Goal: Communication & Community: Answer question/provide support

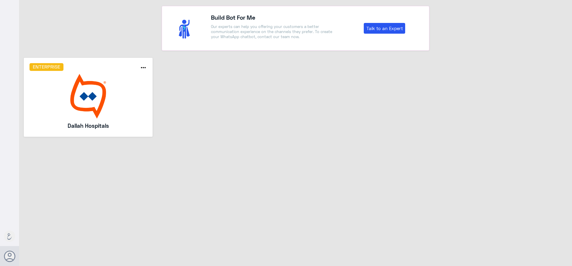
click at [105, 80] on img at bounding box center [88, 96] width 118 height 45
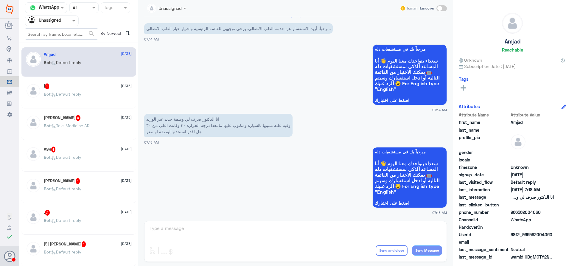
click at [89, 71] on div "Bot : Default reply" at bounding box center [88, 67] width 88 height 13
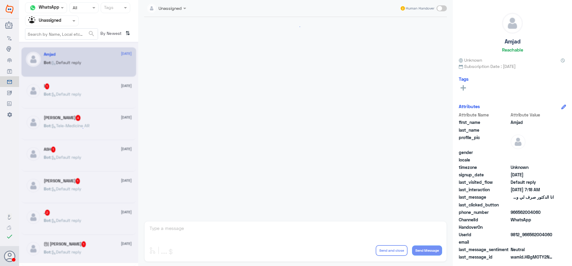
scroll to position [7, 0]
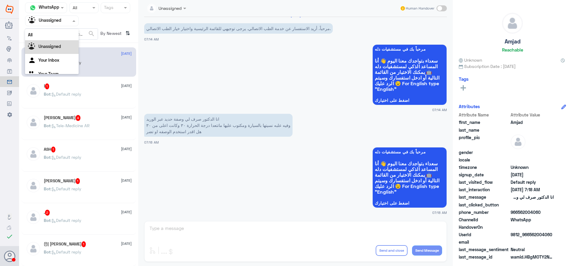
click at [50, 23] on input "text" at bounding box center [44, 20] width 33 height 7
click at [60, 70] on div "Your Team" at bounding box center [52, 75] width 54 height 14
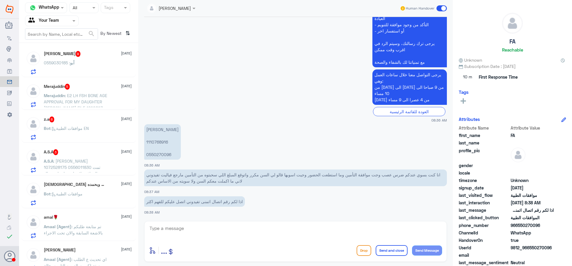
scroll to position [0, 0]
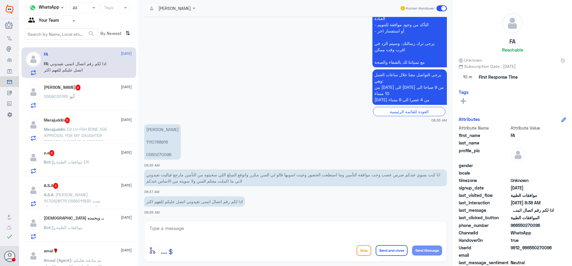
click at [155, 142] on p "فالح لاحم المسعري 1110768916 0550270096" at bounding box center [162, 141] width 37 height 35
copy p "1110768916"
click at [182, 234] on textarea at bounding box center [295, 231] width 293 height 15
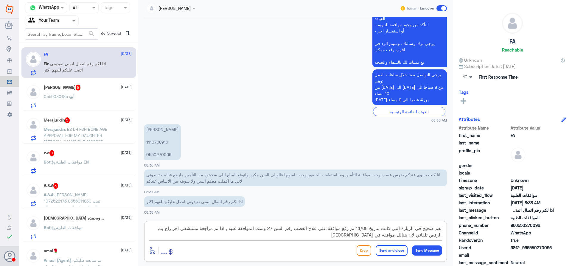
type textarea "نعم صحيح في الزيارة التي كانت بتاريخ 14/08 تم رفع موافقة على علاج العصب رقم الس…"
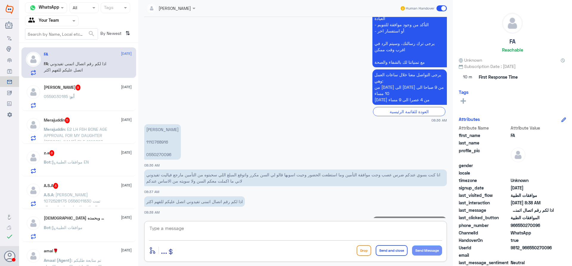
scroll to position [246, 0]
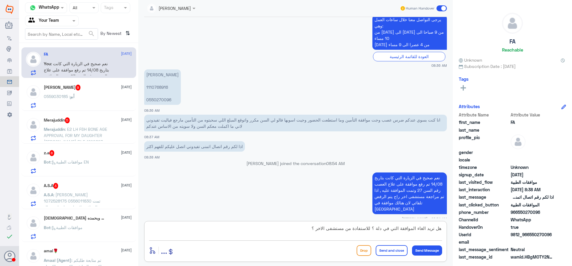
type textarea "هل تريد الغاء الموافقة التي في دلة ؟ للاستفادة من مستشفى الاخر ؟"
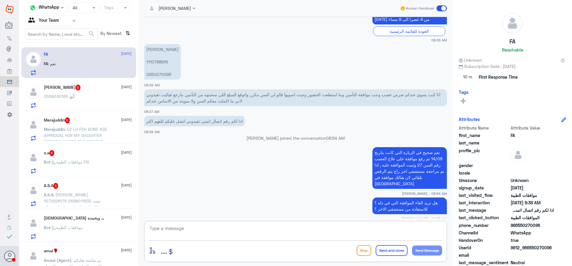
scroll to position [292, 0]
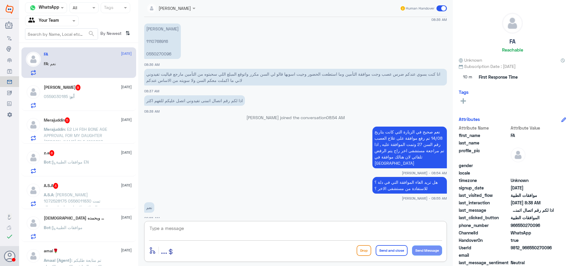
click at [171, 233] on textarea at bounding box center [295, 231] width 293 height 15
type textarea "ارجوا الانتظار قليلا"
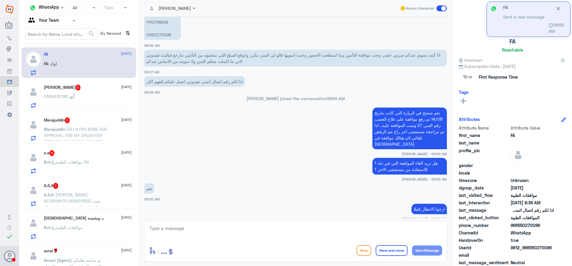
scroll to position [331, 0]
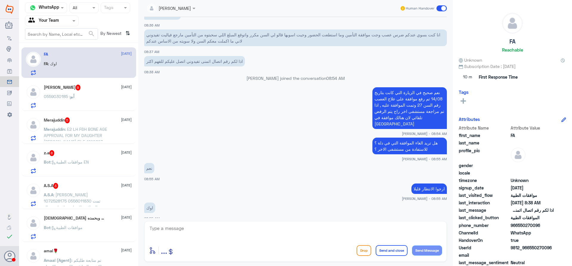
click at [99, 115] on div "Merajuddin 5 17 September Merajuddin : E2 LH FSH BONE AGE APPROVAL FOR MY DAUGH…" at bounding box center [78, 128] width 115 height 31
click at [101, 105] on div "أبو : 0559030185" at bounding box center [88, 101] width 88 height 13
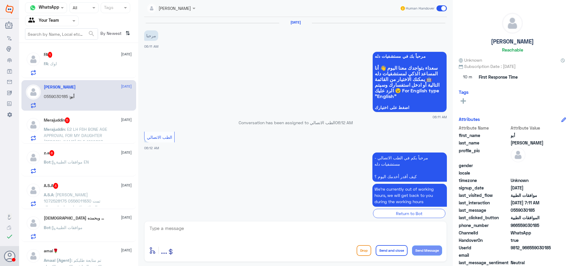
scroll to position [475, 0]
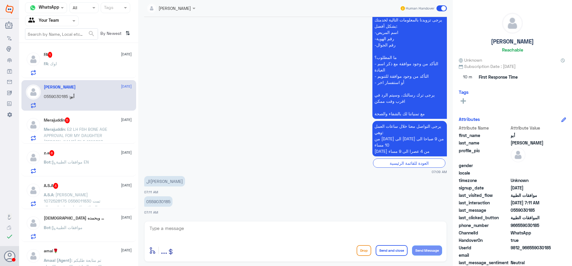
click at [86, 60] on div "FA 1 17 September FA : اوك" at bounding box center [88, 64] width 88 height 24
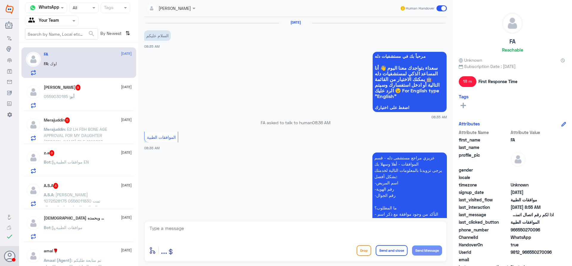
scroll to position [342, 0]
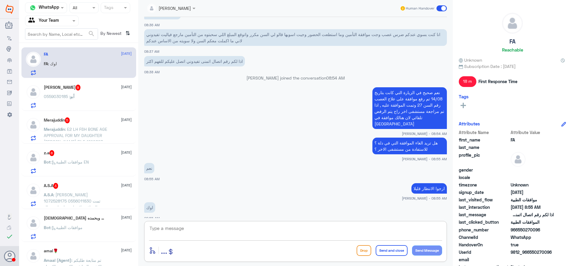
click at [216, 229] on textarea at bounding box center [295, 231] width 293 height 15
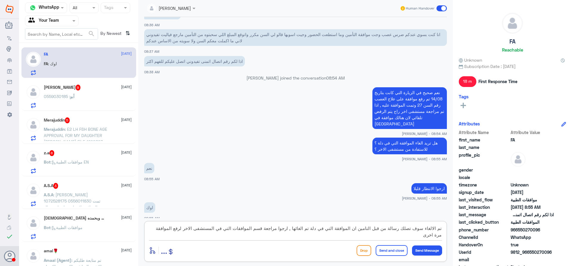
type textarea "تم الالغاء سوف تصلك رسالة من قبل التامين ان الموافقة التي في دلة تم الغائها , ا…"
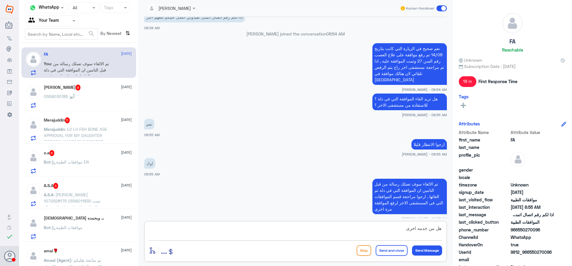
type textarea "هل من خدمه اخرى ؟"
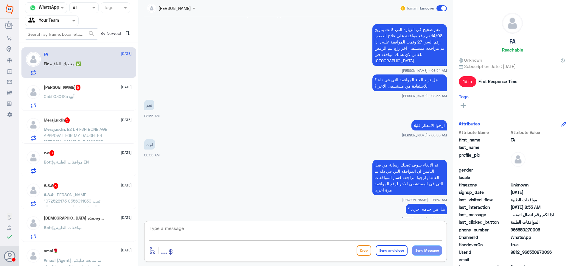
scroll to position [425, 0]
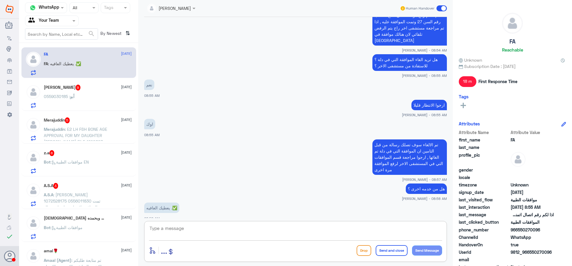
click at [224, 230] on textarea at bounding box center [295, 231] width 293 height 15
type textarea "الله يعافيك واجبنا , سعدنا بخدمتك متمنين لك دوم الصحو والعافية"
click at [391, 250] on button "Send and close" at bounding box center [391, 250] width 32 height 11
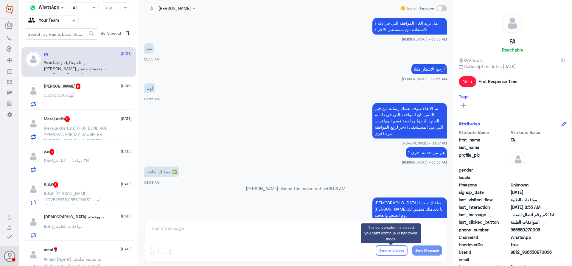
click at [93, 90] on div "أبو محمد ، خالد عامر 9 17 September أبو : 0559030185" at bounding box center [88, 95] width 88 height 24
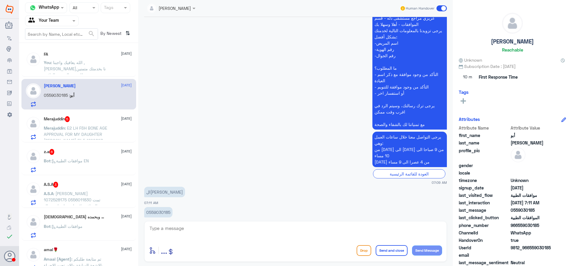
scroll to position [475, 0]
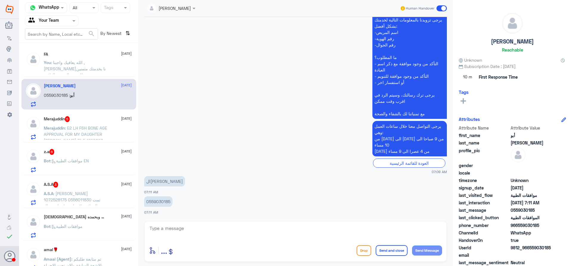
click at [163, 201] on p "0559030185" at bounding box center [158, 201] width 28 height 10
copy p "0559030185"
click at [361, 253] on button "Drop" at bounding box center [363, 250] width 15 height 11
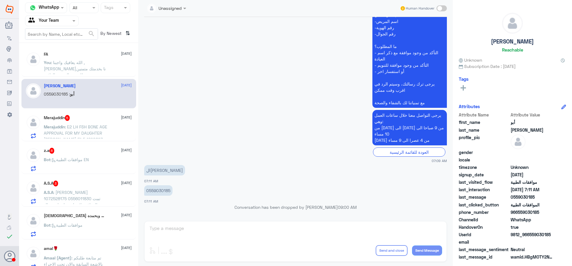
click at [90, 121] on div "Merajuddin 5 17 September Merajuddin : E2 LH FSH BONE AGE APPROVAL FOR MY DAUGH…" at bounding box center [88, 127] width 88 height 24
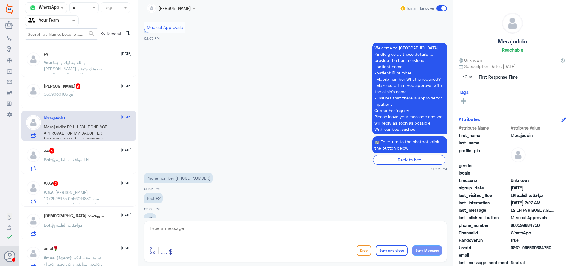
scroll to position [238, 0]
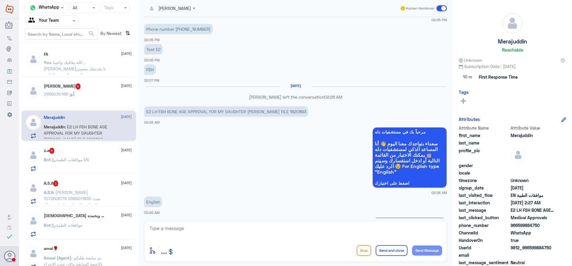
click at [308, 114] on p "E2 LH FSH BONE AGE APPROVAL FOR MY DAUGHTER ALISHBA INAYAA MERAJ FILE 1620893" at bounding box center [226, 111] width 164 height 10
copy p "1620893"
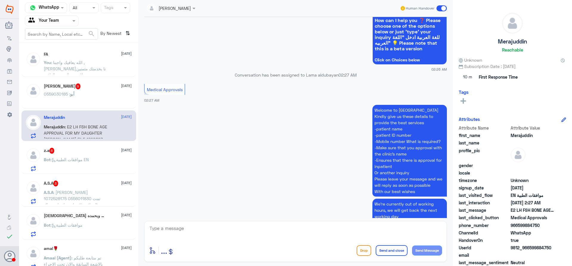
scroll to position [587, 0]
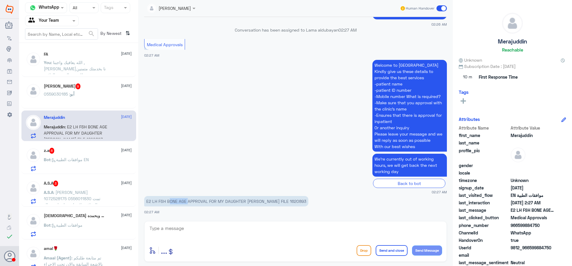
drag, startPoint x: 169, startPoint y: 201, endPoint x: 188, endPoint y: 201, distance: 19.1
click at [189, 200] on p "E2 LH FSH BONE AGE APPROVAL FOR MY DAUGHTER ALISHBA INAYAA MERAJ FILE 1620893" at bounding box center [226, 201] width 164 height 10
drag, startPoint x: 167, startPoint y: 200, endPoint x: 156, endPoint y: 201, distance: 10.8
click at [156, 201] on p "E2 LH FSH BONE AGE APPROVAL FOR MY DAUGHTER ALISHBA INAYAA MERAJ FILE 1620893" at bounding box center [226, 201] width 164 height 10
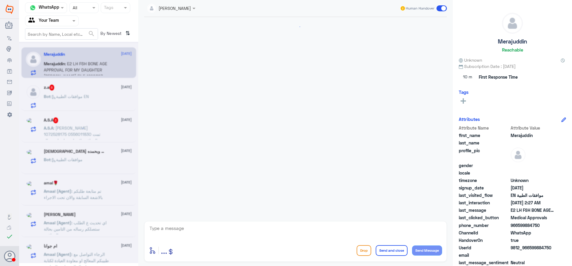
scroll to position [587, 0]
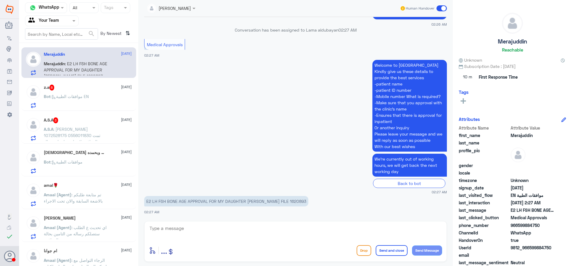
click at [84, 114] on div "A.S.A 3 16 September A.S.A : احمد الغامدي 1072528175 0556011830 تمت الموافقه لا…" at bounding box center [78, 128] width 115 height 31
click at [87, 101] on p "Bot : موافقات الطبية EN" at bounding box center [66, 100] width 45 height 15
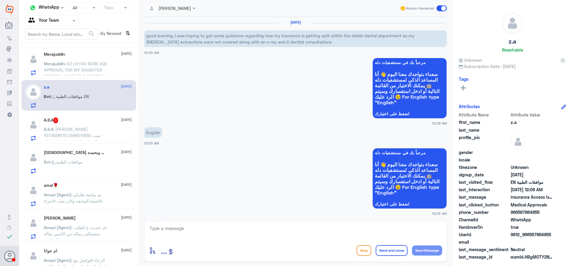
scroll to position [622, 0]
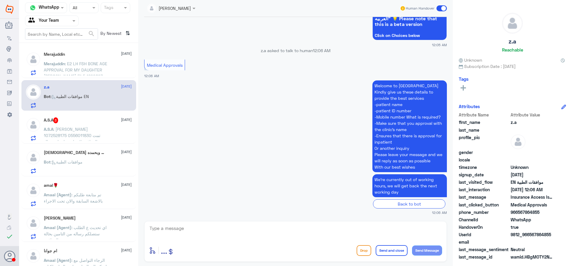
click at [100, 70] on span ": E2 LH FSH BONE AGE APPROVAL FOR MY DAUGHTER ALISHBA INAYAA MERAJ FILE 1620893" at bounding box center [75, 70] width 63 height 18
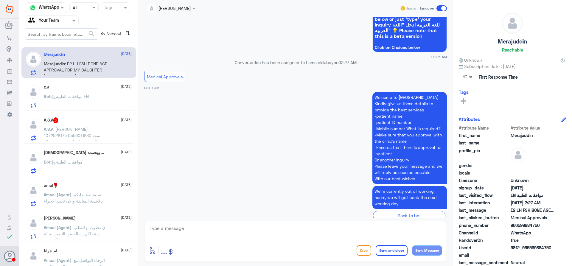
scroll to position [1224, 0]
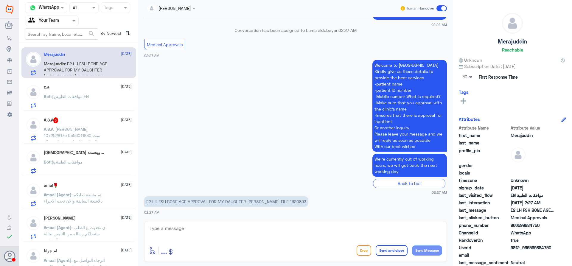
click at [208, 234] on textarea at bounding box center [295, 231] width 293 height 15
click at [224, 231] on textarea "dear , they approved only <" at bounding box center [295, 231] width 293 height 15
paste textarea "BONE AGE"
paste textarea "(TSH)"
paste textarea "(FT4)"
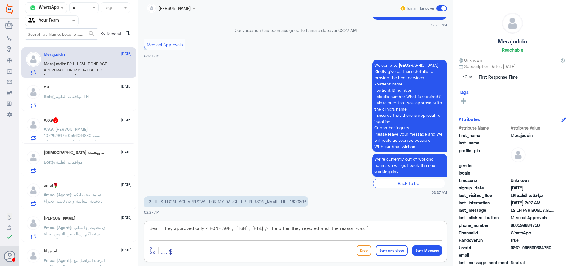
paste textarea "Please note that this request has already been approved through another healthc…"
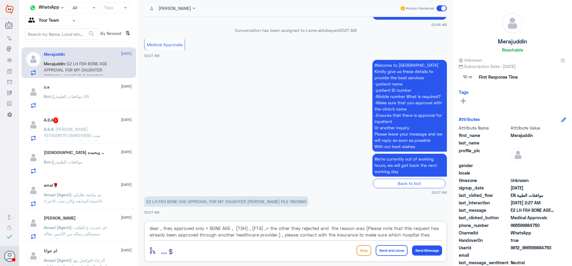
scroll to position [5, 0]
type textarea "dear , they approved only < BONE AGE , (TSH) , (FT4) ,> the other they rejected…"
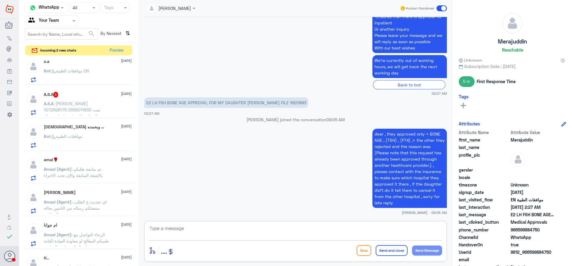
scroll to position [0, 0]
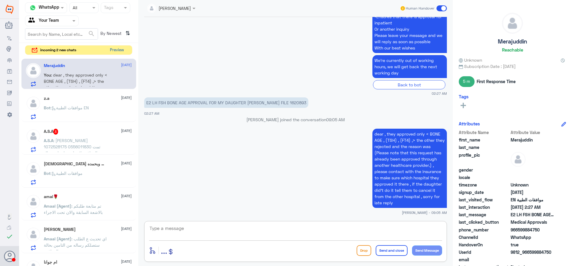
click at [112, 49] on button "Preview" at bounding box center [116, 50] width 18 height 9
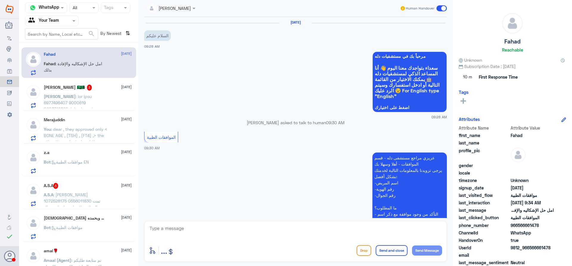
scroll to position [164, 0]
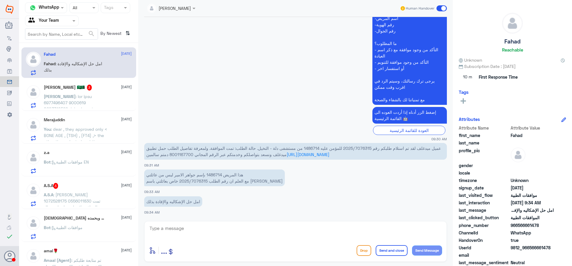
click at [215, 173] on p "هذا المريض 1486714 بإسم جواهر الامير ليس من عائلتي مع العلم ان رقم الطلب 2025/7…" at bounding box center [214, 177] width 141 height 17
copy p "1486714"
drag, startPoint x: 203, startPoint y: 182, endPoint x: 229, endPoint y: 183, distance: 26.2
click at [229, 183] on p "هذا المريض 1486714 بإسم جواهر الامير ليس من عائلتي مع العلم ان رقم الطلب 2025/7…" at bounding box center [214, 177] width 141 height 17
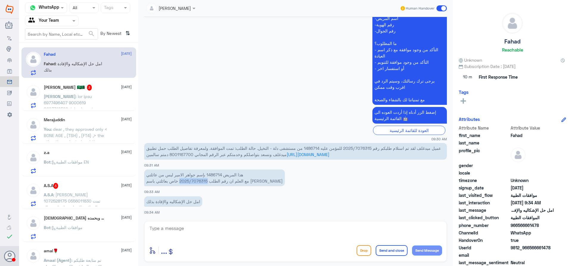
copy p "2025/7076315"
click at [213, 175] on p "هذا المريض 1486714 بإسم جواهر الامير ليس من عائلتي مع العلم ان رقم الطلب 2025/7…" at bounding box center [214, 177] width 141 height 17
copy p "1486714"
click at [188, 229] on textarea at bounding box center [295, 231] width 293 height 15
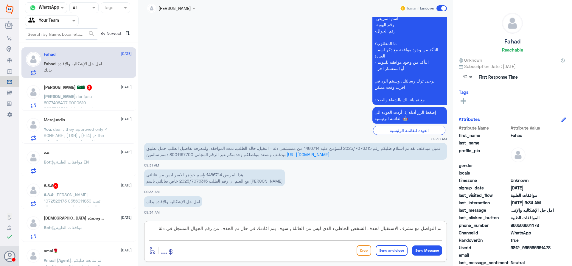
type textarea "تم التواصل مع مشرف الاستقبال لحذف الشخص الخاطيء الذي ليس من العائلة , سوف يتم ا…"
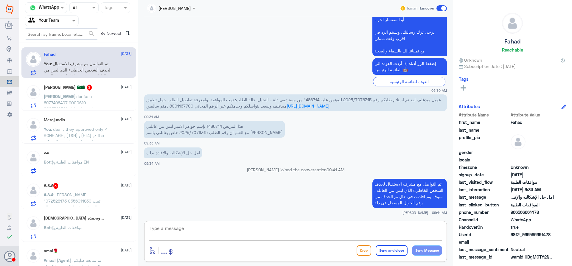
click at [82, 94] on span at bounding box center [77, 203] width 67 height 218
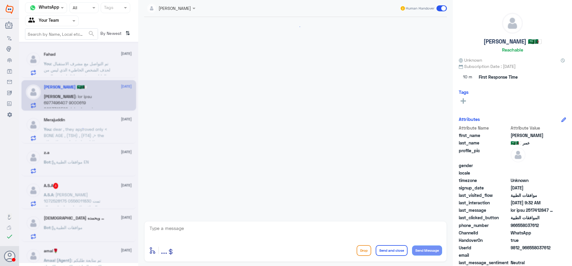
scroll to position [580, 0]
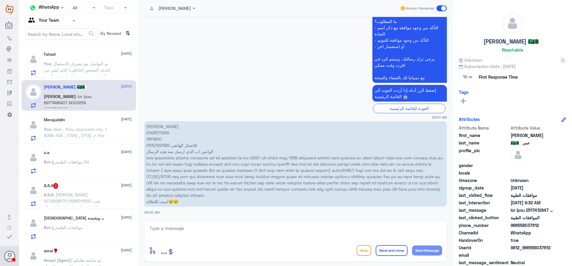
click at [161, 139] on p "عمر نذير 2143571939 1811900 0510120565 للاتصال الهاتفي الواتس اب الذي ارسل منه …" at bounding box center [295, 163] width 302 height 85
click at [157, 139] on p "عمر نذير 2143571939 1811900 0510120565 للاتصال الهاتفي الواتس اب الذي ارسل منه …" at bounding box center [295, 163] width 302 height 85
copy p "1811900"
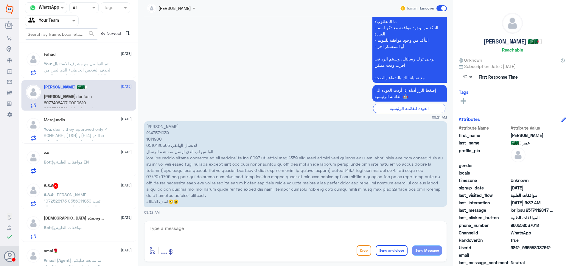
click at [98, 135] on span ": dear , they approved only < BONE AGE , (TSH) , (FT4) ,> the other they reject…" at bounding box center [76, 167] width 65 height 80
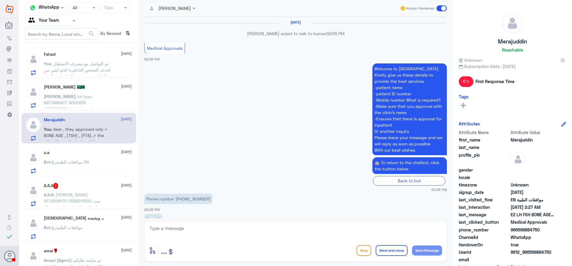
scroll to position [617, 0]
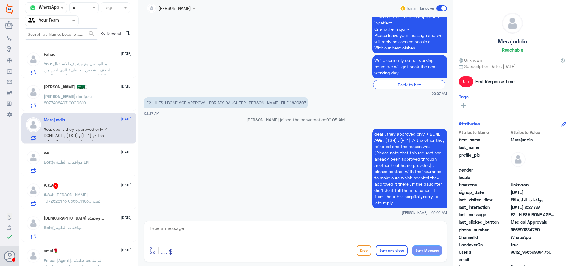
click at [121, 150] on span "[DATE]" at bounding box center [126, 151] width 11 height 5
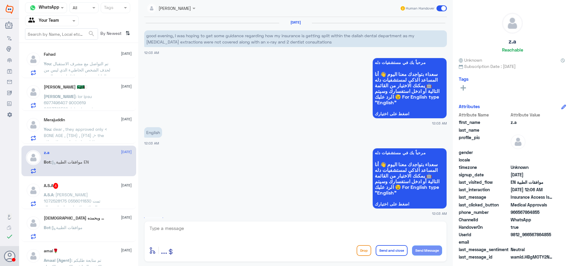
drag, startPoint x: 543, startPoint y: 235, endPoint x: 570, endPoint y: 235, distance: 27.4
click at [570, 235] on div "z.a Reachable Unknown Subscription Date : 09/17/2025 Tags Attributes Attribute …" at bounding box center [511, 134] width 119 height 268
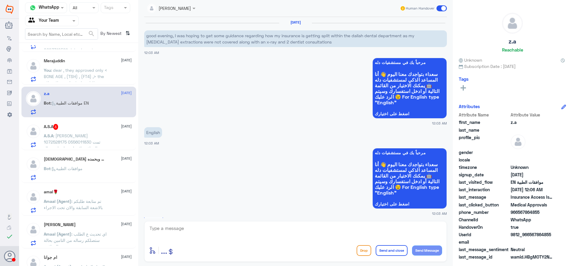
scroll to position [60, 0]
click at [90, 141] on span ": [PERSON_NAME] 1072528175 0556011830 تمت الموافقه لاجراء عمليه استئصال البواسي…" at bounding box center [72, 144] width 57 height 24
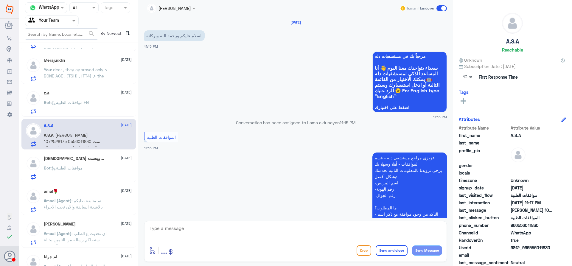
scroll to position [155, 0]
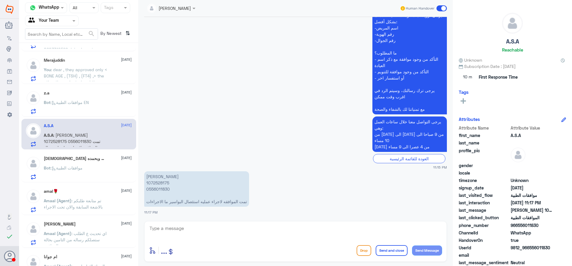
click at [157, 182] on p "احمد الغامدي 1072528175 0556011830 تمت الموافقه لاجراء عمليه استئصال البواسير م…" at bounding box center [196, 188] width 105 height 35
copy p "1072528175"
click at [269, 230] on textarea at bounding box center [295, 231] width 293 height 15
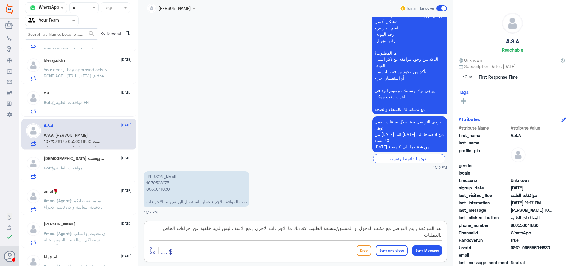
click at [383, 231] on textarea "بعد الموافقة , يتم التواصل مع مكتب الدخول او المنسق/منسقة الطبيب لافادتك ما الا…" at bounding box center [295, 231] width 293 height 15
click at [379, 233] on textarea "بعد الموافقة , يتم التواصل مع خدمه العملاء وتحويلك مكتب الدخول او المنسق/منسقة …" at bounding box center [295, 231] width 293 height 15
type textarea "بعد الموافقة , يتم التواصل مع خدمه العملاء وتحويلك مكتب الدخول او المنسق/منسقة …"
click at [381, 258] on div "بعد الموافقة , يتم التواصل مع خدمه العملاء وتحويلك مكتب الدخول او المنسق/منسقة …" at bounding box center [295, 241] width 302 height 41
click at [385, 250] on button "Send and close" at bounding box center [391, 250] width 32 height 11
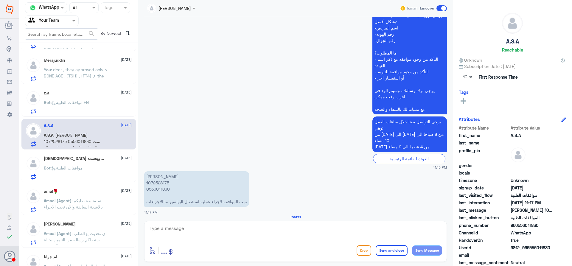
scroll to position [214, 0]
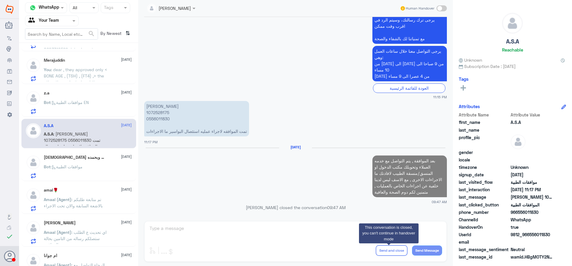
click at [69, 169] on p "Bot : موافقات الطبية" at bounding box center [63, 170] width 39 height 15
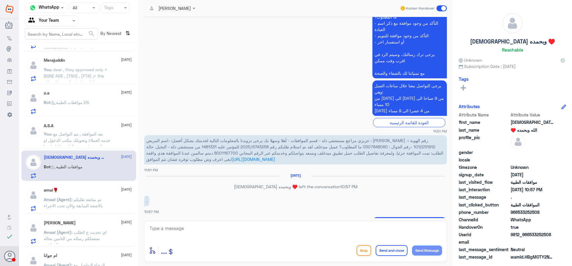
scroll to position [489, 0]
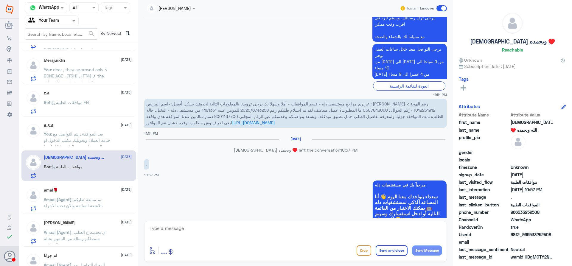
click at [210, 110] on span "عزيزي مراجع مستشفى دله - قسم الموافقات - أهلا وسهلا بك يرجى تزويدنا بالمعلومات …" at bounding box center [294, 113] width 297 height 24
copy span "1481331"
drag, startPoint x: 242, startPoint y: 110, endPoint x: 271, endPoint y: 111, distance: 28.6
click at [271, 111] on span "عزيزي مراجع مستشفى دله - قسم الموافقات - أهلا وسهلا بك يرجى تزويدنا بالمعلومات …" at bounding box center [294, 113] width 297 height 24
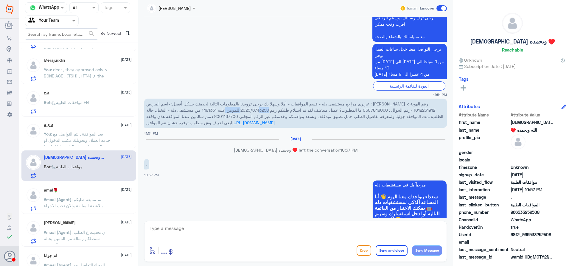
copy span "2025/6743258"
click at [268, 147] on p "سبحان الله وبحمده ♥️ left the conversation 10:57 PM" at bounding box center [295, 150] width 302 height 6
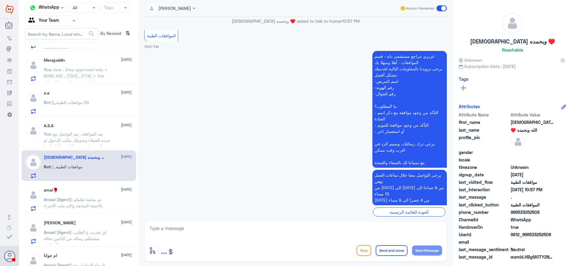
scroll to position [1344, 0]
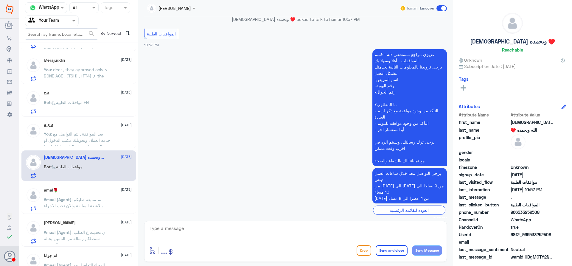
click at [100, 184] on div "amal🌹 16 September Amaal (Agent) : تم متابعة طلبكم بالاشعة السابقة والان تحت ال…" at bounding box center [78, 198] width 115 height 31
click at [119, 182] on div "Fahad 17 September You : تم التواصل مع مشرف الاستقبال لحذف الشخص الخاطيء الذي ل…" at bounding box center [78, 156] width 119 height 223
click at [105, 203] on p "Amaal (Agent) : تم متابعة طلبكم بالاشعة السابقة والان تحت الاجراء" at bounding box center [77, 203] width 67 height 15
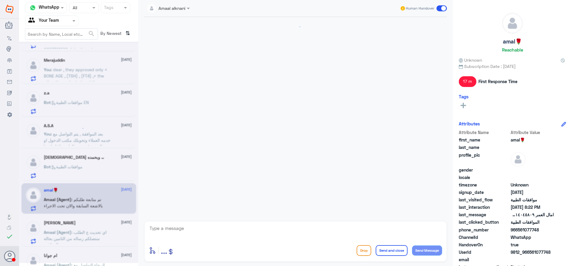
scroll to position [578, 0]
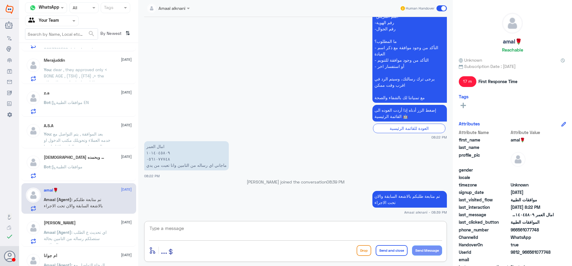
click at [221, 233] on textarea at bounding box center [295, 231] width 293 height 15
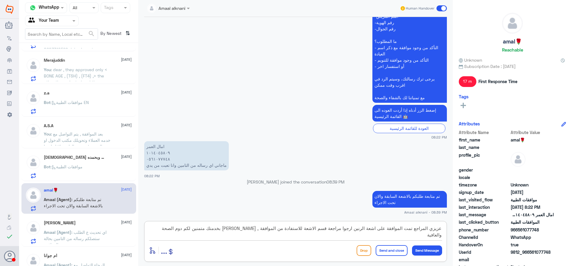
type textarea "عزيزي المراجع تمت الموافقة على اشعة الرنين ارجوا مراجعة قسم الاشعة للاستفادة من…"
click at [391, 249] on button "Send and close" at bounding box center [391, 250] width 32 height 11
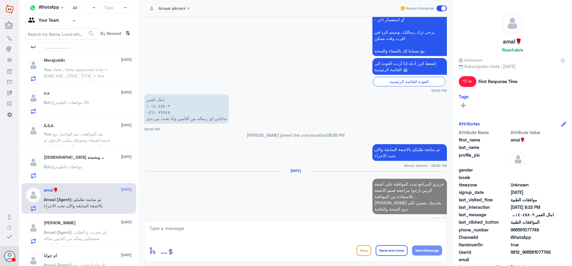
scroll to position [623, 0]
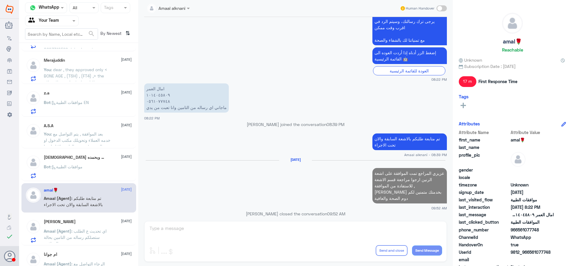
click at [91, 237] on span ": اي تحديث ع الطلب ستصلكم رساله من التامين بحالة الموافقة" at bounding box center [75, 237] width 63 height 18
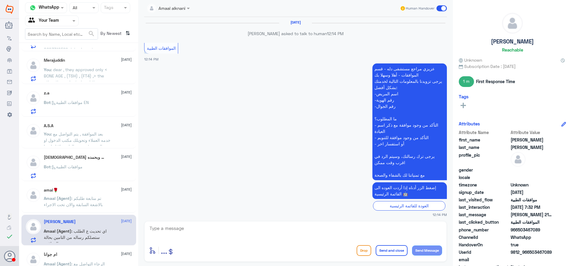
scroll to position [586, 0]
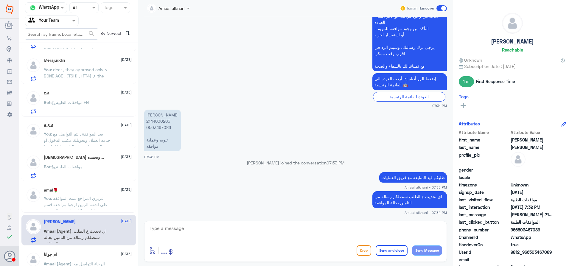
click at [157, 116] on p "حنان عبدالله محمد 2144600265 0503467089 تنويم وعملية موافقة" at bounding box center [162, 131] width 37 height 42
click at [157, 119] on p "حنان عبدالله محمد 2144600265 0503467089 تنويم وعملية موافقة" at bounding box center [162, 131] width 37 height 42
copy p "2144600265"
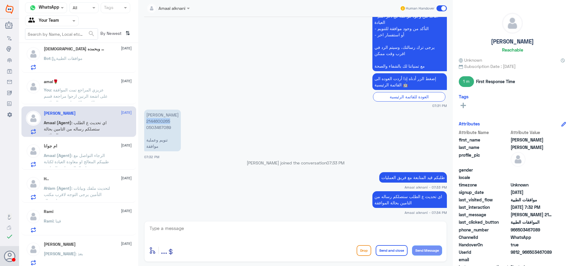
scroll to position [179, 0]
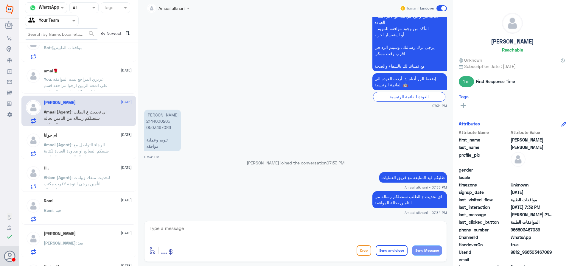
click at [87, 149] on span ": الرجاء التواصل مع طبيبكم المعالج او معاودة العيادة لكتابة تقرير مفصل بالحالة …" at bounding box center [76, 154] width 65 height 24
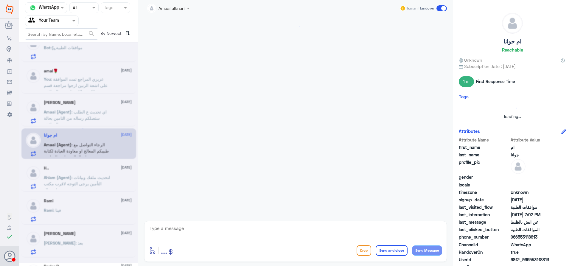
scroll to position [651, 0]
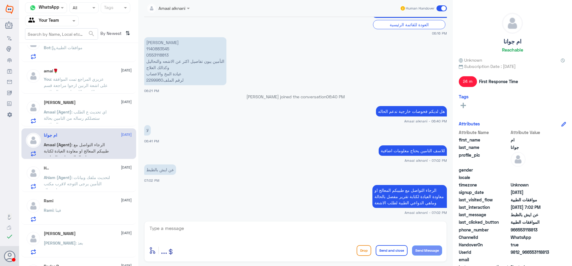
click at [152, 45] on p "جوانا بدر بن منقاش 1140883545 0553118813 التأمين يبون تفاصيل اكثر عن الاشعه وال…" at bounding box center [185, 61] width 82 height 48
copy p "1140883545"
click at [155, 75] on p "جوانا بدر بن منقاش 1140883545 0553118813 التأمين يبون تفاصيل اكثر عن الاشعه وال…" at bounding box center [185, 61] width 82 height 48
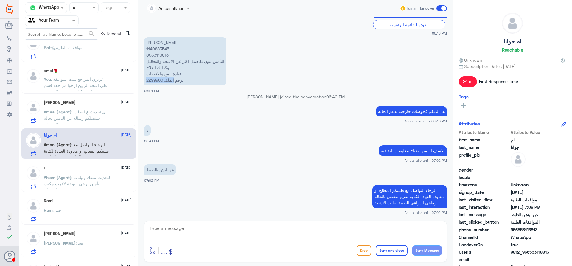
click at [155, 75] on p "جوانا بدر بن منقاش 1140883545 0553118813 التأمين يبون تفاصيل اكثر عن الاشعه وال…" at bounding box center [185, 61] width 82 height 48
click at [158, 77] on p "جوانا بدر بن منقاش 1140883545 0553118813 التأمين يبون تفاصيل اكثر عن الاشعه وال…" at bounding box center [185, 61] width 82 height 48
click at [164, 76] on p "جوانا بدر بن منقاش 1140883545 0553118813 التأمين يبون تفاصيل اكثر عن الاشعه وال…" at bounding box center [185, 61] width 82 height 48
click at [163, 73] on p "جوانا بدر بن منقاش 1140883545 0553118813 التأمين يبون تفاصيل اكثر عن الاشعه وال…" at bounding box center [185, 61] width 82 height 48
click at [163, 74] on p "جوانا بدر بن منقاش 1140883545 0553118813 التأمين يبون تفاصيل اكثر عن الاشعه وال…" at bounding box center [185, 61] width 82 height 48
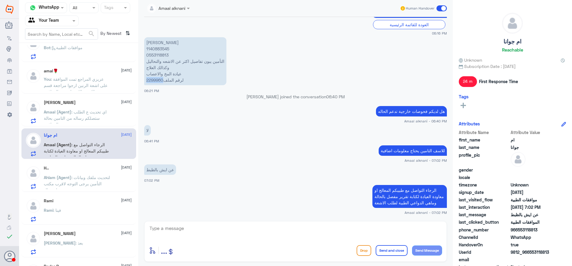
drag, startPoint x: 163, startPoint y: 74, endPoint x: 140, endPoint y: 73, distance: 23.8
click at [140, 73] on div "Amaal alknani Human Handover 15 Sep 2025 مرحباً بك في مستشفيات دله سعداء بتواجد…" at bounding box center [295, 134] width 314 height 268
click at [216, 231] on textarea at bounding box center [295, 231] width 293 height 15
type textarea "قدامكم العافية"
click at [391, 252] on button "Send and close" at bounding box center [391, 250] width 32 height 11
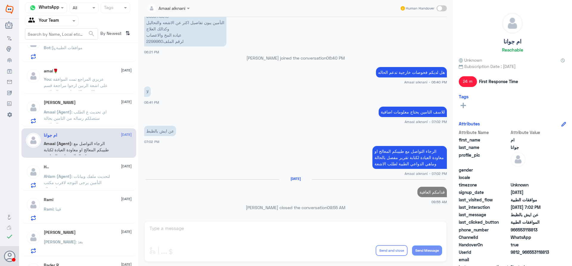
scroll to position [681, 0]
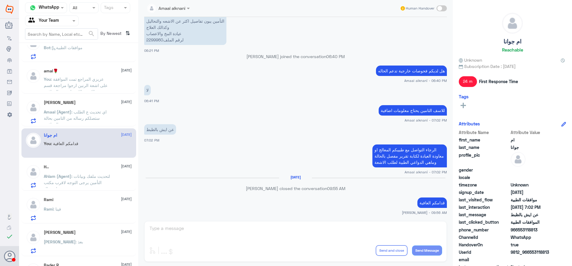
click at [97, 174] on span ": لتحديث ملفك وبيانات التأمين يرجى التوجه لاقرب مكتب استقبال" at bounding box center [77, 183] width 66 height 18
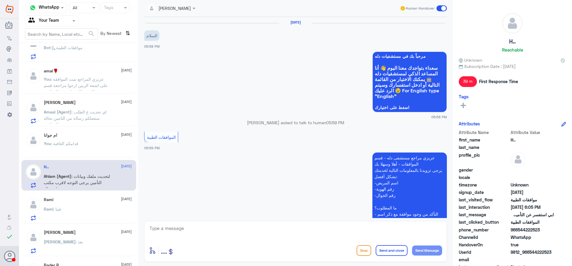
scroll to position [220, 0]
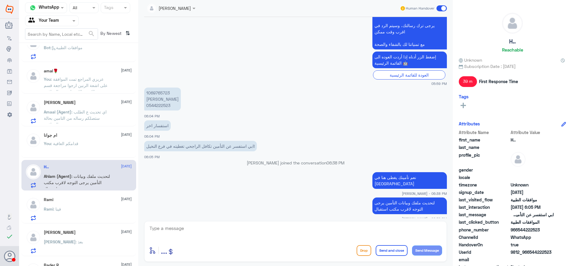
click at [380, 227] on textarea at bounding box center [295, 231] width 293 height 15
type textarea "قجامكم العافية"
click at [393, 253] on button "Send and close" at bounding box center [391, 250] width 32 height 11
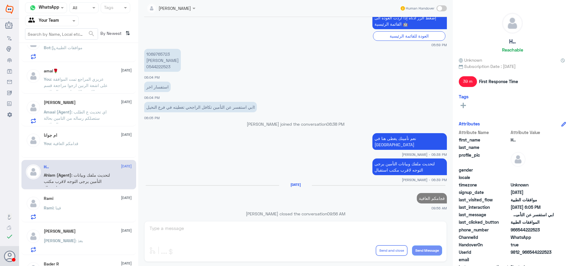
scroll to position [249, 0]
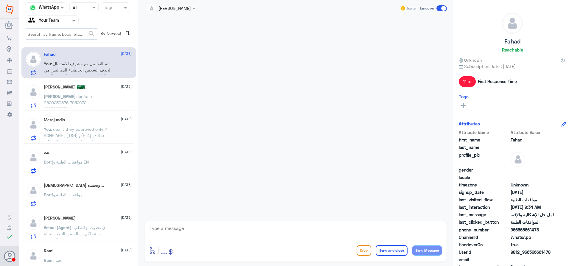
click at [94, 100] on span at bounding box center [77, 199] width 67 height 211
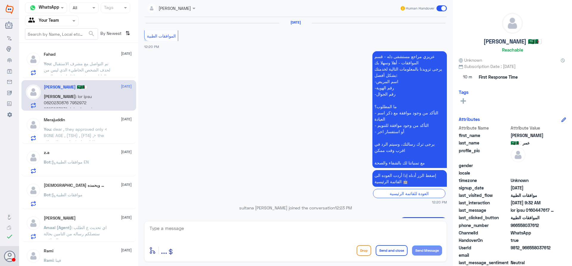
scroll to position [580, 0]
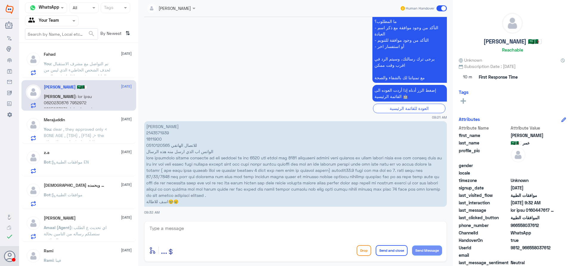
click at [82, 122] on div "Merajuddin 17 September" at bounding box center [88, 119] width 88 height 5
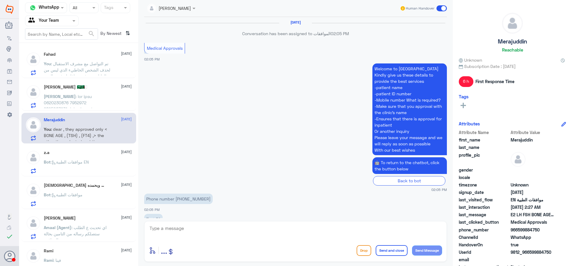
scroll to position [617, 0]
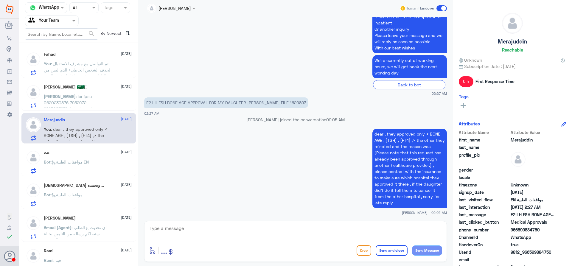
click at [76, 164] on span "Bot : موافقات الطبية EN" at bounding box center [66, 161] width 45 height 5
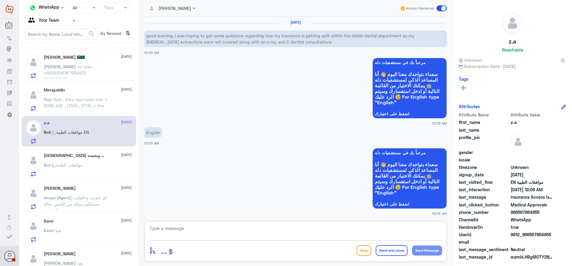
click at [290, 233] on textarea at bounding box center [295, 231] width 293 height 15
type textarea "sorry for late reply , can you provide me the file please to recheck"
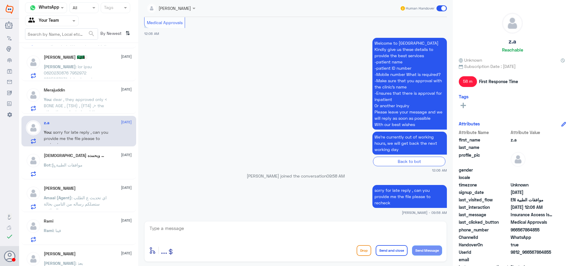
click at [94, 157] on div "سبحان الله وبحمده ♥️ 16 September" at bounding box center [88, 155] width 88 height 5
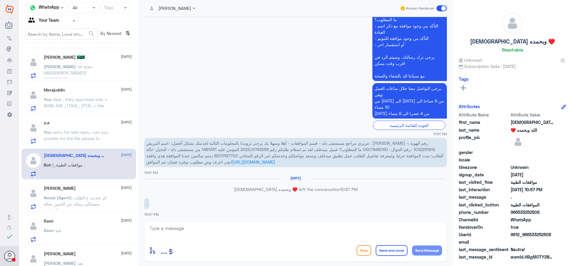
scroll to position [459, 0]
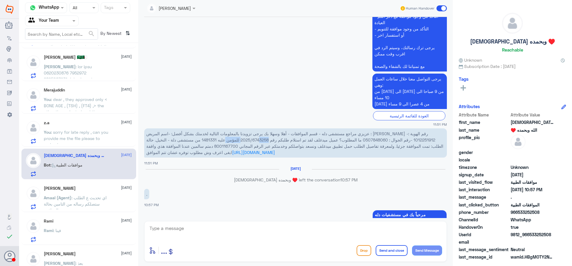
drag, startPoint x: 243, startPoint y: 141, endPoint x: 270, endPoint y: 141, distance: 27.7
click at [270, 141] on span "عزيزي مراجع مستشفى دله - قسم الموافقات - أهلا وسهلا بك يرجى تزويدنا بالمعلومات …" at bounding box center [294, 143] width 297 height 24
copy span "2025/6743258"
click at [238, 230] on textarea at bounding box center [295, 231] width 293 height 15
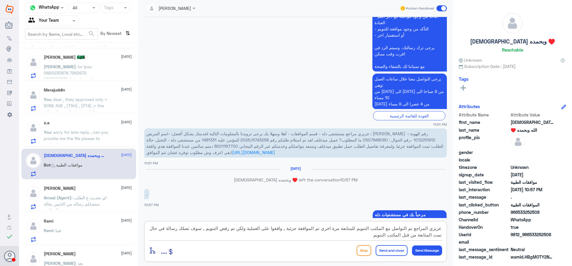
type textarea "عزيزي المراجع تم التواصل مع المكتب التنويم للمتابعة مرة اخرى تم الموافقة جزئية …"
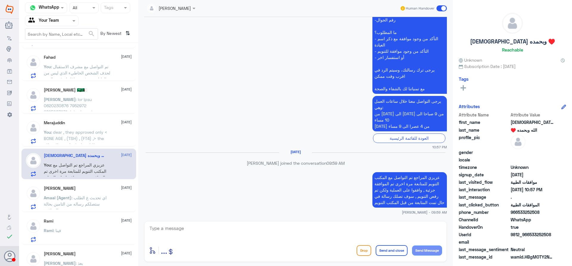
scroll to position [788, 0]
click at [81, 84] on div "أوهاب عمر 🇸🇦🇩🇿 17 September أوهاب" at bounding box center [78, 98] width 115 height 31
click at [86, 72] on span ": تم التواصل مع مشرف الاستقبال لحذف الشخص الخاطيء الذي ليس من العائلة , سوف يتم…" at bounding box center [77, 79] width 66 height 30
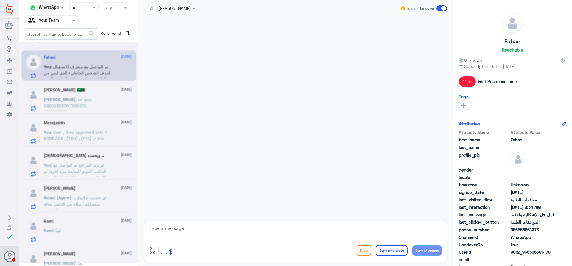
scroll to position [213, 0]
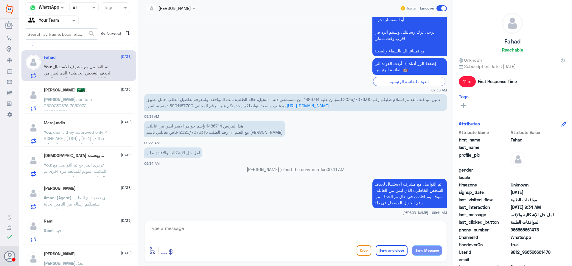
click at [304, 99] on span "عميل ميدغلف لقد تم استلام طلبكم رقم 2025/7076315 للمؤمن عليه 1486714 من مستشفى …" at bounding box center [293, 102] width 294 height 11
click at [321, 100] on span "عميل ميدغلف لقد تم استلام طلبكم رقم 2025/7076315 للمؤمن عليه 1486714 من مستشفى …" at bounding box center [293, 102] width 294 height 11
drag, startPoint x: 333, startPoint y: 99, endPoint x: 360, endPoint y: 101, distance: 28.1
click at [360, 101] on span "عميل ميدغلف لقد تم استلام طلبكم رقم 2025/7076315 للمؤمن عليه 1486714 من مستشفى …" at bounding box center [293, 102] width 294 height 11
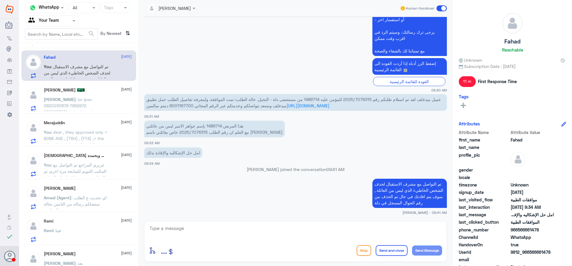
click at [340, 99] on span "عميل ميدغلف لقد تم استلام طلبكم رقم 2025/7076315 للمؤمن عليه 1486714 من مستشفى …" at bounding box center [293, 102] width 294 height 11
click at [345, 100] on span "عميل ميدغلف لقد تم استلام طلبكم رقم 2025/7076315 للمؤمن عليه 1486714 من مستشفى …" at bounding box center [293, 102] width 294 height 11
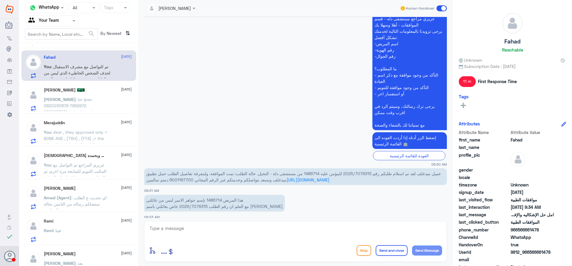
scroll to position [179, 0]
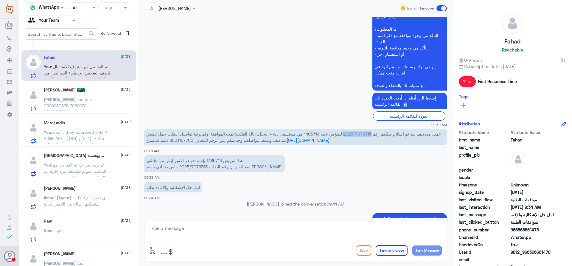
drag, startPoint x: 360, startPoint y: 132, endPoint x: 333, endPoint y: 131, distance: 26.8
click at [333, 131] on span "عميل ميدغلف لقد تم استلام طلبكم رقم 2025/7076315 للمؤمن عليه 1486714 من مستشفى …" at bounding box center [293, 136] width 294 height 11
copy span "2025/7076315"
click at [215, 161] on p "هذا المريض 1486714 بإسم جواهر الامير ليس من عائلتي مع العلم ان رقم الطلب 2025/7…" at bounding box center [214, 163] width 141 height 17
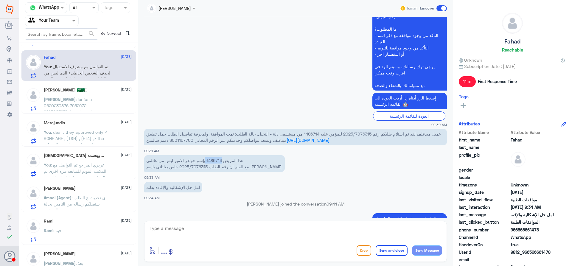
copy p "1486714"
click at [259, 233] on textarea at bounding box center [295, 231] width 293 height 15
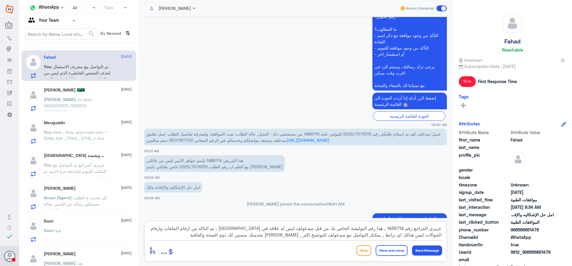
type textarea "عزيزي المراجع رقم 1486714 , هذا رقم البوليصة الخاص بك من قبل ميدغولف ليس له علا…"
click at [383, 249] on button "Send and close" at bounding box center [391, 250] width 32 height 11
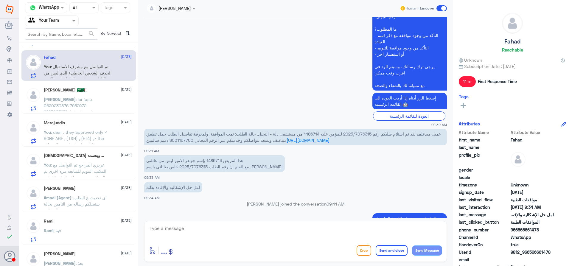
scroll to position [270, 0]
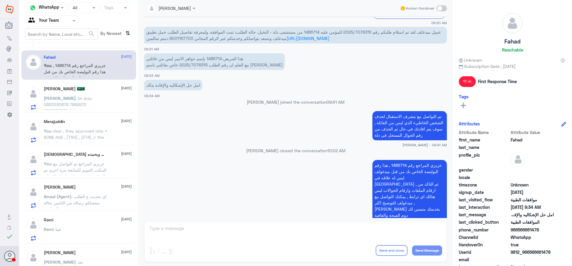
click at [76, 98] on span "أوهاب" at bounding box center [60, 98] width 32 height 5
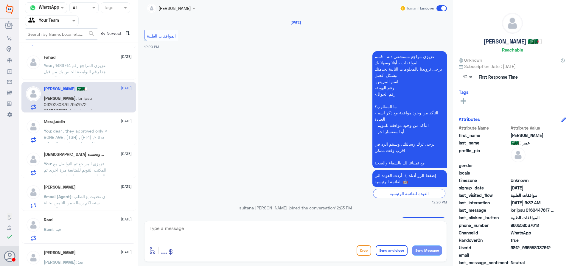
scroll to position [580, 0]
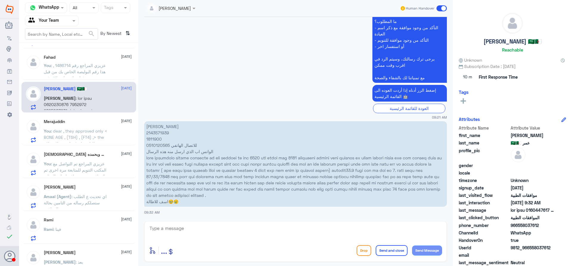
click at [90, 119] on div "Merajuddin 17 September" at bounding box center [88, 121] width 88 height 5
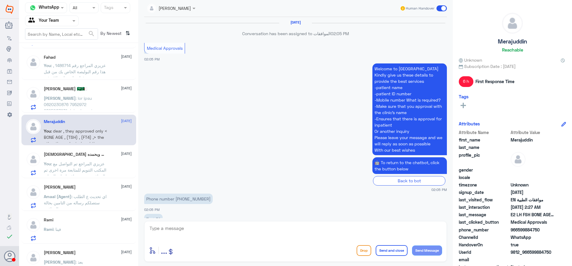
scroll to position [617, 0]
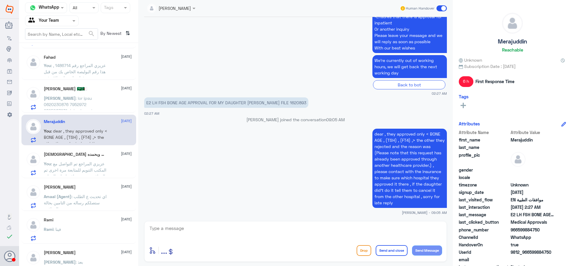
click at [96, 155] on div "سبحان الله وبحمده ♥️ 16 September" at bounding box center [88, 154] width 88 height 5
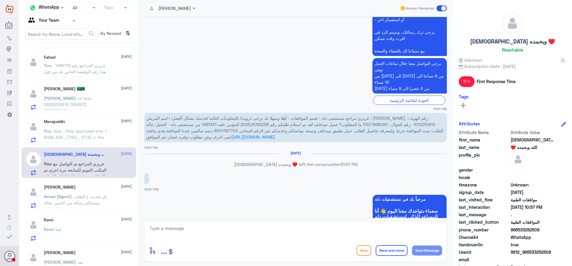
scroll to position [296, 0]
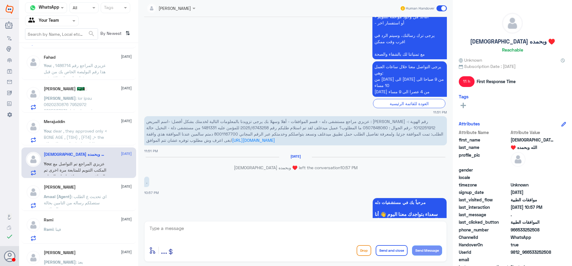
click at [79, 190] on div "Omar Bin Jahlan 16 September Amaal (Agent) : اي تحديث ع الطلب ستصلكم رساله من ا…" at bounding box center [88, 197] width 88 height 24
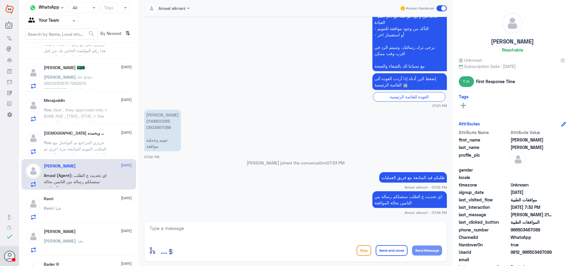
scroll to position [60, 0]
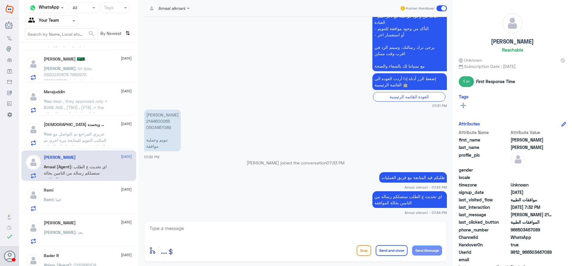
click at [96, 197] on div "Rami 16 September Rami : فينا" at bounding box center [88, 200] width 88 height 24
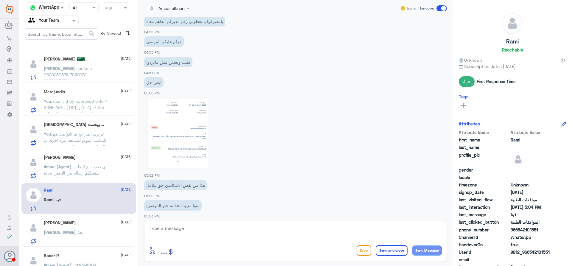
scroll to position [832, 0]
click at [189, 142] on img at bounding box center [178, 132] width 68 height 72
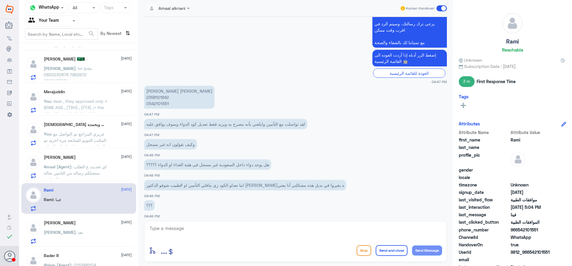
scroll to position [360, 0]
click at [164, 96] on p "ايمان محمد سعيد علوان 2358121842 0542101551" at bounding box center [179, 98] width 70 height 23
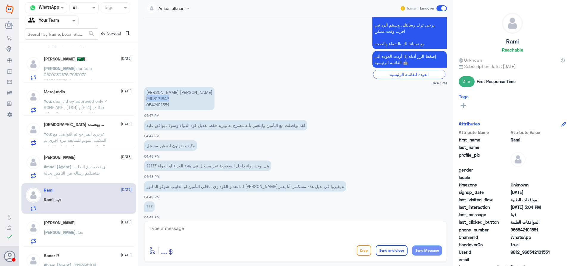
click at [164, 96] on p "ايمان محمد سعيد علوان 2358121842 0542101551" at bounding box center [179, 98] width 70 height 23
copy p "2358121842"
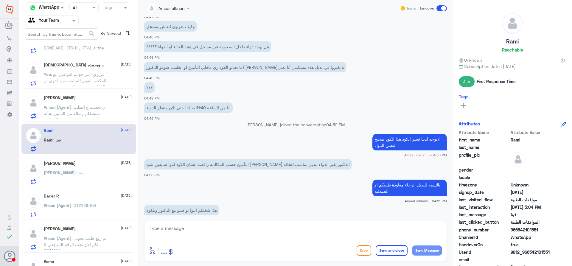
scroll to position [149, 0]
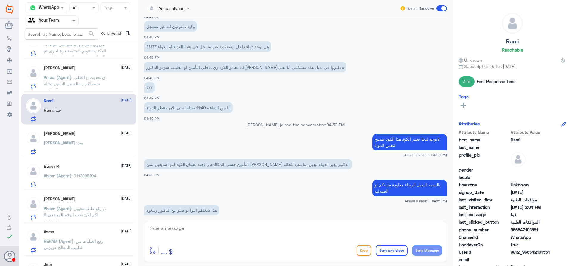
click at [88, 146] on div "Ahmad : بعذ" at bounding box center [88, 147] width 88 height 13
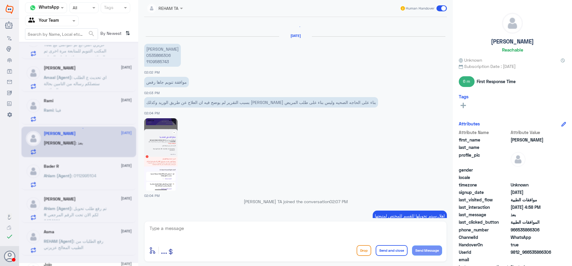
scroll to position [263, 0]
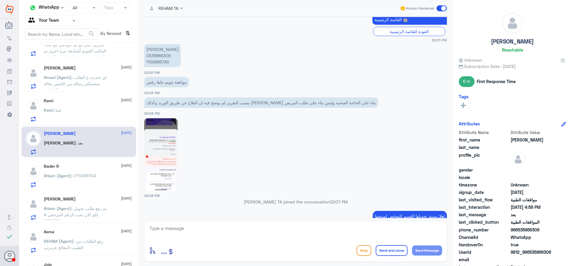
click at [160, 63] on p "عائشة محمد علي الشهري 0535866306 1109585743" at bounding box center [162, 55] width 37 height 23
copy p "1109585743"
click at [165, 56] on p "عائشة محمد علي الشهري 0535866306 1109585743" at bounding box center [162, 55] width 37 height 23
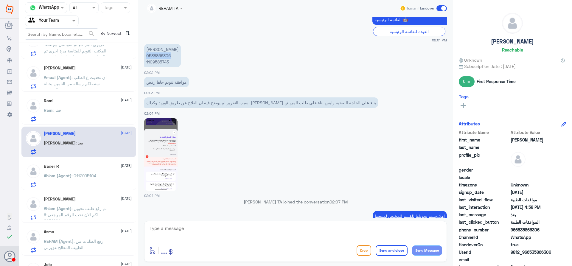
copy p "0535866306"
click at [156, 143] on img at bounding box center [160, 154] width 33 height 72
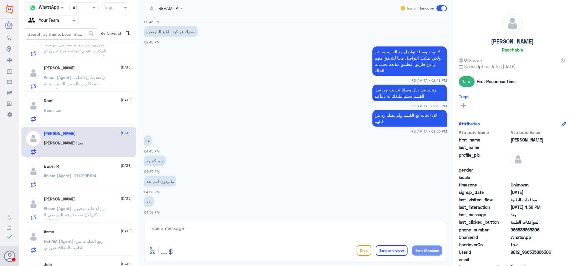
scroll to position [594, 0]
click at [330, 231] on textarea at bounding box center [295, 231] width 293 height 15
paste textarea "( 0112995140 , 0546022896 )"
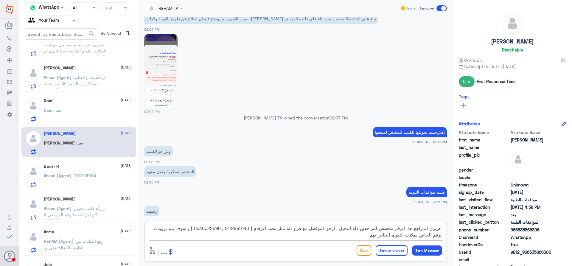
scroll to position [326, 0]
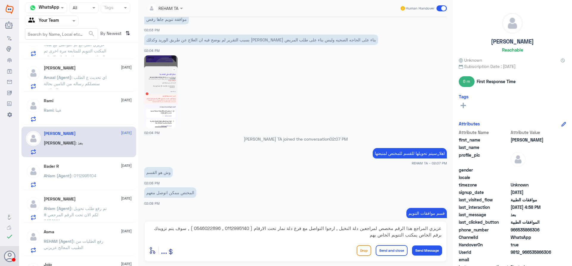
click at [171, 100] on img at bounding box center [160, 91] width 33 height 72
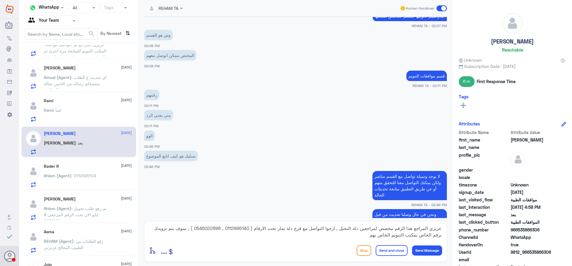
scroll to position [475, 0]
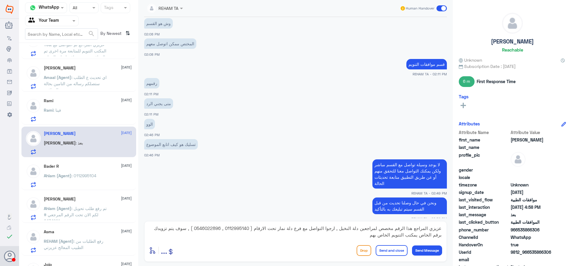
click at [346, 240] on div "عزيزي المراجع هذا الرقم مخصص لمراجعين دلة النخيل , ارجوا التواصل مع فرع دلة نما…" at bounding box center [295, 232] width 293 height 16
click at [349, 236] on textarea "عزيزي المراجع هذا الرقم مخصص لمراجعين دلة النخيل , ارجوا التواصل مع فرع دلة نما…" at bounding box center [295, 231] width 293 height 15
type textarea "عزيزي المراجع هذا الرقم مخصص لمراجعين دلة النخيل , ارجوا التواصل مع فرع دلة نما…"
click at [388, 248] on button "Send and close" at bounding box center [391, 250] width 32 height 11
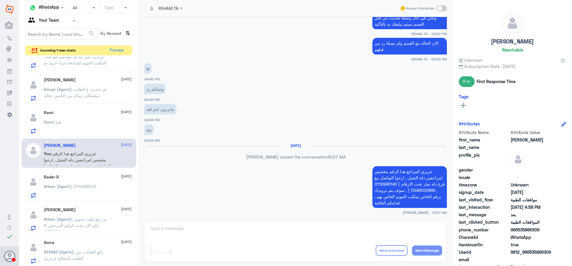
scroll to position [655, 0]
click at [115, 48] on button "Preview" at bounding box center [116, 50] width 18 height 9
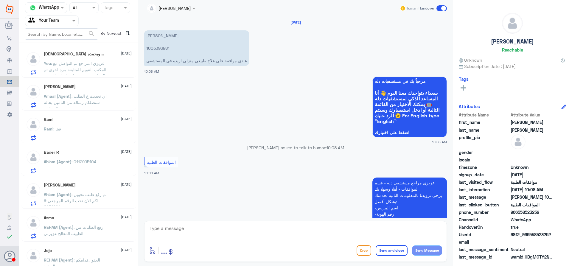
scroll to position [173, 0]
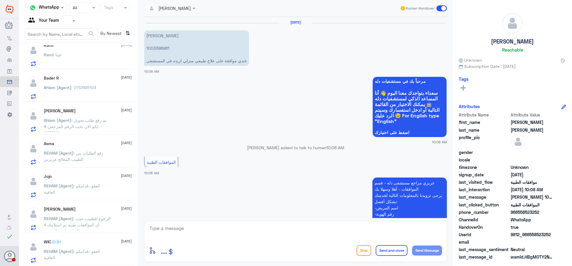
click at [107, 257] on p "REHAM (Agent) : العفو ..قدامكم العافية" at bounding box center [77, 255] width 67 height 15
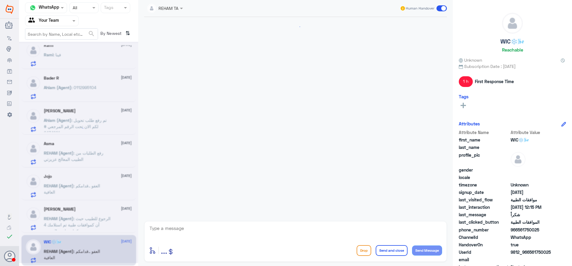
scroll to position [220, 0]
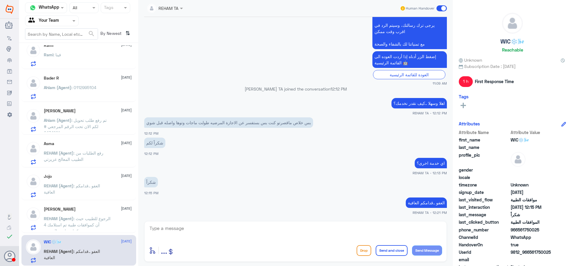
click at [259, 231] on textarea at bounding box center [295, 231] width 293 height 15
type textarea "سعدنا بخدمتك متمنين لك دوم الصحة والعافية"
click at [388, 248] on button "Send and close" at bounding box center [391, 250] width 32 height 11
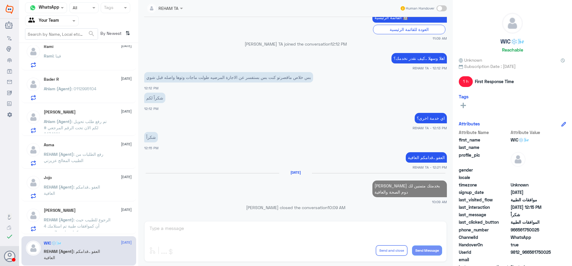
scroll to position [256, 0]
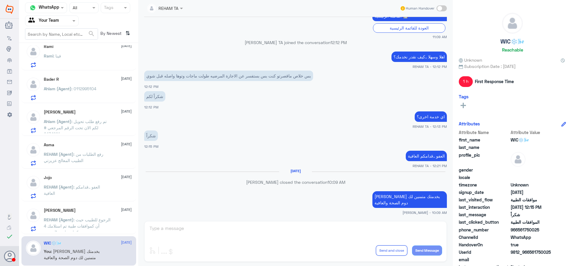
click at [105, 227] on p "REHAM (Agent) : الرجوع للطبيب حيث أن كموافقات طبية تم استلامك 4 كراتين لمدة 3 ش…" at bounding box center [77, 223] width 67 height 15
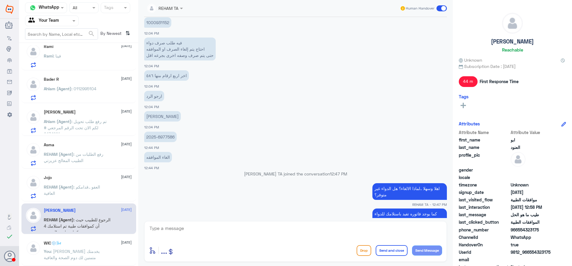
scroll to position [256, 0]
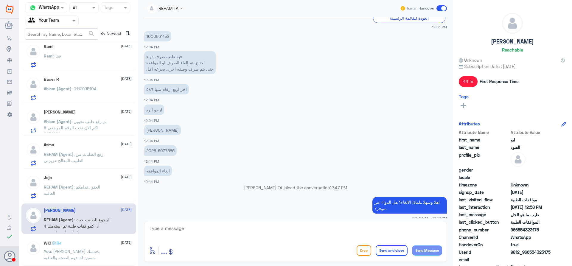
click at [160, 151] on p "2025-6977586" at bounding box center [160, 150] width 32 height 10
copy p "6977586"
click at [155, 40] on p "1000931152" at bounding box center [157, 36] width 27 height 10
click at [156, 38] on p "1000931152" at bounding box center [157, 36] width 27 height 10
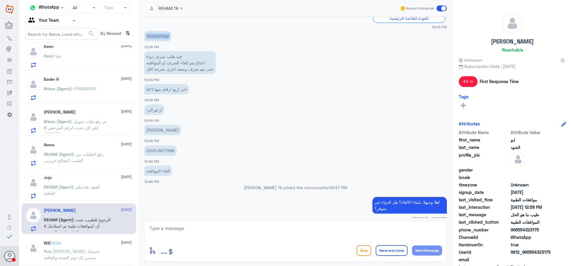
click at [156, 38] on p "1000931152" at bounding box center [157, 36] width 27 height 10
copy p "1000931152"
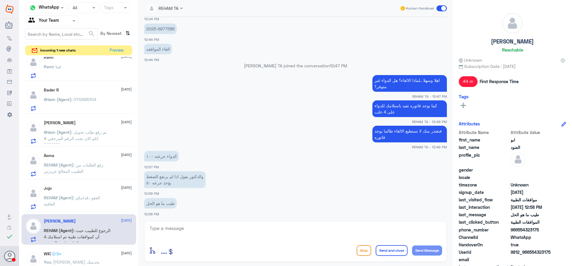
scroll to position [405, 0]
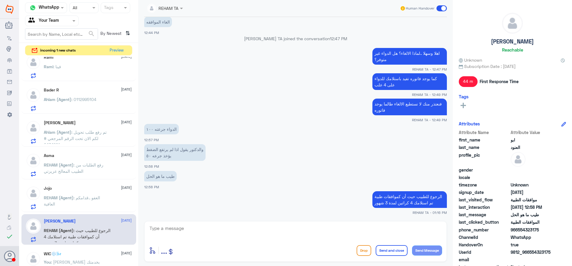
click at [347, 224] on textarea at bounding box center [295, 231] width 293 height 15
type textarea "قدامكم العافية"
click at [394, 257] on div "قدامكم العافية enter flow name ... Drop Send and close Send Message" at bounding box center [295, 241] width 302 height 41
click at [394, 256] on div "enter flow name ... Drop Send and close Send Message" at bounding box center [295, 250] width 293 height 13
click at [394, 252] on button "Send and close" at bounding box center [391, 250] width 32 height 11
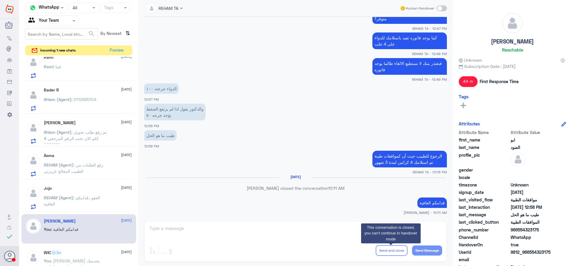
scroll to position [182, 0]
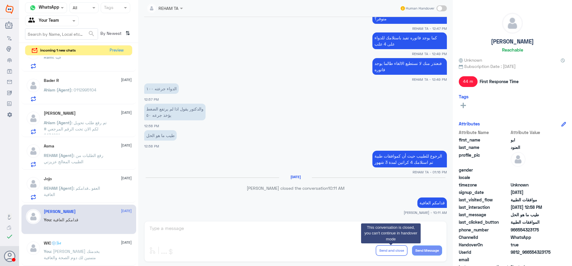
click at [93, 188] on span ": العفو ..قدامكم العافية" at bounding box center [72, 190] width 56 height 11
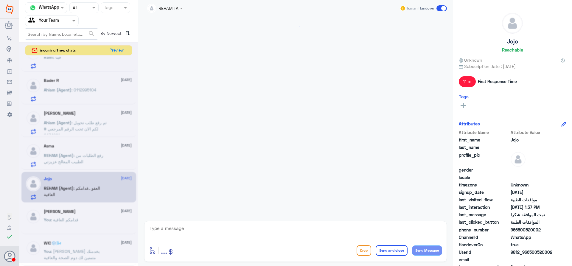
scroll to position [374, 0]
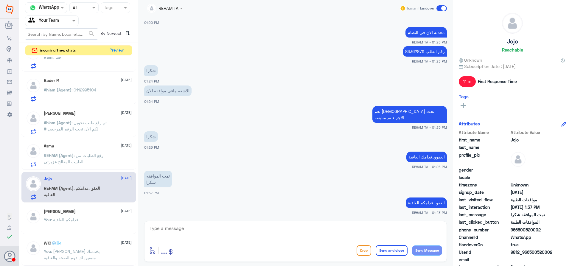
click at [288, 226] on textarea at bounding box center [295, 231] width 293 height 15
type textarea "مع السلامة"
click at [380, 252] on button "Send and close" at bounding box center [391, 250] width 32 height 11
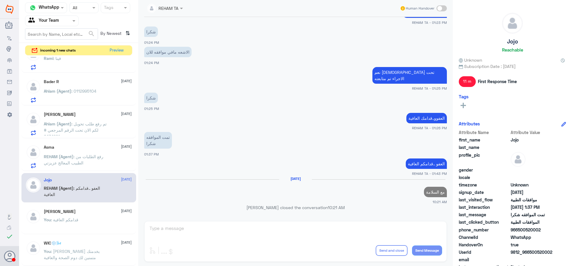
scroll to position [181, 0]
click at [96, 161] on p "REHAM (Agent) : رفع الطلبات من الطبيب المعالج عزيزتي" at bounding box center [77, 160] width 67 height 15
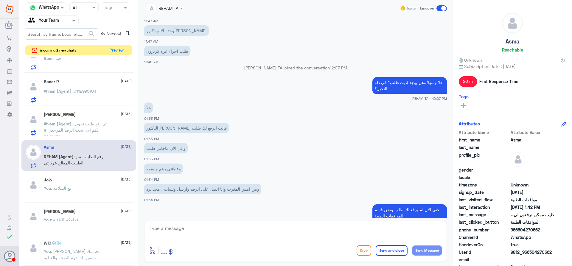
scroll to position [235, 0]
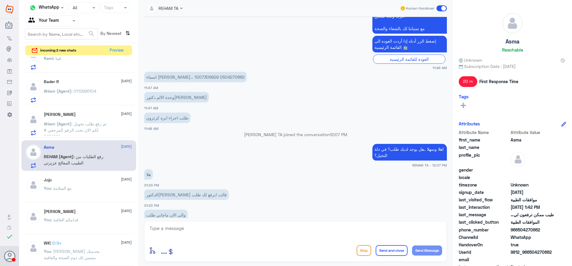
click at [185, 77] on p "اسماء محمد الحسين،، 1007306929 0504270662" at bounding box center [195, 77] width 102 height 10
copy p "1007306929"
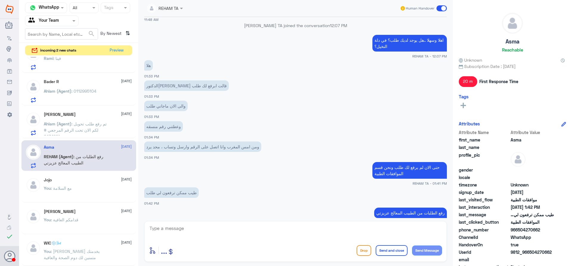
scroll to position [355, 0]
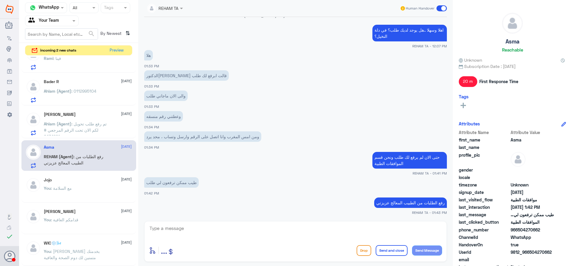
click at [371, 227] on textarea at bounding box center [295, 231] width 293 height 15
type textarea "قدامكم العافية"
click at [381, 249] on button "Send and close" at bounding box center [391, 250] width 32 height 11
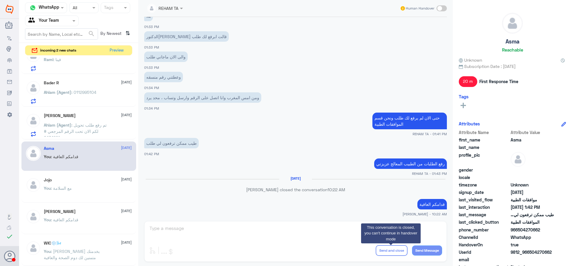
scroll to position [384, 0]
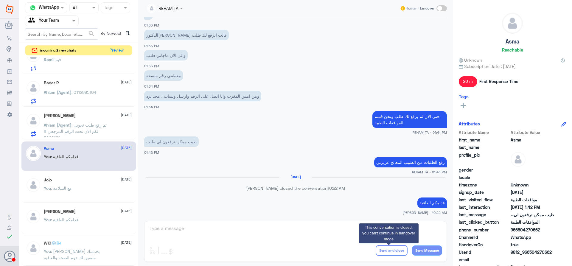
click at [89, 132] on span ": تم رفع طلب تحويل لكم الان تحت الرقم المرجعي # 6434291" at bounding box center [75, 131] width 63 height 18
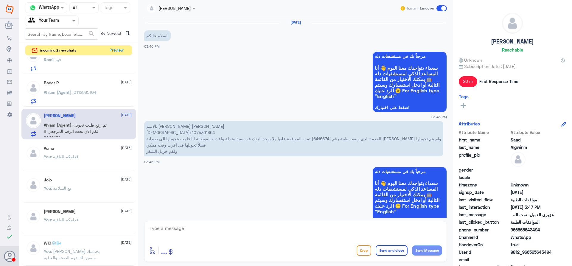
scroll to position [423, 0]
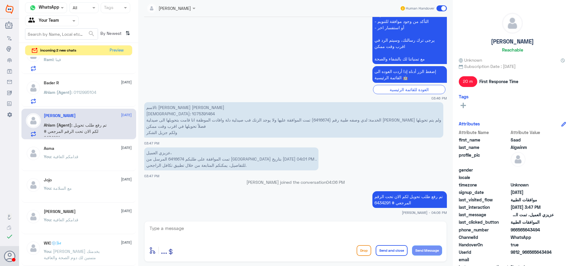
click at [159, 113] on p "الاسم: سعد محمد ال غوينم الهوية: 1075391464 الخدمة: لدي وصفه طبية رقم (6416674)…" at bounding box center [293, 119] width 299 height 35
copy p "1075391464"
click at [278, 233] on textarea at bounding box center [295, 231] width 293 height 15
paste textarea "Al Nahdi Pharmacies partof"
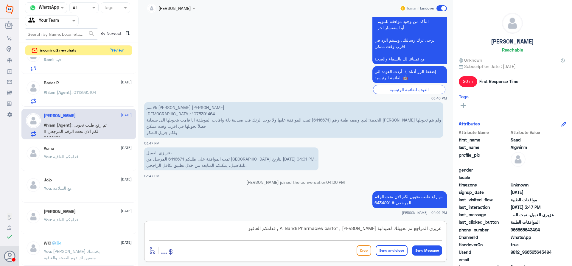
type textarea "عزيزي المراجع تم تحويلك لصيدلية النهدي , Al Nahdi Pharmacies partof , قدامكم ال…"
click at [377, 251] on button "Send and close" at bounding box center [391, 250] width 32 height 11
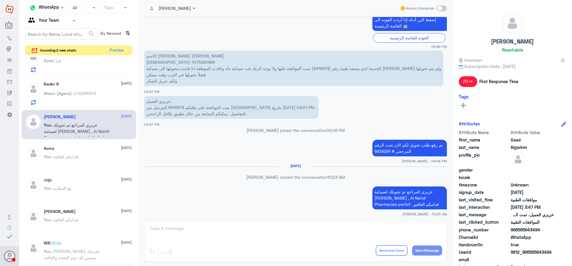
scroll to position [466, 0]
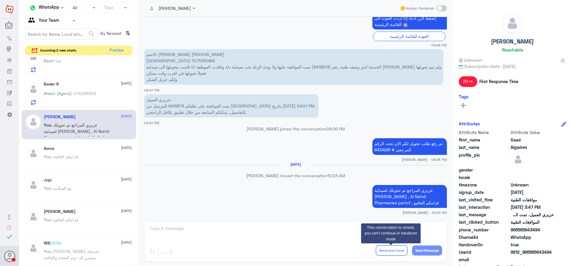
click at [89, 86] on div "Bader R 16 September" at bounding box center [88, 84] width 88 height 5
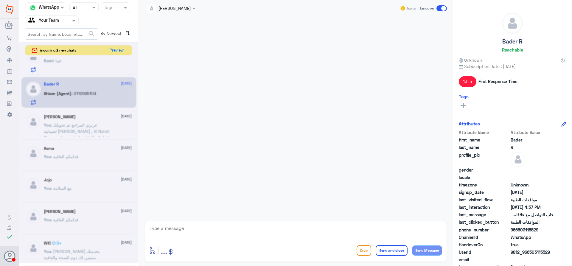
scroll to position [360, 0]
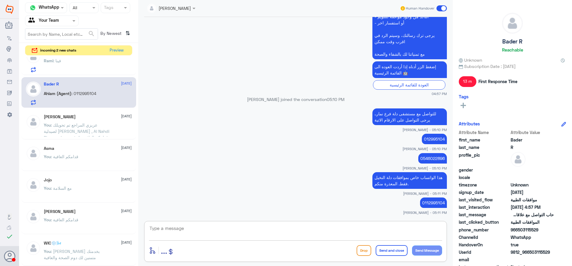
click at [334, 230] on textarea at bounding box center [295, 231] width 293 height 15
type textarea "قدامكم العافية"
click at [387, 250] on button "Send and close" at bounding box center [391, 250] width 32 height 11
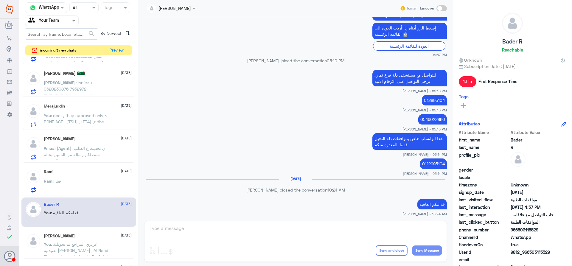
scroll to position [389, 0]
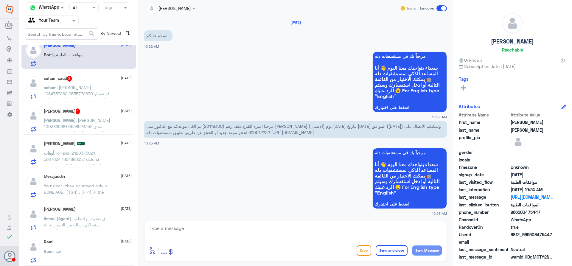
scroll to position [119, 0]
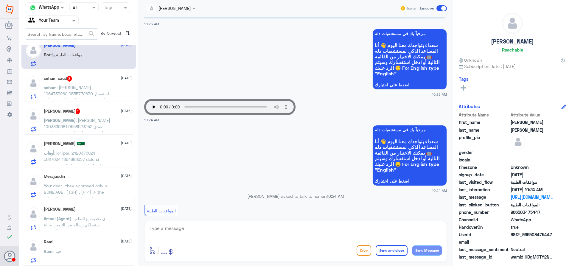
click at [82, 87] on span ": [PERSON_NAME] 1064733262 0555772630 استفسار اخر-سبب رفض اشعة الرنين- عياده ال…" at bounding box center [76, 97] width 65 height 24
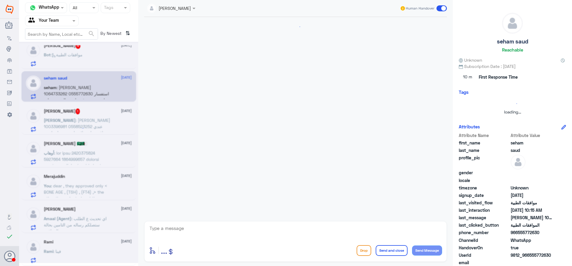
scroll to position [130, 0]
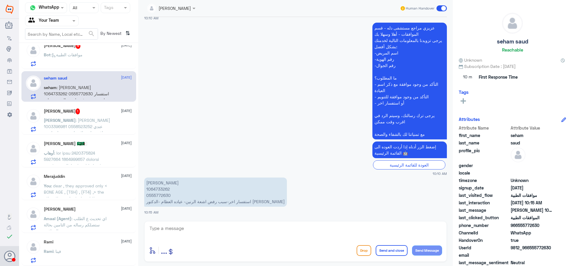
click at [151, 190] on p "سهام سعود الزهراني 1064733262 0555772630 استفسار اخر-سبب رفض اشعة الرنين- عياده…" at bounding box center [215, 191] width 143 height 29
copy p "1064733262"
click at [76, 122] on span "عبدالرحمن" at bounding box center [60, 120] width 32 height 5
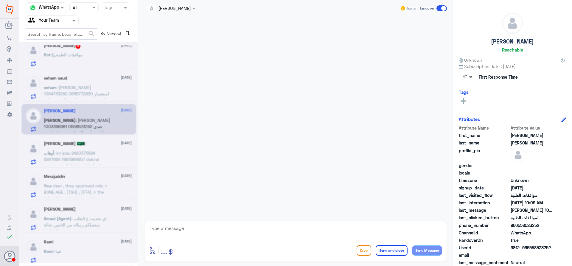
scroll to position [186, 0]
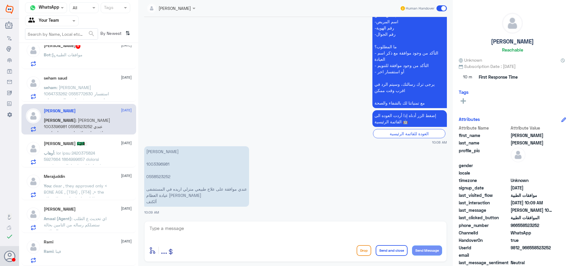
click at [155, 163] on p "عبدالرحمن بن محمد الهرفي 1003396981 0558523252 عندي موافقة على علاج طبيعي منزلي…" at bounding box center [196, 176] width 105 height 60
copy p "1003396981"
click at [211, 225] on textarea at bounding box center [295, 231] width 293 height 15
click at [60, 93] on span ": سهام سعود الزهراني 1064733262 0555772630 استفسار اخر-سبب رفض اشعة الرنين- عيا…" at bounding box center [76, 97] width 65 height 24
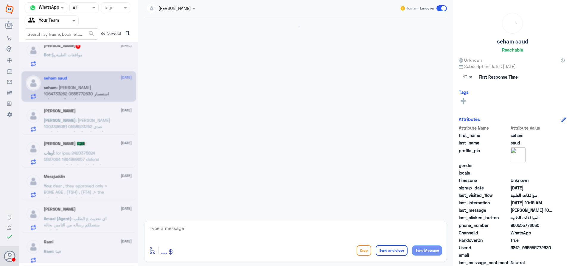
scroll to position [130, 0]
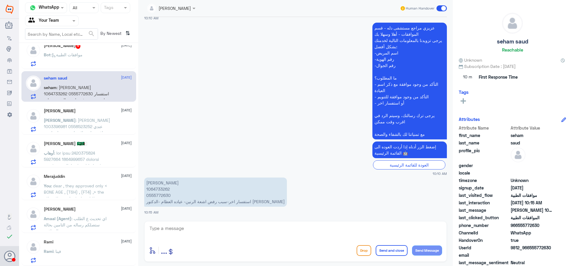
click at [213, 230] on textarea at bounding box center [295, 231] width 293 height 15
click at [270, 232] on textarea at bounding box center [295, 231] width 293 height 15
type textarea "تمت المتابعة , وتمت الموافقة عليها , ارجوا مراجعة قسم الاشعة لمزيد من الملعومات"
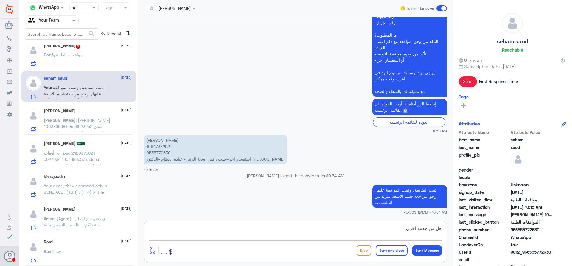
type textarea "هل من خدمة اخرى ؟"
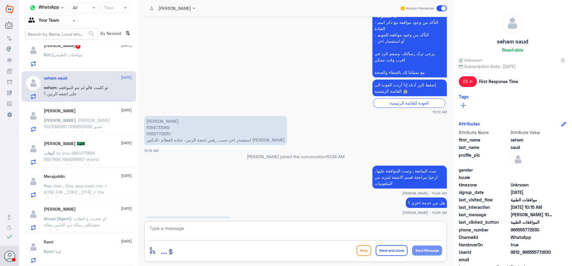
scroll to position [201, 0]
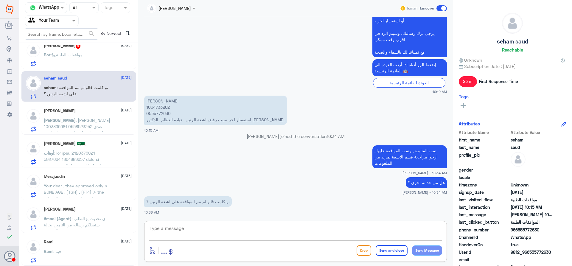
click at [220, 233] on textarea at bounding box center [295, 231] width 293 height 15
type textarea "الان تمت الموافقة عليها ,"
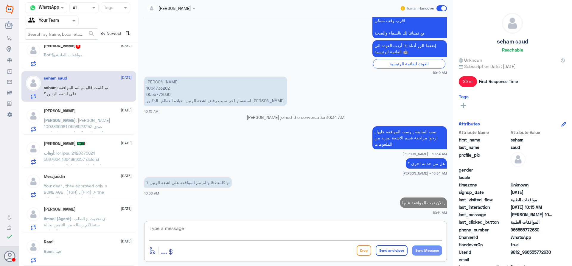
drag, startPoint x: 216, startPoint y: 238, endPoint x: 220, endPoint y: 225, distance: 13.6
click at [217, 233] on textarea at bounding box center [295, 231] width 293 height 15
click at [220, 225] on textarea at bounding box center [295, 231] width 293 height 15
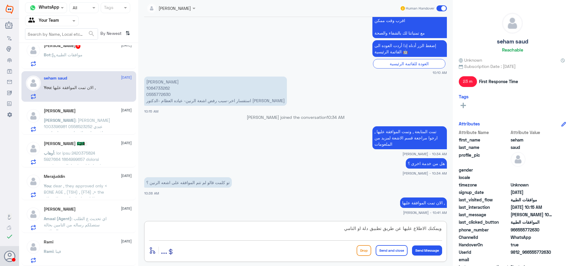
type textarea "ويمكنك الاطلاع عليها عن طريق تطبيق دلة او التامين"
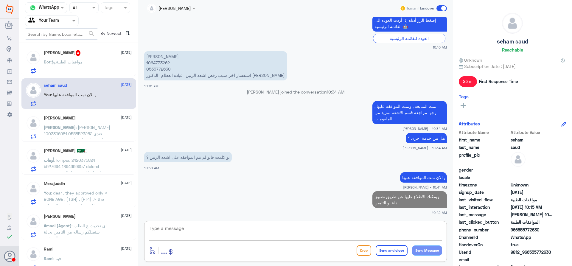
scroll to position [0, 0]
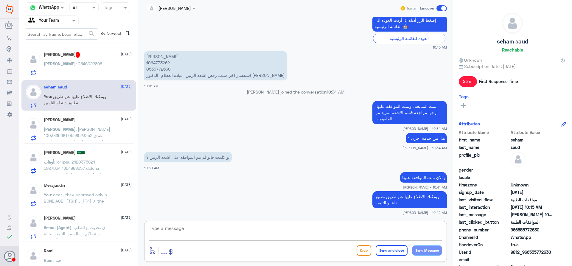
click at [224, 236] on textarea at bounding box center [295, 231] width 293 height 15
type textarea "هل من خدمه اخرى ؟"
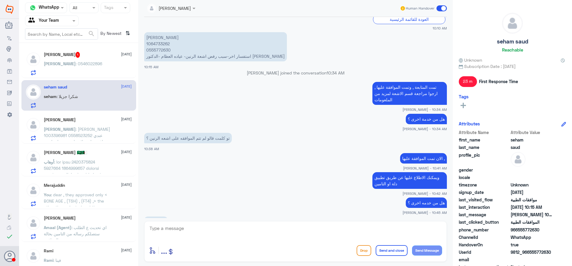
scroll to position [285, 0]
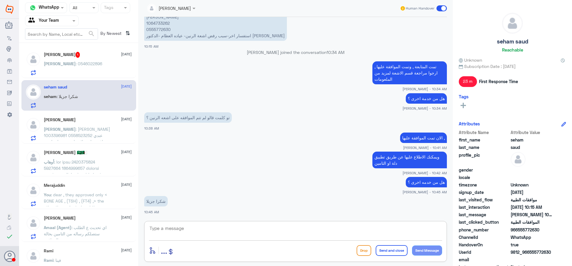
click at [251, 231] on textarea at bounding box center [295, 231] width 293 height 15
type textarea "العفو واجبنا , سعدنا بخدمتك متمنين لك دوم الصحة والعافية"
click at [393, 250] on button "Send and close" at bounding box center [391, 250] width 32 height 11
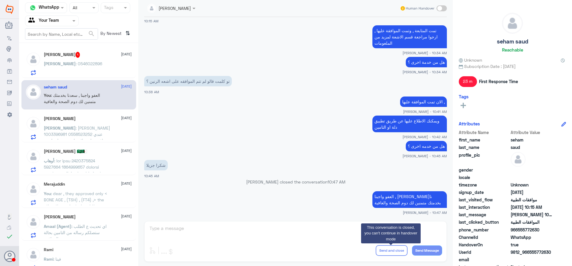
click at [87, 66] on div "فيصل : 0546022896" at bounding box center [88, 68] width 88 height 13
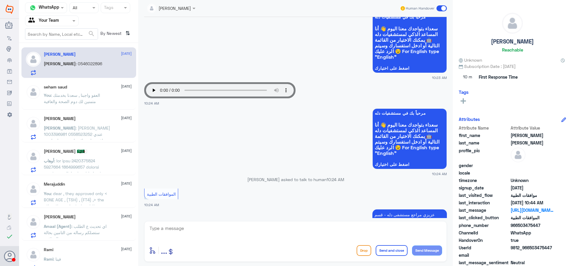
scroll to position [95, 0]
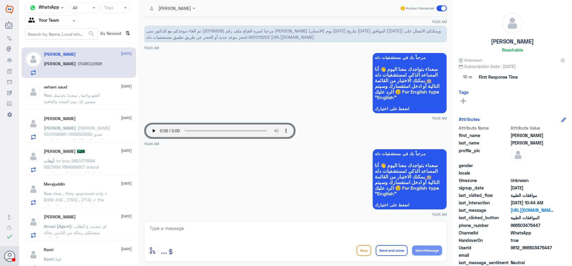
click at [88, 134] on span ": عبدالرحمن بن محمد الهرفي 1003396981 0558523252 عندي موافقة على علاج طبيعي منز…" at bounding box center [77, 140] width 66 height 30
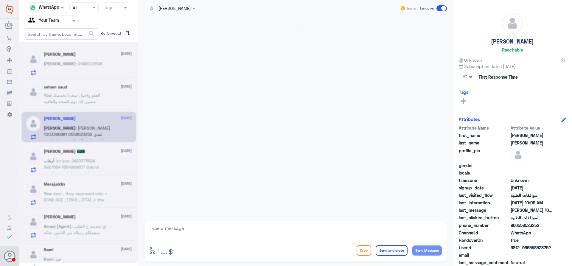
scroll to position [186, 0]
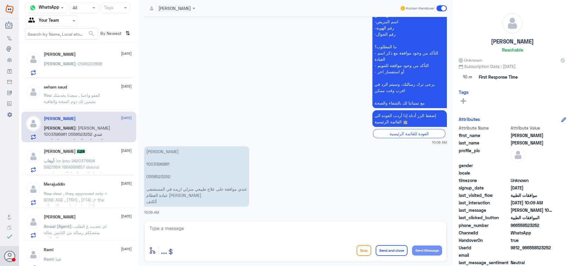
click at [186, 232] on textarea at bounding box center [295, 231] width 293 height 15
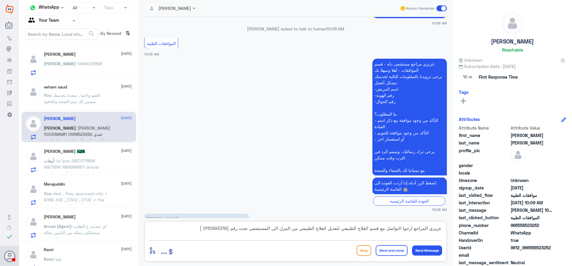
scroll to position [119, 0]
click at [186, 229] on textarea "عزيزي المراجع ارجوا التواصل مع قسم العلاج الطبيعي لتعديل العلاج الطبيعي من المز…" at bounding box center [295, 231] width 293 height 15
type textarea "عزيزي المراجع ارجوا التواصل مع قسم العلاج الطبيعي لتعديل العلاج الطبيعي من المز…"
click at [387, 247] on button "Send and close" at bounding box center [391, 250] width 32 height 11
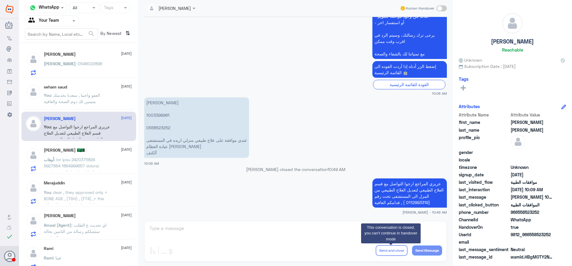
click at [104, 162] on p "أوهاب" at bounding box center [77, 163] width 67 height 15
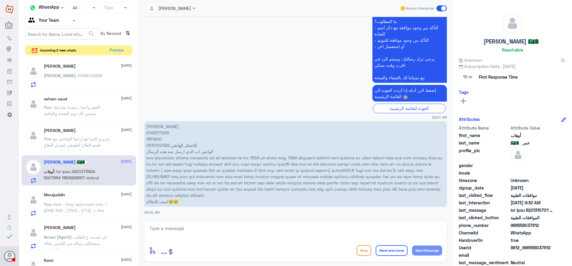
scroll to position [18, 0]
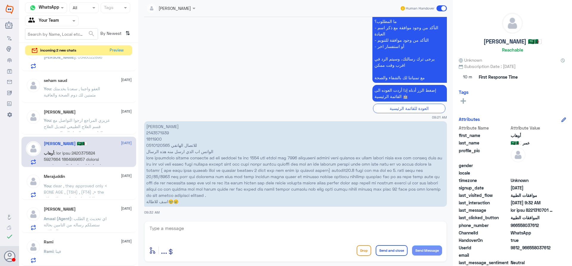
click at [97, 233] on div "فيصل عبدالعزيز 17 September فيصل : 0546022896 seham saud 17 September You : الع…" at bounding box center [78, 162] width 119 height 211
click at [97, 230] on div "[PERSON_NAME] [DATE] Amaal (Agent) : اي تحديث ع الطلب ستصلكم رساله من التامين ب…" at bounding box center [78, 217] width 115 height 31
click at [98, 227] on span ": اي تحديث ع الطلب ستصلكم رساله من التامين بحالة الموافقة" at bounding box center [75, 225] width 63 height 18
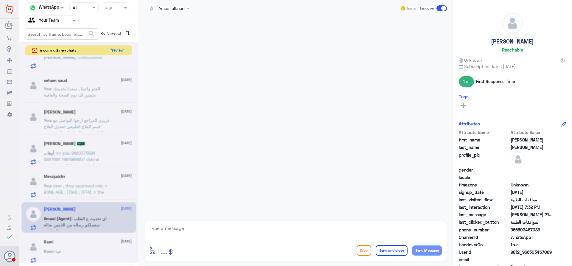
scroll to position [586, 0]
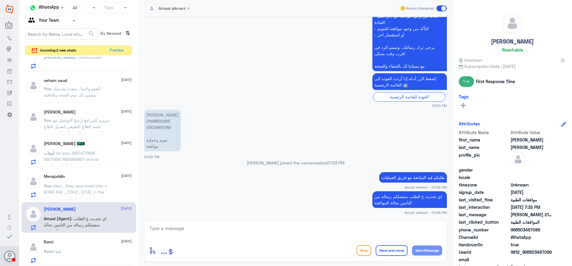
click at [85, 250] on div "Rami : فينا" at bounding box center [88, 255] width 88 height 13
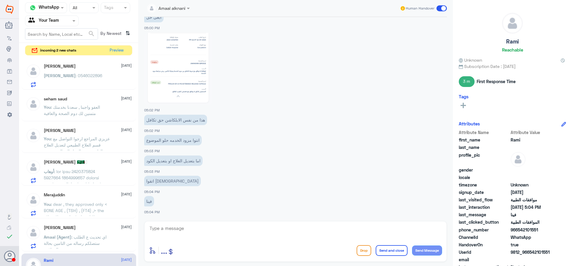
click at [85, 81] on div "فيصل : 0546022896" at bounding box center [88, 80] width 88 height 13
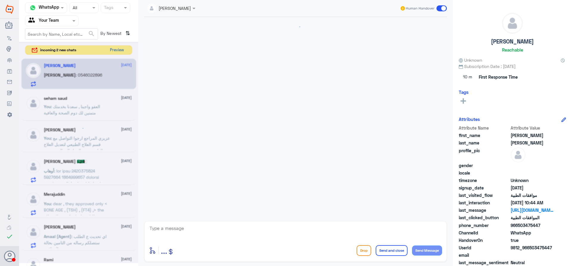
scroll to position [304, 0]
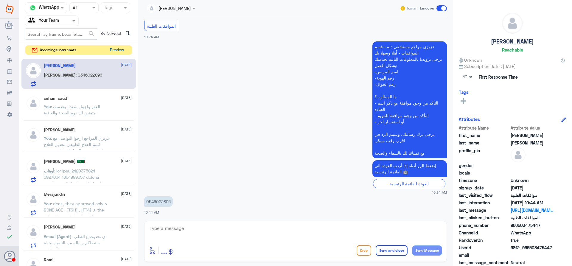
click at [113, 50] on button "Preview" at bounding box center [116, 50] width 18 height 9
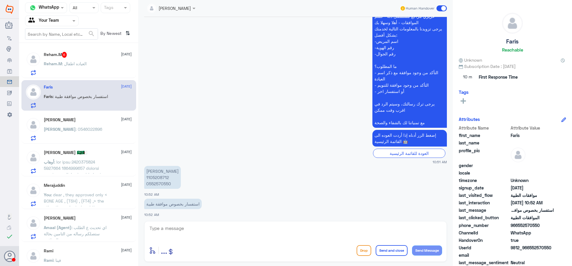
scroll to position [144, 0]
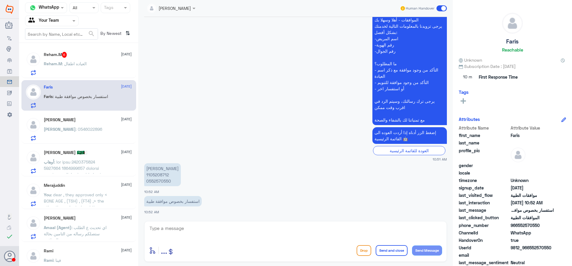
click at [161, 176] on p "فارس معيض القحطاني 1105208712 0552570550" at bounding box center [162, 174] width 37 height 23
copy p "1105208712"
click at [100, 71] on div "Reham.M : العياده اطفال" at bounding box center [88, 68] width 88 height 13
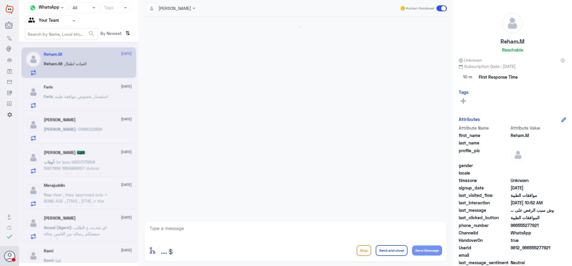
scroll to position [470, 0]
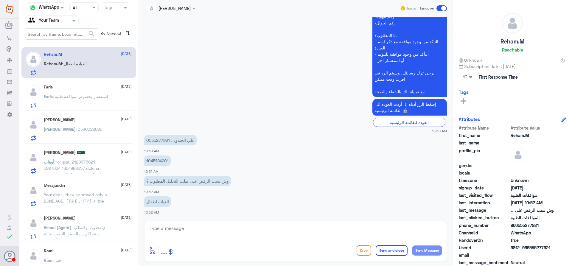
click at [157, 161] on p "1045124201" at bounding box center [157, 160] width 26 height 10
copy p "1045124201"
click at [155, 135] on p "علي الحندود ، 0555277921" at bounding box center [170, 140] width 52 height 10
click at [156, 139] on p "علي الحندود ، 0555277921" at bounding box center [170, 140] width 52 height 10
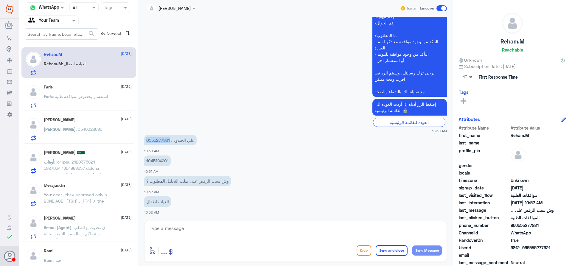
click at [156, 139] on p "علي الحندود ، 0555277921" at bounding box center [170, 140] width 52 height 10
copy p "0555277921"
click at [268, 225] on textarea at bounding box center [295, 231] width 293 height 15
paste textarea "Disapproved subject to policy exclusions, Allergy tests are not covered."
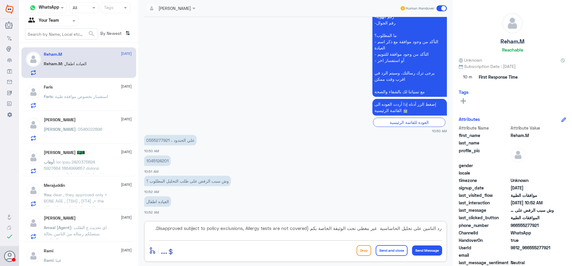
type textarea "رد التامين على تحليل الحاساسية غير مغطى تحت الوئيقة الخاصة بكم (Disapproved sub…"
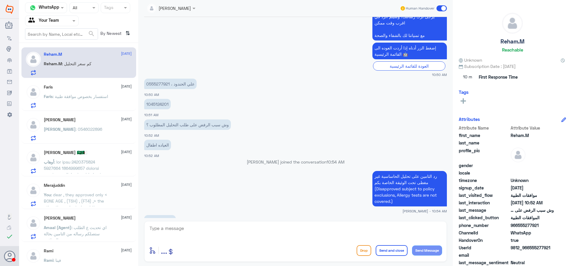
scroll to position [533, 0]
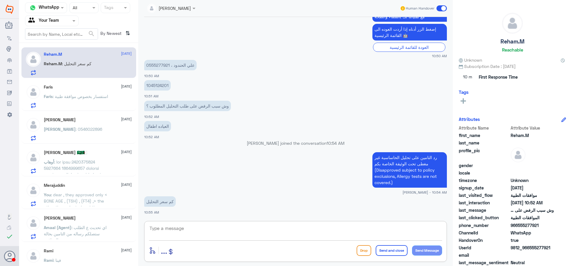
click at [162, 63] on p "علي الحندود ، 0555277921" at bounding box center [170, 65] width 52 height 10
copy p "0555277921"
click at [347, 229] on textarea at bounding box center [295, 231] width 293 height 15
type textarea "ٍ"
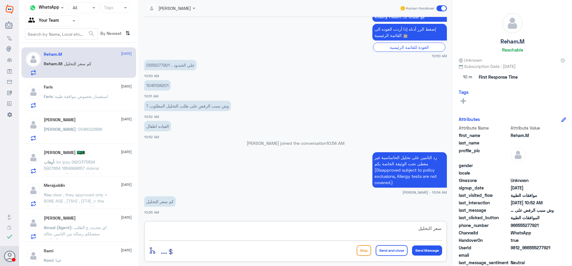
paste textarea "3,000.00"
drag, startPoint x: 411, startPoint y: 228, endPoint x: 417, endPoint y: 229, distance: 6.9
click at [417, 229] on textarea "سعر التحليل 3,000.00" at bounding box center [295, 231] width 293 height 15
type textarea "سعر التحليل 3,000"
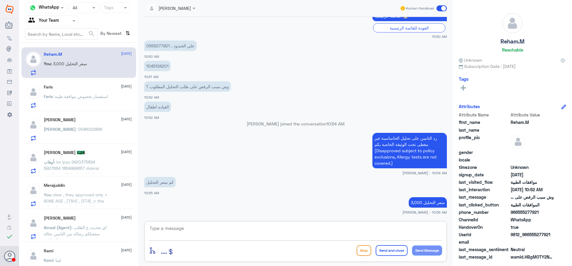
click at [316, 230] on textarea at bounding box center [295, 231] width 293 height 15
type textarea "هل من خدمة اخرى ؟"
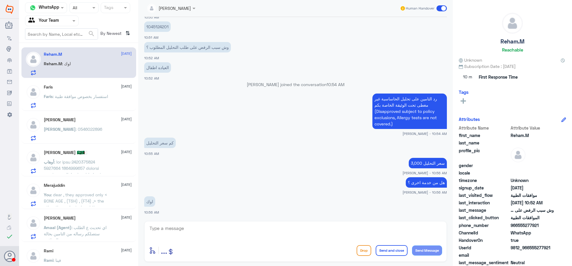
scroll to position [611, 0]
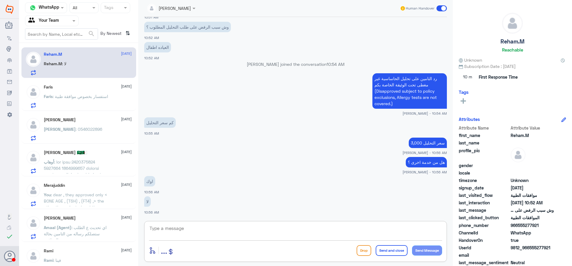
click at [280, 236] on textarea at bounding box center [295, 231] width 293 height 15
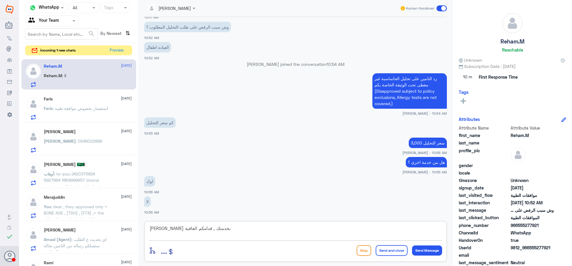
type textarea "سعدنا بخدمتك , قدامكم العافية"
click at [394, 249] on button "Send and close" at bounding box center [391, 250] width 32 height 11
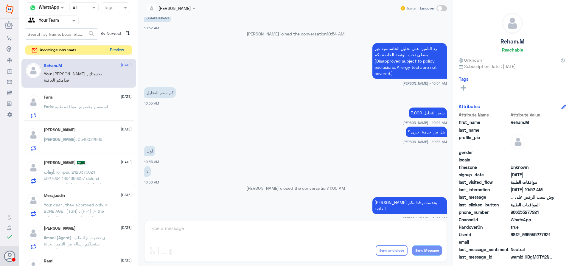
click at [113, 48] on button "Preview" at bounding box center [116, 50] width 18 height 9
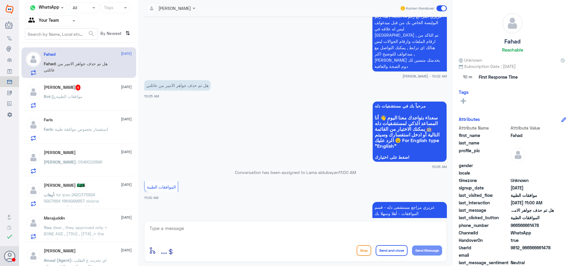
scroll to position [399, 0]
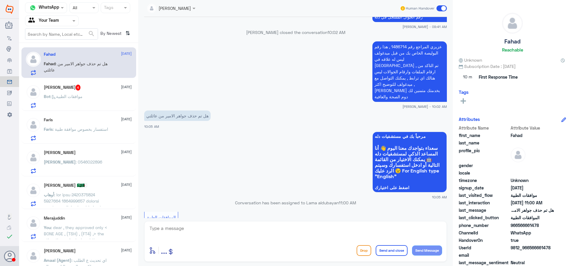
click at [82, 93] on p "Bot : موافقات الطبية" at bounding box center [63, 100] width 39 height 15
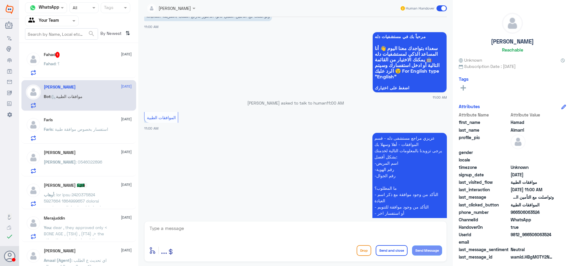
scroll to position [271, 0]
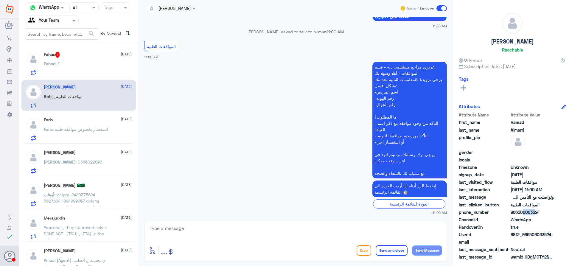
drag, startPoint x: 519, startPoint y: 211, endPoint x: 533, endPoint y: 213, distance: 13.9
click at [533, 213] on span "966506063524" at bounding box center [531, 212] width 43 height 6
click at [531, 213] on span "966506063524" at bounding box center [531, 212] width 43 height 6
drag, startPoint x: 518, startPoint y: 213, endPoint x: 550, endPoint y: 213, distance: 31.6
click at [550, 213] on span "966506063524" at bounding box center [531, 212] width 43 height 6
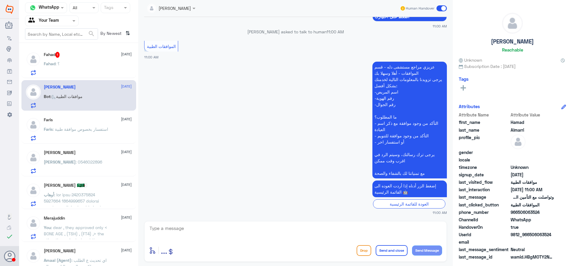
copy span "506063524"
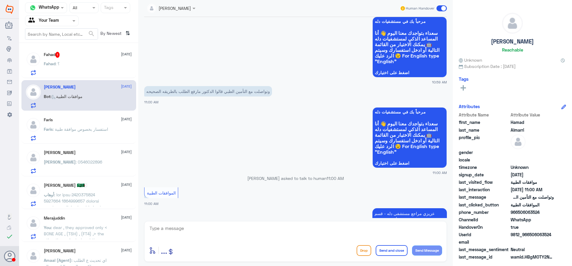
scroll to position [123, 0]
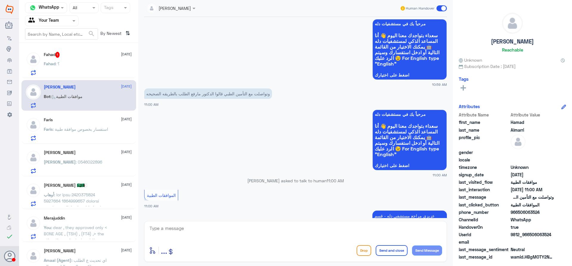
click at [100, 55] on div "Fahad 1 17 September" at bounding box center [88, 55] width 88 height 6
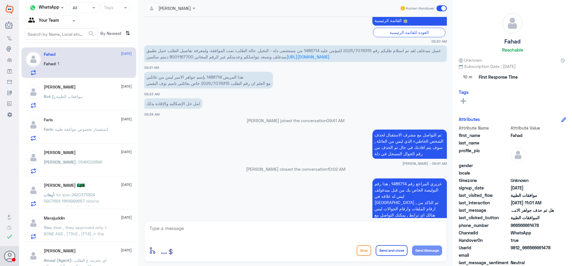
scroll to position [220, 0]
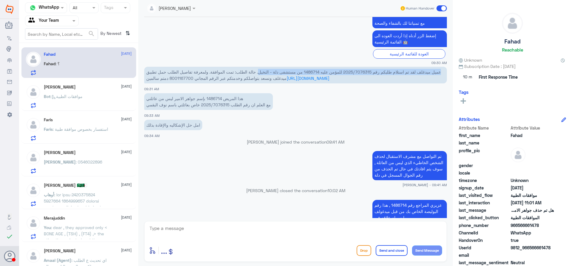
drag, startPoint x: 433, startPoint y: 73, endPoint x: 246, endPoint y: 70, distance: 187.0
click at [246, 70] on p "عميل ميدغلف لقد تم استلام طلبكم رقم 2025/7076315 للمؤمن عليه 1486714 من مستشفى …" at bounding box center [295, 75] width 302 height 17
copy span "عميل ميدغلف لقد تم استلام طلبكم رقم 2025/7076315 للمؤمن عليه 1486714 من مستشفى …"
click at [283, 226] on textarea at bounding box center [295, 231] width 293 height 15
paste textarea "عميل ميدغلف لقد تم استلام طلبكم رقم 2025/7076315 للمؤمن عليه 1486714 من مستشفى …"
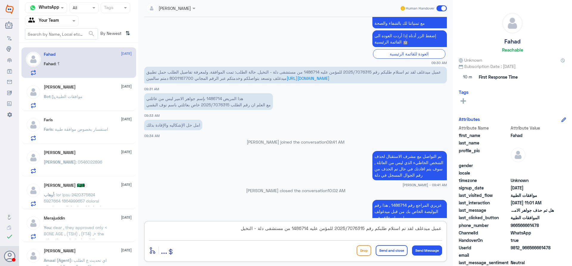
drag, startPoint x: 360, startPoint y: 228, endPoint x: 478, endPoint y: 237, distance: 118.5
click at [478, 236] on div "Channel WhatsApp Status × All Tags Agent Filter Your Team search By Newest ⇅ Fa…" at bounding box center [295, 134] width 552 height 268
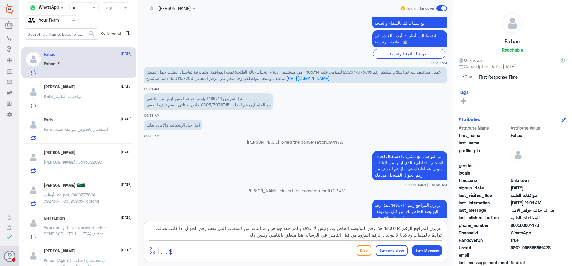
type textarea "عزيزي المراجع الرقم 1486714 هذا رقم البوليصة الخاص بك وليس لا علاقة بالمراجعة ج…"
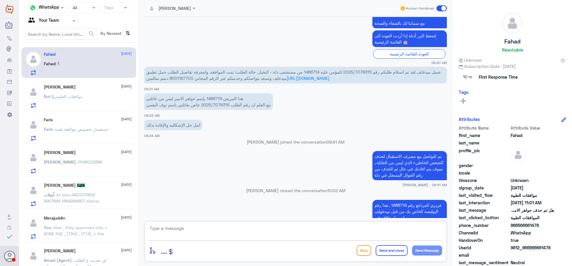
scroll to position [634, 0]
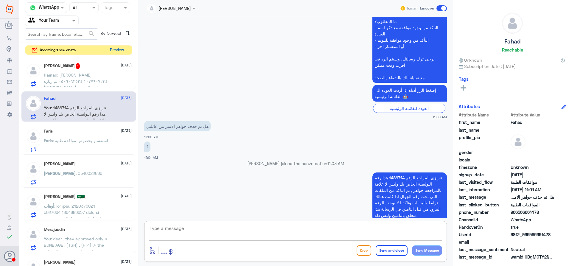
click at [119, 53] on button "Preview" at bounding box center [116, 50] width 18 height 9
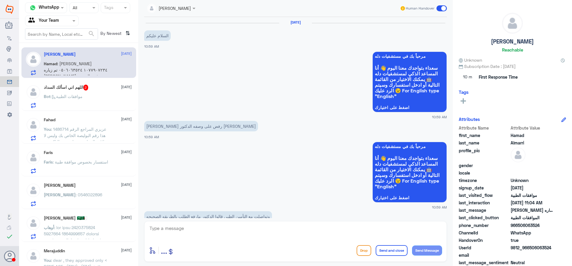
scroll to position [323, 0]
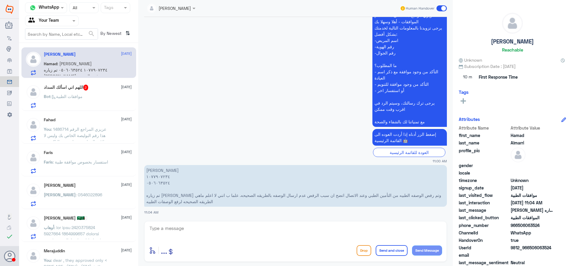
click at [100, 124] on div "Fahad 17 September You : عزيزي المراجع الرقم 1486714 هذا رقم البوليصة الخاص بك …" at bounding box center [88, 129] width 88 height 24
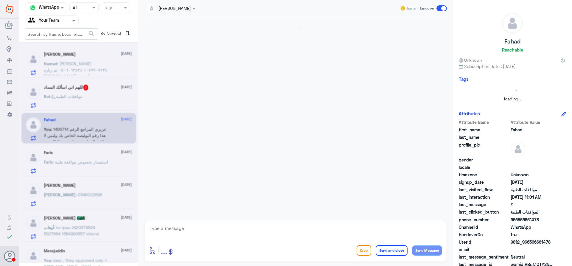
click at [355, 224] on textarea at bounding box center [295, 231] width 293 height 15
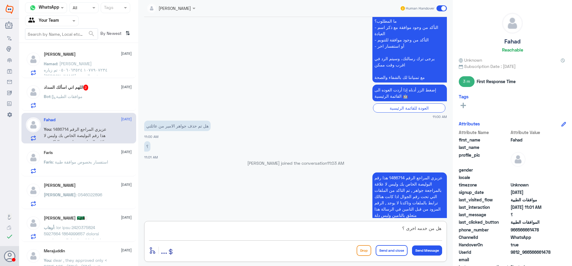
type textarea "هل من خدمه اخرى ؟"
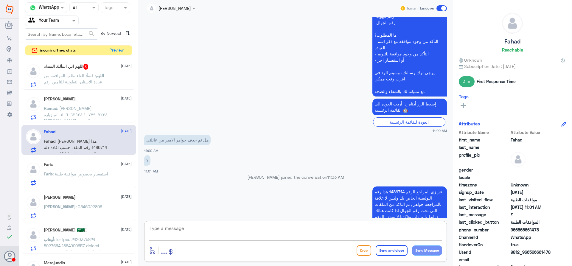
scroll to position [622, 0]
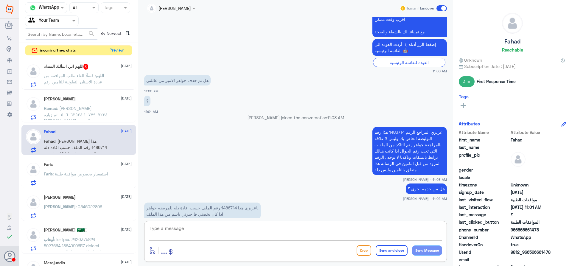
click at [313, 230] on textarea at bounding box center [295, 231] width 293 height 15
click at [232, 202] on p "ياعزيزي هذا 1486714 رقم الملف حسب افادة دله للمريضه جواهر اذا كان يخصني فااخبرن…" at bounding box center [202, 210] width 116 height 17
copy p "1486714"
click at [312, 230] on textarea at bounding box center [295, 231] width 293 height 15
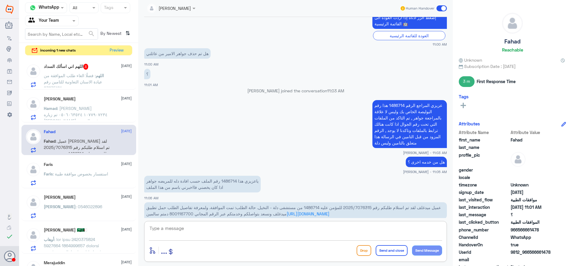
scroll to position [669, 0]
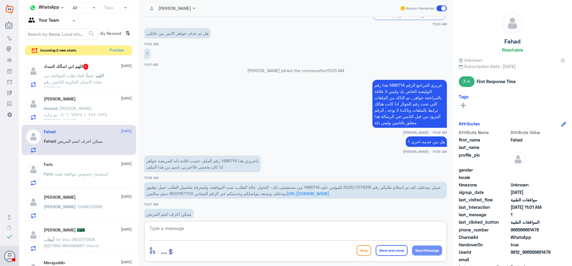
drag, startPoint x: 503, startPoint y: 41, endPoint x: 538, endPoint y: 45, distance: 35.0
click at [538, 45] on div "Fahad Reachable" at bounding box center [511, 34] width 107 height 42
click at [422, 47] on div "؟ 11:01 AM" at bounding box center [295, 57] width 302 height 20
drag, startPoint x: 502, startPoint y: 40, endPoint x: 521, endPoint y: 42, distance: 18.8
click at [521, 42] on div "Fahad Reachable" at bounding box center [511, 34] width 107 height 42
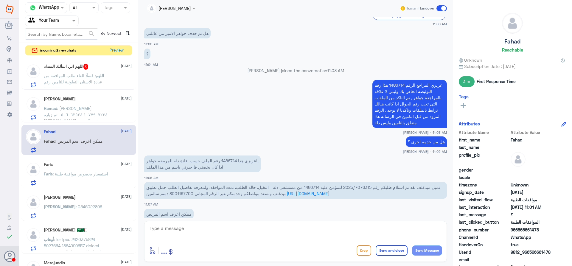
click at [414, 27] on div "هل تم حذف جواهر الامير من عائلتي 11:00 AM" at bounding box center [295, 36] width 302 height 20
click at [327, 235] on textarea at bounding box center [295, 231] width 293 height 15
click at [327, 232] on textarea at bounding box center [295, 231] width 293 height 15
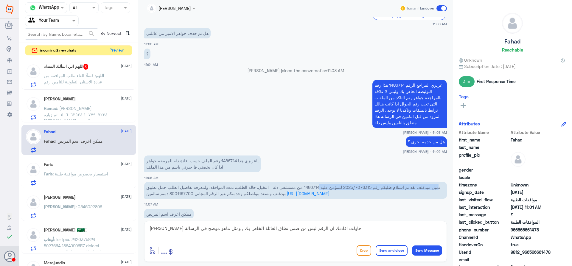
drag, startPoint x: 293, startPoint y: 173, endPoint x: 430, endPoint y: 176, distance: 137.0
click at [430, 185] on span "عميل ميدغلف لقد تم استلام طلبكم رقم 2025/7076315 للمؤمن عليه 1486714 من مستشفى …" at bounding box center [293, 190] width 294 height 11
click at [250, 228] on textarea "عزيزي حاولت افادتك ان الرقم ليس من ضمن نطاق العائلة الخاص بك , ومثل ماهو موضح ف…" at bounding box center [295, 231] width 293 height 15
paste textarea "ميل ميدغلف لقد تم استلام طلبكم رقم 2025/7076315 للمؤمن عليه"
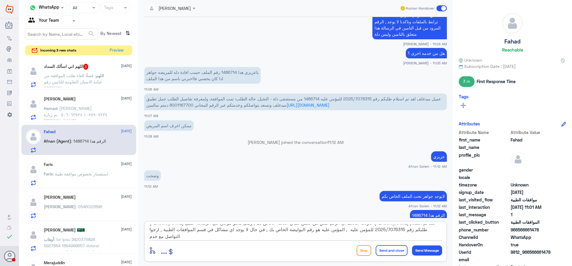
scroll to position [0, 0]
type textarea "عزيزي حاولت افادتك ان الرقم ليس من ضمن نطاق العائلة الخاص بك , ومثل ماهو موضح ف…"
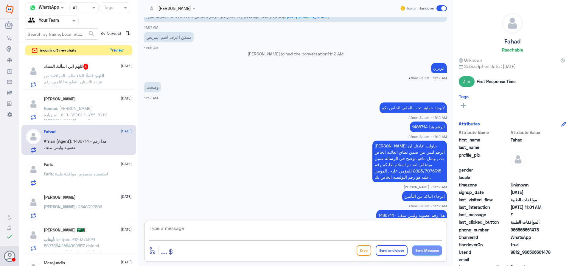
scroll to position [867, 0]
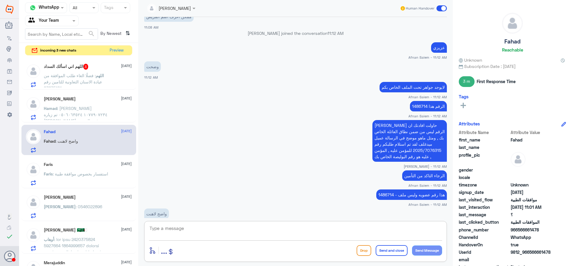
click at [190, 228] on textarea at bounding box center [295, 231] width 293 height 15
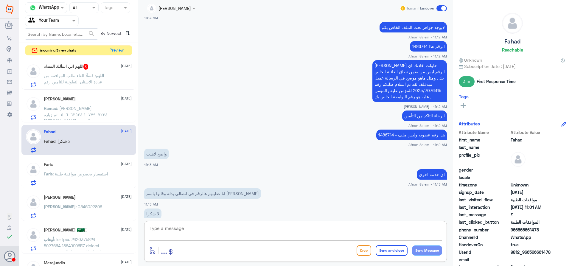
click at [193, 229] on textarea at bounding box center [295, 231] width 293 height 15
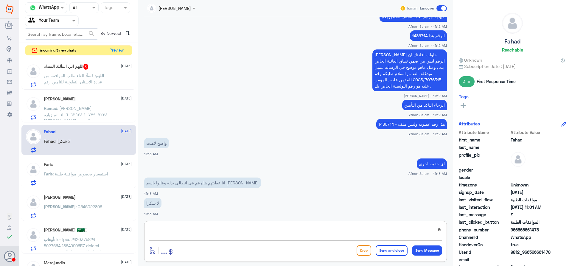
type textarea "ن"
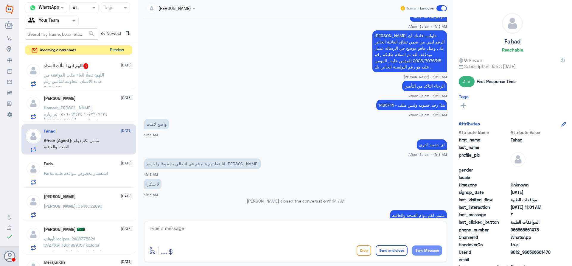
click at [114, 54] on button "Preview" at bounding box center [116, 50] width 18 height 9
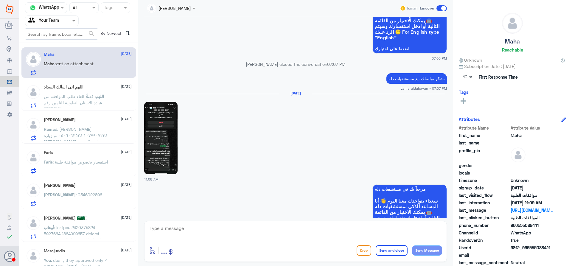
scroll to position [701, 0]
click at [165, 141] on img at bounding box center [160, 138] width 33 height 72
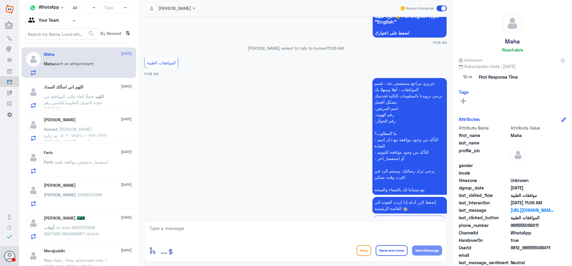
scroll to position [1147, 0]
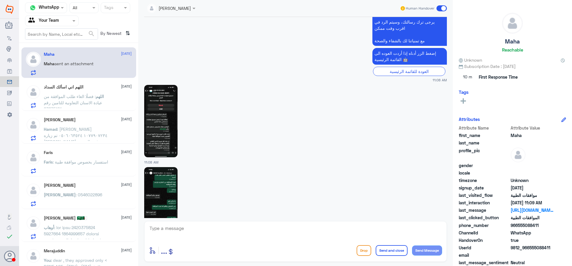
click at [165, 133] on img at bounding box center [160, 121] width 33 height 72
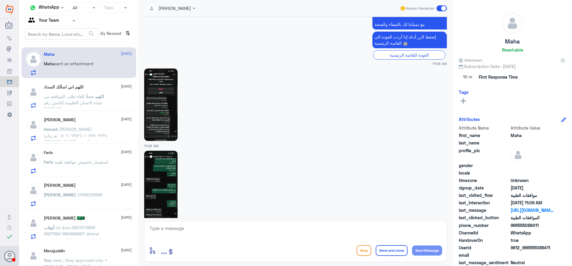
scroll to position [1179, 0]
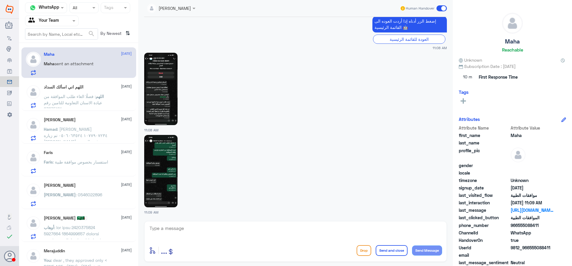
click at [163, 172] on img at bounding box center [160, 171] width 33 height 72
click at [157, 177] on img at bounding box center [160, 171] width 33 height 72
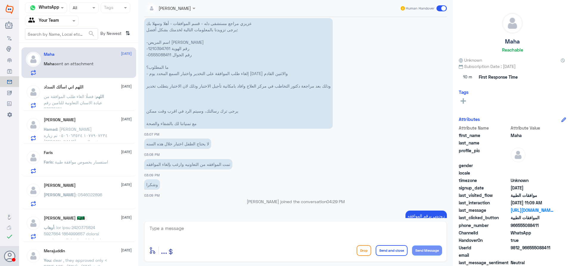
scroll to position [286, 0]
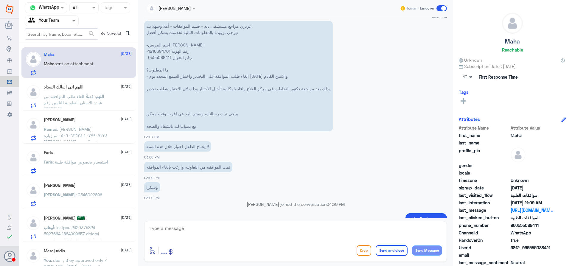
click at [155, 51] on p "عزيزي مراجع مستشفى دله - قسم الموافقات - أهلا وسهلا بك يرجى تزويدنا بالمعلومات …" at bounding box center [238, 76] width 188 height 110
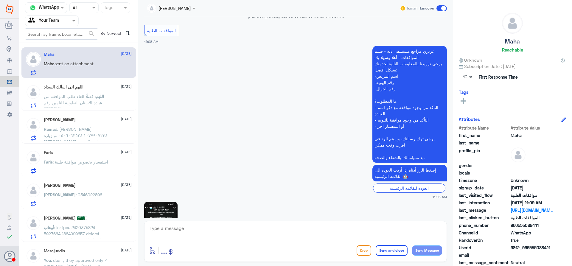
scroll to position [1179, 0]
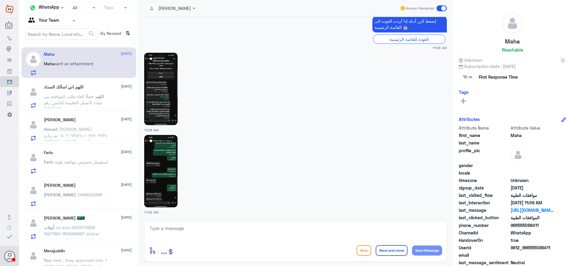
click at [170, 164] on img at bounding box center [160, 171] width 33 height 72
click at [247, 226] on textarea at bounding box center [295, 231] width 293 height 15
type textarea "عزيزي المراجع هنالك طلب للتنويم وتم الالغاء كما موضح في الرسالة"
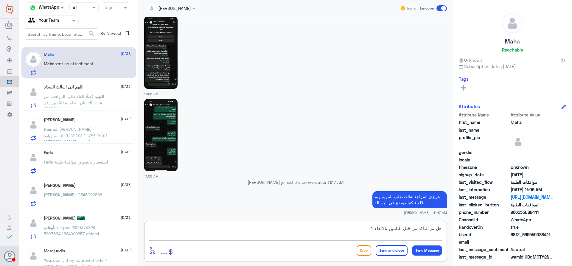
type textarea "هل تم التاكد من قبل التامين بالالغاء ؟"
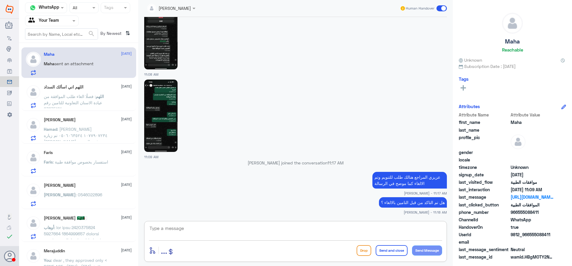
click at [102, 102] on span ": فضلًا الغاء طلب الموافقة من عيادة الاسنان التعاونية للتامين رقم 83875181" at bounding box center [73, 103] width 58 height 18
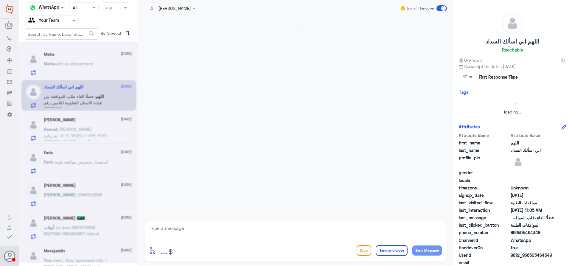
scroll to position [111, 0]
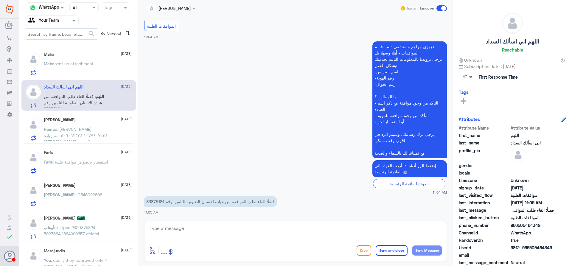
click at [103, 126] on p "Hamad : حمد المري ١٠٧٧٩٠٧٢٣٤ ٠٥٠٦٠٦٣٥٢٤ تم زياره الدكتور خالد حسان وتم رفض الوص…" at bounding box center [77, 133] width 67 height 15
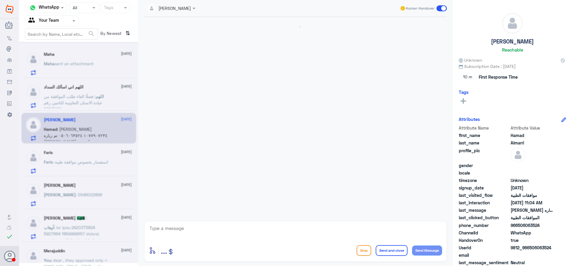
scroll to position [323, 0]
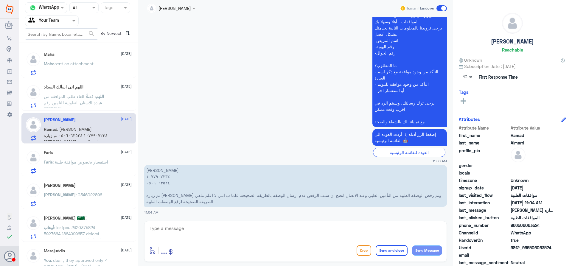
click at [102, 166] on p "Faris : استفسار بخصوص موافقة طبية" at bounding box center [76, 166] width 64 height 15
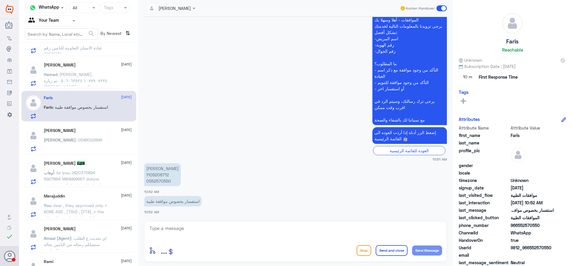
scroll to position [60, 0]
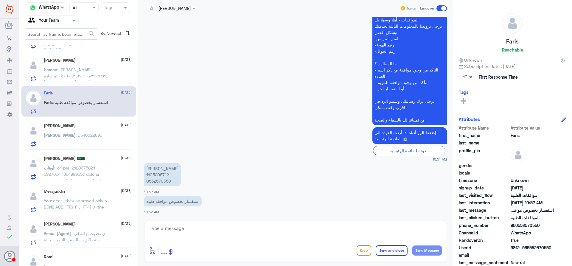
click at [79, 122] on div "فيصل عبدالعزيز 17 September فيصل : 0546022896" at bounding box center [78, 134] width 115 height 31
click at [81, 138] on p "فيصل : 0546022896" at bounding box center [73, 139] width 58 height 15
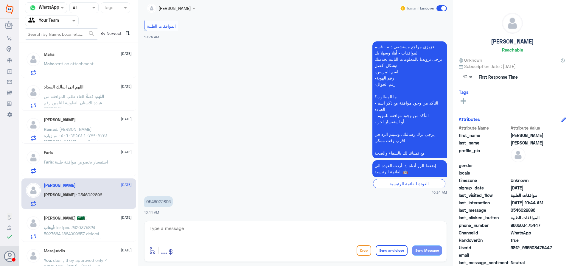
click at [91, 74] on p "Maha sent an attachment" at bounding box center [69, 67] width 50 height 15
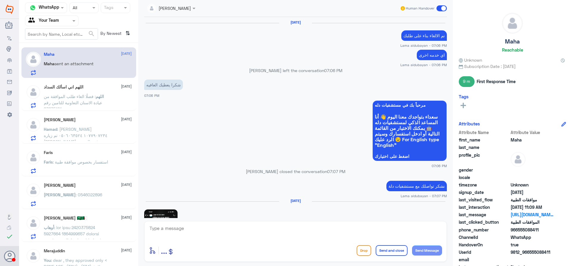
scroll to position [641, 0]
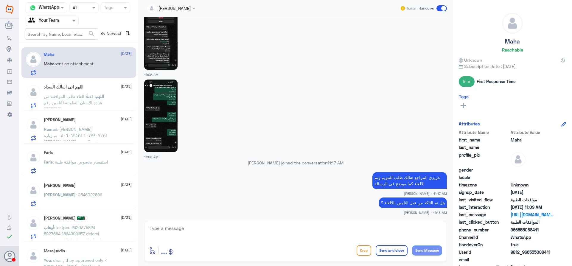
click at [105, 100] on p "اللهم : فضلًا الغاء طلب الموافقة من عيادة الاسنان التعاونية للتامين رقم 83875181" at bounding box center [77, 100] width 67 height 15
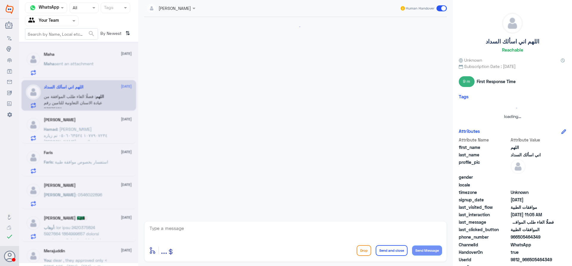
scroll to position [111, 0]
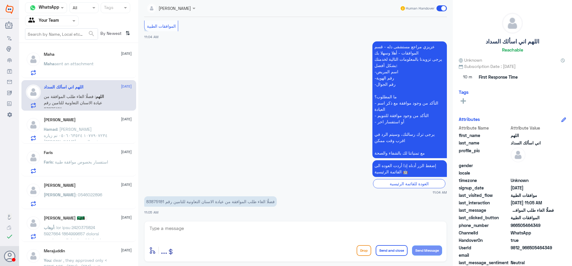
click at [154, 201] on p "فضلًا الغاء طلب الموافقة من عيادة الاسنان التعاونية للتامين رقم 83875181" at bounding box center [210, 201] width 132 height 10
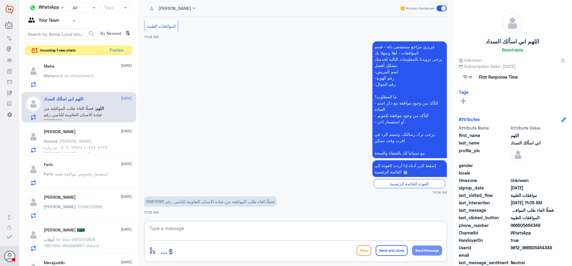
click at [262, 229] on textarea at bounding box center [295, 231] width 293 height 15
type textarea "عزيزي المراجع ممكن تزويدي بالسبب لرفعها للتامين ؟"
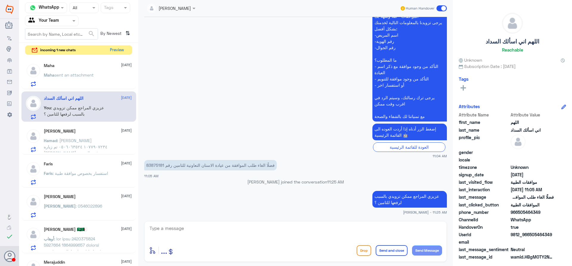
click at [116, 47] on button "Preview" at bounding box center [116, 50] width 18 height 9
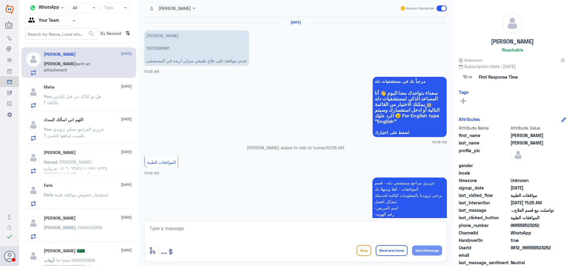
scroll to position [648, 0]
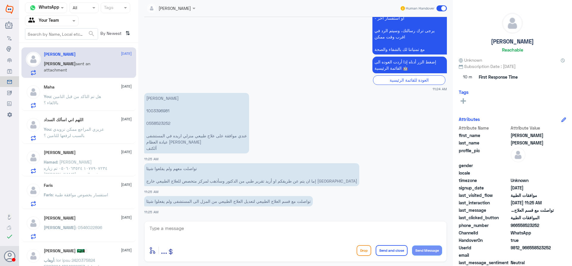
click at [162, 112] on p "عبدالرحمن بن محمد الهرفي 1003396981 0558523252 عندي موافقة على علاج طبيعي منزلي…" at bounding box center [196, 123] width 105 height 60
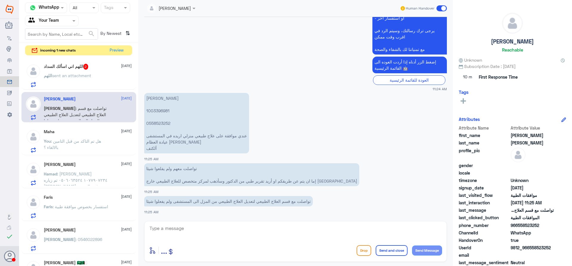
click at [96, 74] on div "اللهم sent an attachment" at bounding box center [88, 80] width 88 height 13
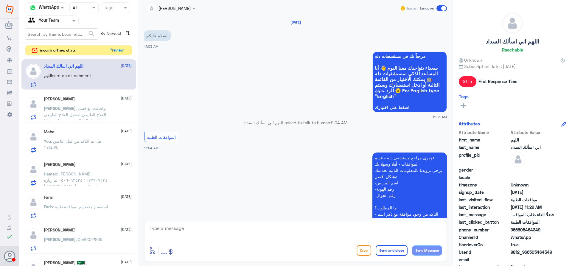
scroll to position [188, 0]
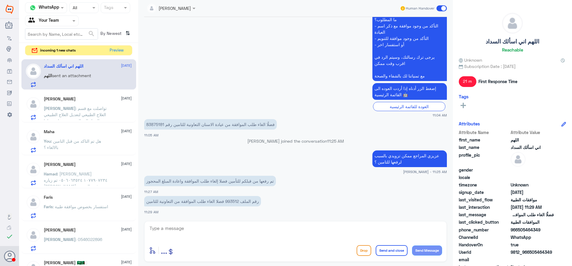
click at [158, 126] on p "فضلًا الغاء طلب الموافقة من عيادة الاسنان التعاونية للتامين رقم 83875181" at bounding box center [210, 124] width 132 height 10
click at [313, 233] on textarea at bounding box center [295, 231] width 293 height 15
type textarea "عزيزي المراجع تم رفع الالغاء للتامين سوف تصلك رسالة في حال تم الالغاء من قبلهم …"
click at [394, 252] on button "Send and close" at bounding box center [391, 250] width 32 height 11
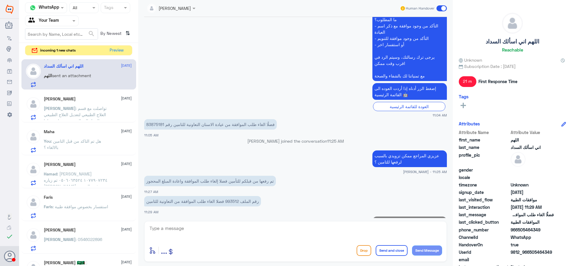
scroll to position [220, 0]
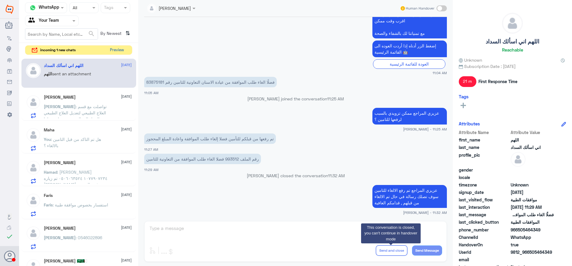
click at [118, 50] on button "Preview" at bounding box center [116, 50] width 18 height 9
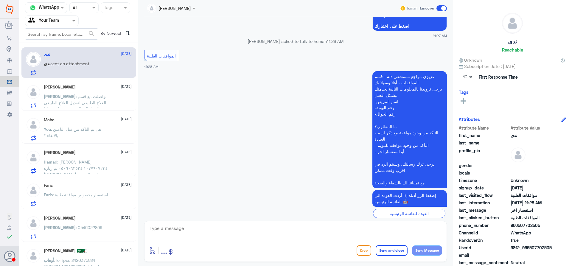
scroll to position [384, 0]
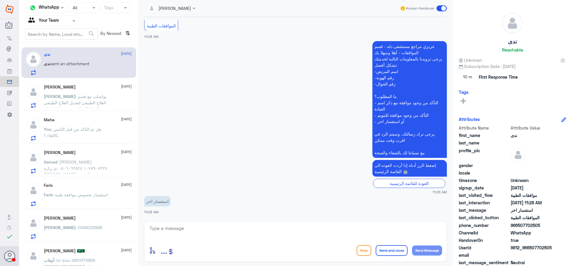
click at [79, 125] on div "Maha 17 September You : هل تم التاكد من قبل التامين بالالغاء ؟" at bounding box center [88, 129] width 88 height 24
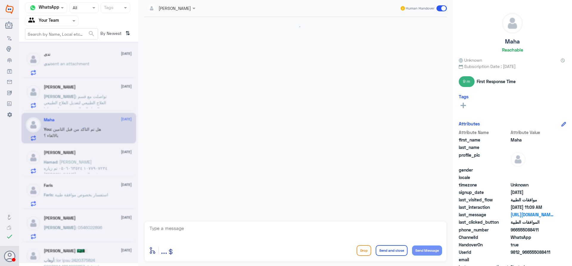
scroll to position [641, 0]
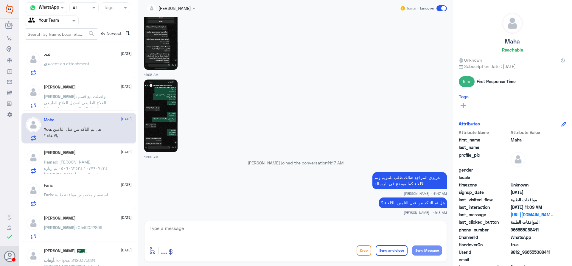
click at [84, 102] on span ": تواصلت مع قسم العلاج الطبيعي لتعديل العلاج الطبيعي من المزل الى المستشفى ولم …" at bounding box center [75, 106] width 63 height 24
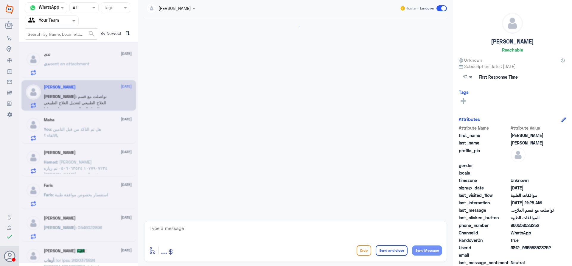
scroll to position [648, 0]
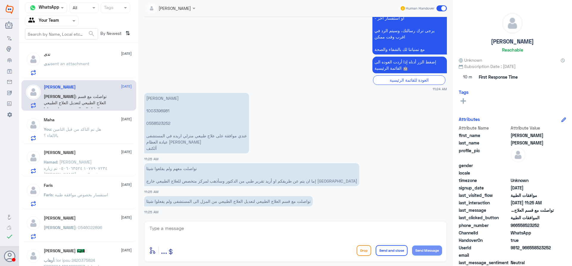
click at [85, 162] on span ": حمد المري ١٠٧٧٩٠٧٢٣٤ ٠٥٠٦٠٦٣٥٢٤ تم زياره الدكتور خالد حسان وتم رفض الوصفه الط…" at bounding box center [76, 183] width 64 height 49
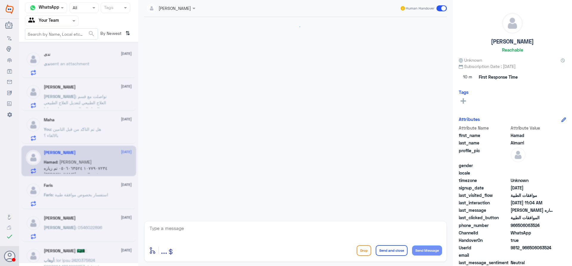
scroll to position [323, 0]
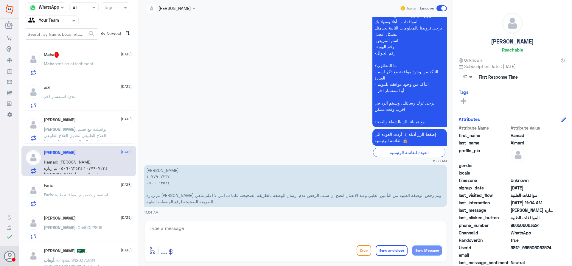
click at [97, 61] on div "Maha 1 17 September Maha sent an attachment" at bounding box center [88, 64] width 88 height 24
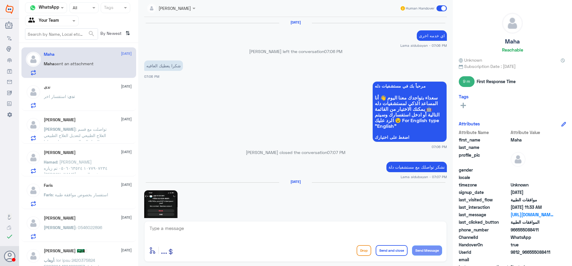
scroll to position [642, 0]
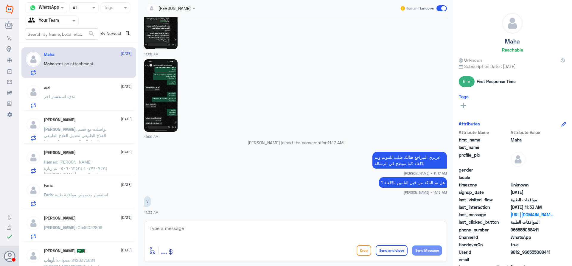
click at [49, 91] on div "ندى 17 September ندى : استفسار اخر" at bounding box center [88, 97] width 88 height 24
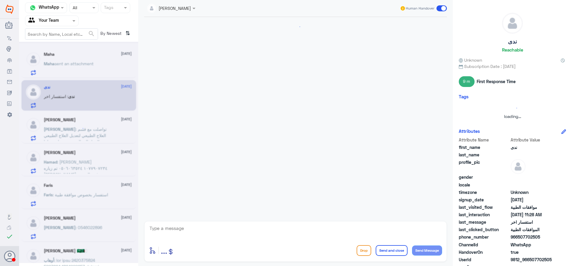
scroll to position [384, 0]
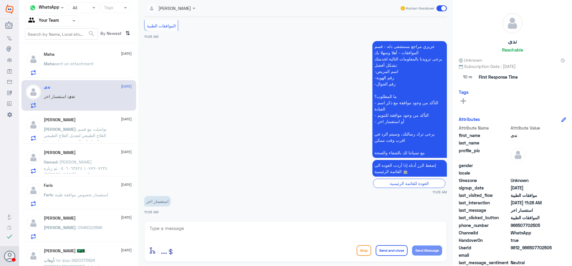
click at [57, 122] on h5 "عبدالرحمن بن محمد الهرفي" at bounding box center [60, 119] width 32 height 5
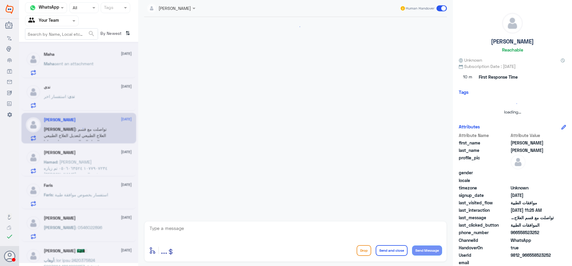
scroll to position [648, 0]
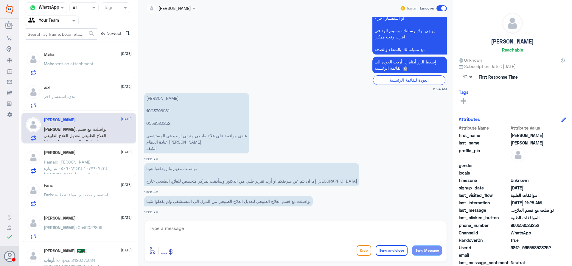
click at [79, 168] on span ": حمد المري ١٠٧٧٩٠٧٢٣٤ ٠٥٠٦٠٦٣٥٢٤ تم زياره الدكتور خالد حسان وتم رفض الوصفه الط…" at bounding box center [76, 183] width 64 height 49
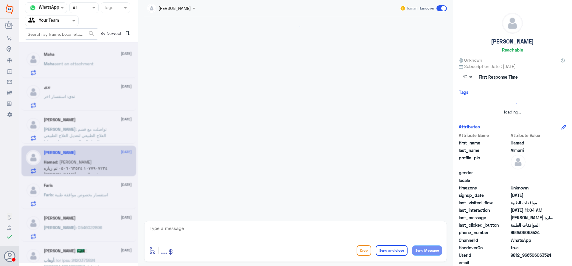
scroll to position [323, 0]
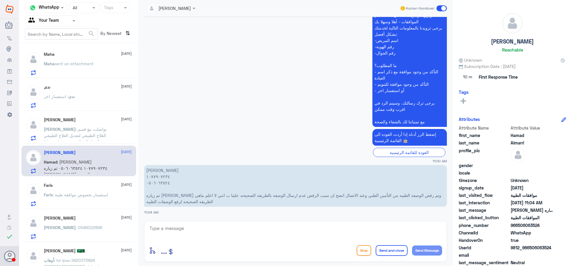
click at [214, 235] on textarea at bounding box center [295, 231] width 293 height 15
type textarea "عزيزي المراجع رفع الطبيب للوصفة الطبية صحيحة , تم ارسال الموافقة مرة اخرى , ارج…"
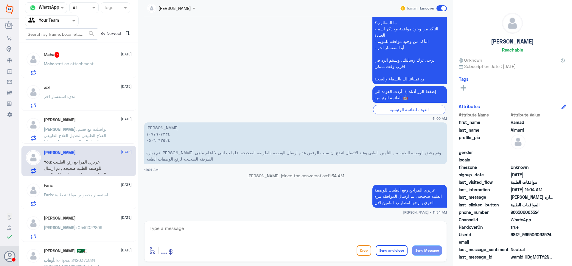
click at [46, 79] on div "Maha 2 17 September Maha sent an attachment ندى 17 September ندى : استفسار اخر …" at bounding box center [78, 156] width 119 height 223
click at [82, 59] on div "Maha 2 17 September Maha sent an attachment" at bounding box center [88, 64] width 88 height 24
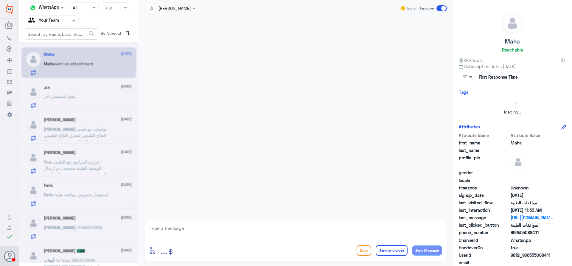
scroll to position [653, 0]
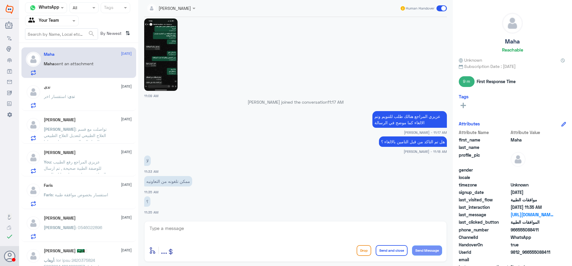
click at [206, 234] on textarea at bounding box center [295, 231] width 293 height 15
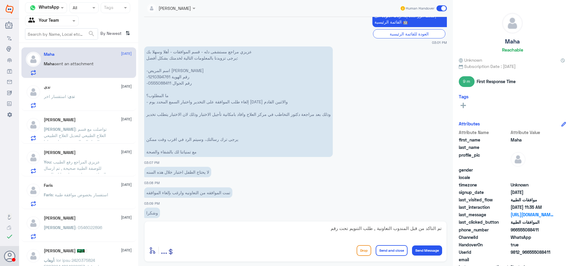
scroll to position [183, 0]
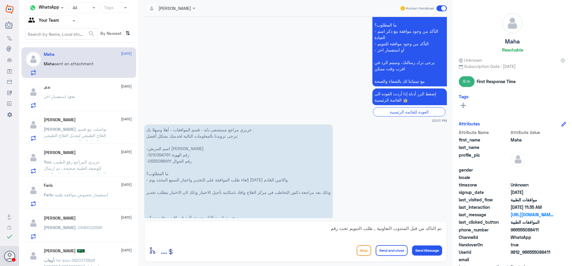
click at [157, 155] on p "عزيزي مراجع مستشفى دله - قسم الموافقات - أهلا وسهلا بك يرجى تزويدنا بالمعلومات …" at bounding box center [238, 179] width 188 height 110
click at [313, 228] on textarea "تم التاكد من قبل المندوب التعاونية , طلب التنويم تحت رقم" at bounding box center [295, 231] width 293 height 15
paste textarea "84227106"
type textarea "تم التاكد من قبل المندوب التعاونية , طلب التنويم تحت رقم 84227106 ملغى من قبل ا…"
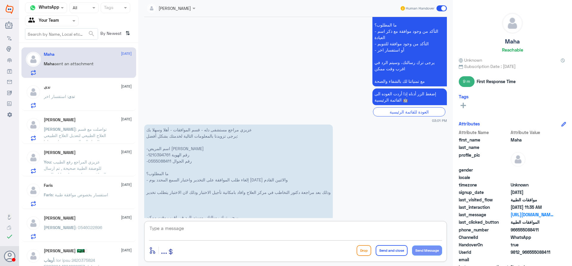
scroll to position [1327, 0]
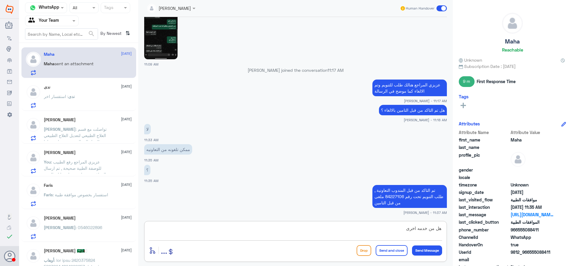
type textarea "هل من خدمه اخرى ؟"
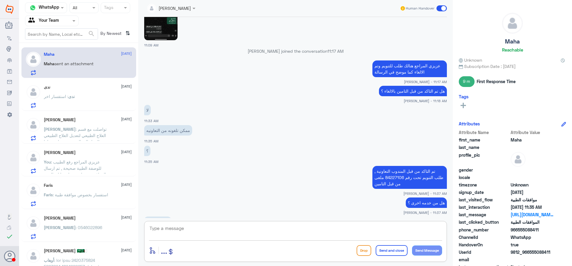
scroll to position [1367, 0]
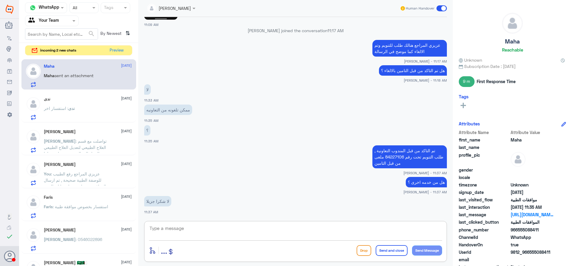
click at [290, 145] on div "تم التاكد من قبل المندوب التعاونية , طلب التنويم تحت رقم 84227106 ملغى من قبل ا…" at bounding box center [295, 160] width 302 height 32
click at [324, 230] on textarea at bounding box center [295, 231] width 293 height 15
type textarea "العفو , سعدنا بخدمتك متمنين لكم دوم الصحة والعافية"
click at [386, 248] on button "Send and close" at bounding box center [391, 250] width 32 height 11
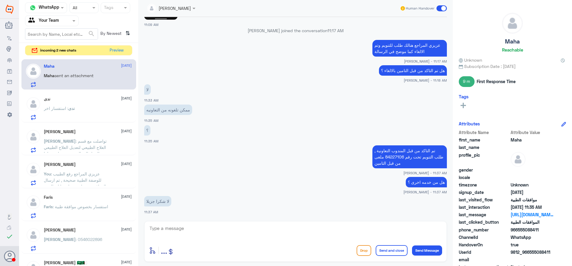
scroll to position [1392, 0]
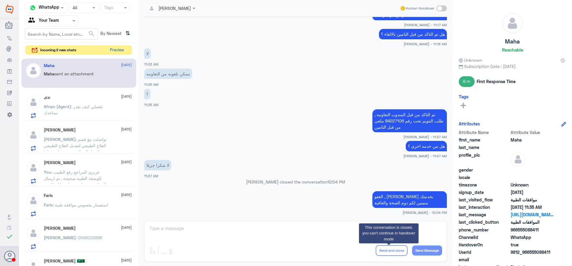
click at [111, 49] on button "Preview" at bounding box center [116, 50] width 18 height 9
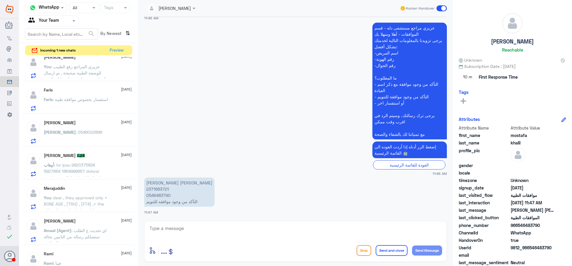
scroll to position [152, 0]
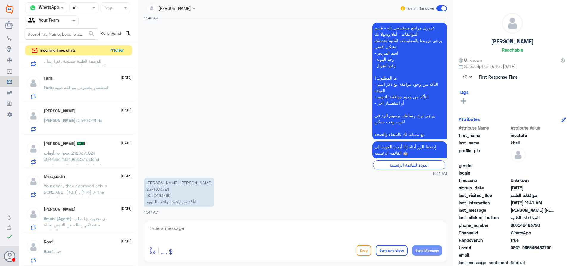
click at [93, 161] on span at bounding box center [77, 255] width 67 height 211
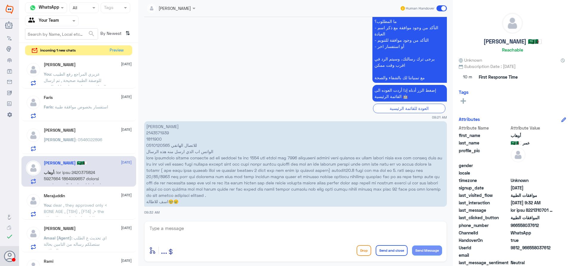
scroll to position [122, 0]
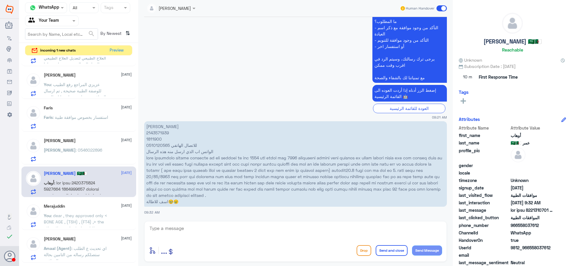
click at [93, 158] on div "فيصل : 0546022896" at bounding box center [88, 154] width 88 height 13
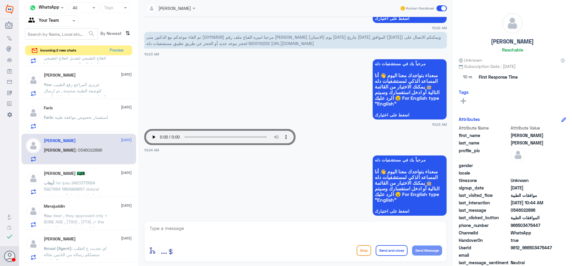
scroll to position [89, 0]
click at [282, 184] on app-msgs-whats-app-list "مرحباً بك في مستشفيات دله سعداء بتواجدك معنا اليوم 👋 أنا المساعد الذكي لمستشفيا…" at bounding box center [295, 185] width 302 height 61
click at [378, 36] on span "مرحبا اميره القباع ملف رقم (20119308) تم الغاء موعدكم مع الدكتور منى الصيخان (ا…" at bounding box center [293, 39] width 294 height 11
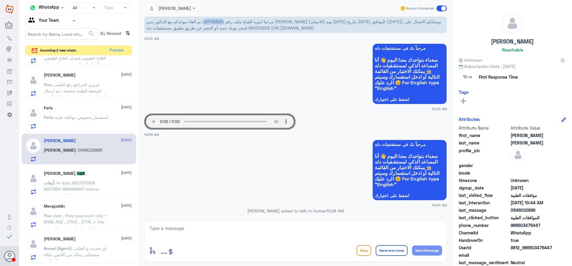
scroll to position [0, 0]
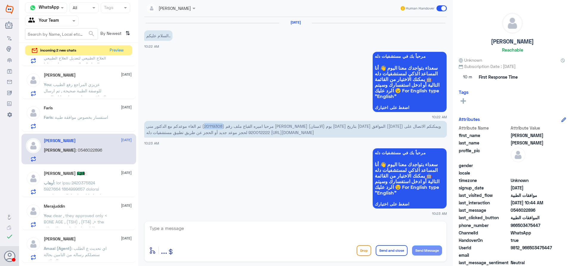
click at [378, 127] on span "مرحبا اميره القباع ملف رقم (20119308) تم الغاء موعدكم مع الدكتور منى الصيخان (ا…" at bounding box center [293, 129] width 294 height 11
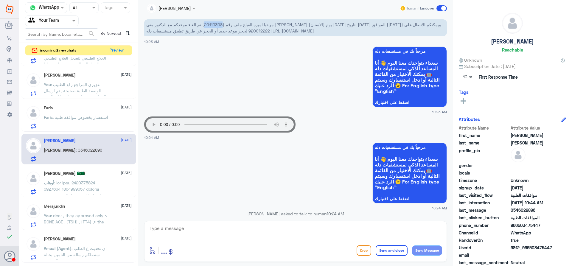
scroll to position [119, 0]
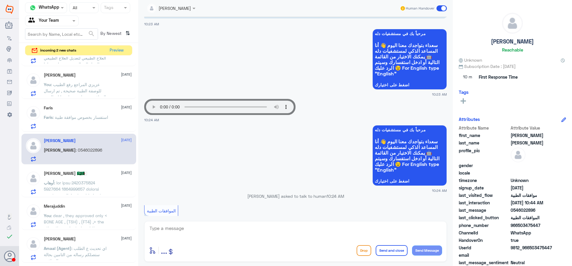
click at [520, 221] on div "last_clicked_button الموافقات الطبية" at bounding box center [511, 217] width 107 height 7
drag, startPoint x: 518, startPoint y: 225, endPoint x: 542, endPoint y: 226, distance: 24.7
click at [542, 226] on span "966503475447" at bounding box center [531, 225] width 43 height 6
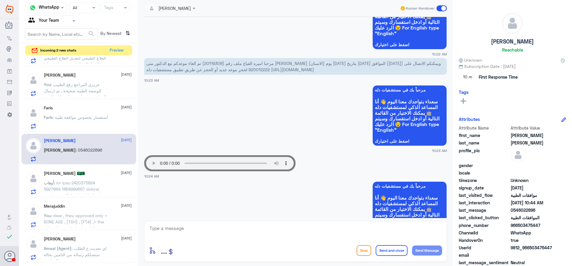
scroll to position [65, 0]
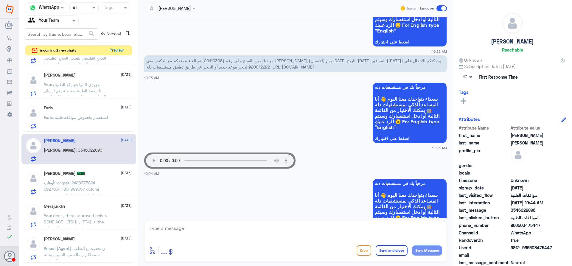
click at [365, 258] on div "enter flow name ... Drop Send and close Send Message" at bounding box center [295, 241] width 302 height 41
click at [363, 249] on button "Drop" at bounding box center [363, 250] width 15 height 11
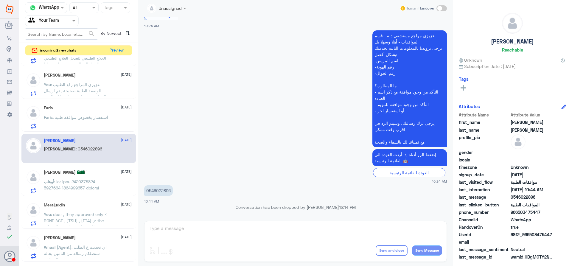
click at [276, 125] on app-msgs-text "عزيزي مراجع مستشفى دله - قسم الموافقات - أهلا وسهلا بك يرجى تزويدنا بالمعلومات …" at bounding box center [295, 88] width 302 height 117
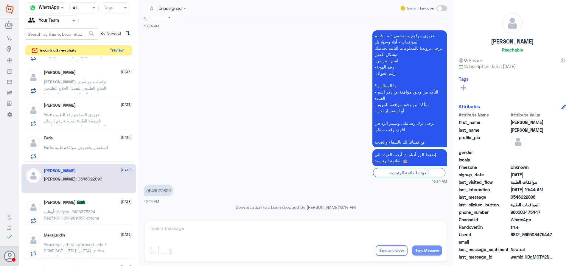
scroll to position [92, 0]
click at [90, 162] on div "ندى 2 17 September ندى sent an attachment mostafa khalil 17 September mostafa :…" at bounding box center [78, 162] width 119 height 211
click at [90, 158] on p "Faris : استفسار بخصوص موافقة طبية" at bounding box center [76, 151] width 64 height 15
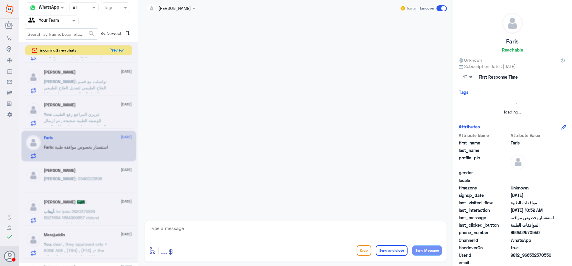
scroll to position [144, 0]
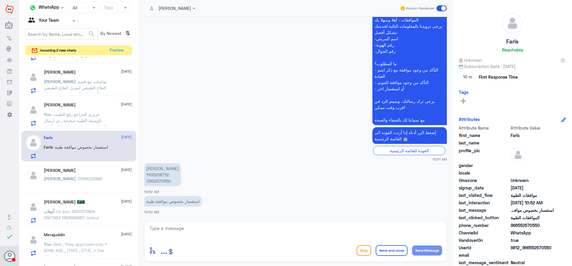
click at [164, 172] on p "فارس معيض القحطاني 1105208712 0552570550" at bounding box center [162, 174] width 37 height 23
click at [252, 236] on textarea at bounding box center [295, 231] width 293 height 15
type textarea "ارجوا التوضيح اكثر موافقة على ماذا ؟"
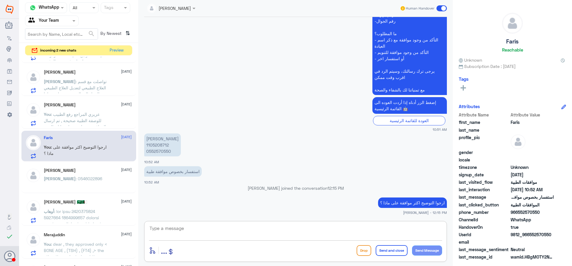
click at [67, 111] on p "You : عزيزي المراجع رفع الطبيب للوصفة الطبية صحيحة , تم ارسال الموافقة مرة اخرى…" at bounding box center [77, 118] width 67 height 15
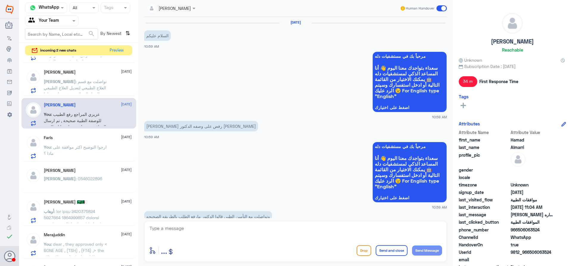
scroll to position [366, 0]
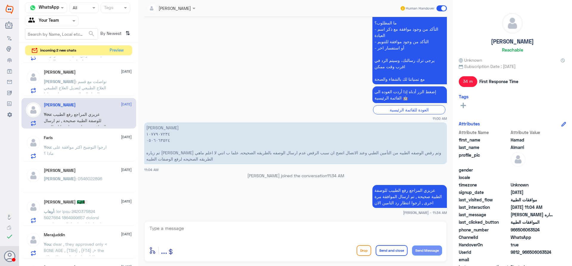
click at [245, 225] on textarea at bounding box center [295, 231] width 293 height 15
click at [293, 238] on textarea at bounding box center [295, 231] width 293 height 15
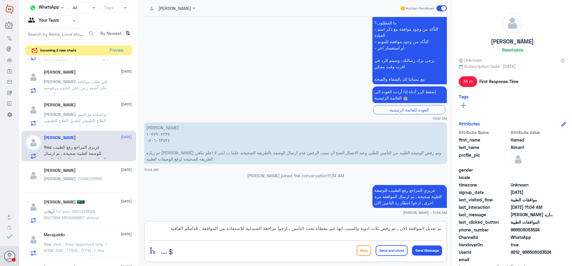
type textarea "تم تعديل الموافقة الان , تم رفض ثلاث ادوية والسبب انها غير مغطاه تحت التامين , …"
click at [400, 256] on div "enter flow name ... Drop Send and close Send Message" at bounding box center [295, 250] width 293 height 13
click at [398, 253] on button "Send and close" at bounding box center [391, 250] width 32 height 11
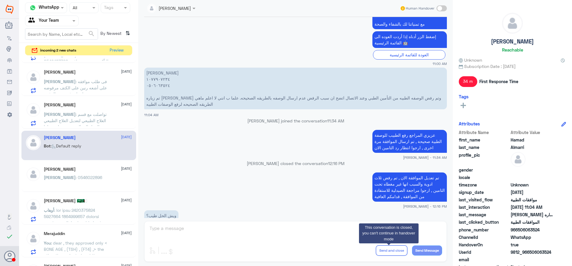
scroll to position [500, 0]
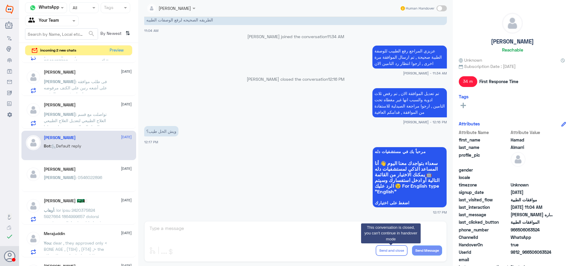
click at [342, 104] on app-msgs-text "تم تعديل الموافقة الان , تم رفض ثلاث ادوية والسبب انها غير مغطاه تحت التامين , …" at bounding box center [295, 103] width 302 height 30
click at [440, 11] on span at bounding box center [441, 8] width 10 height 6
click at [0, 0] on input "checkbox" at bounding box center [0, 0] width 0 height 0
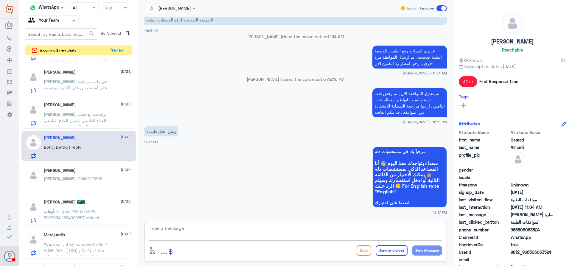
click at [257, 228] on textarea at bounding box center [295, 231] width 293 height 15
type textarea "ا"
type textarea "الادوية الغير مغطاه مع الاسف تكون بالكاش لا يوجد حل لها"
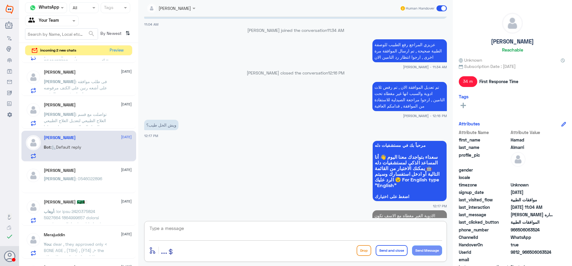
scroll to position [525, 0]
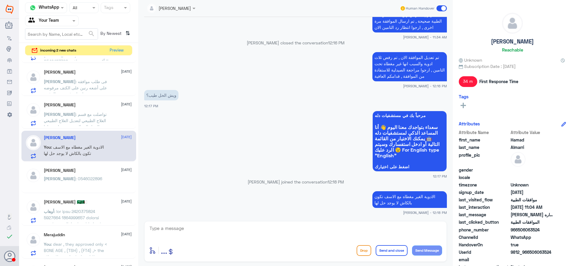
click at [106, 118] on p "عبدالرحمن : تواصلت مع قسم العلاج الطبيعي لتعديل العلاج الطبيعي من المزل الى الم…" at bounding box center [77, 118] width 67 height 15
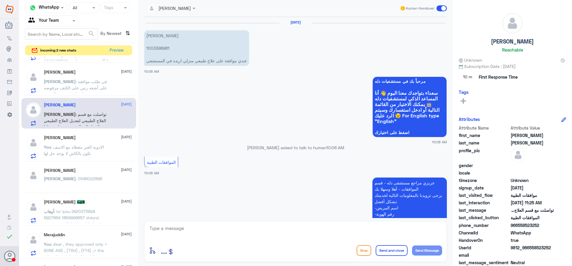
scroll to position [648, 0]
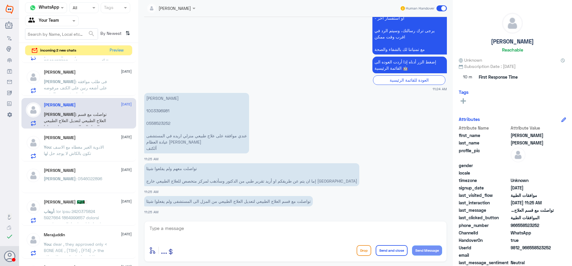
click at [41, 68] on div "Ahmed Youssef 17 September Ahmed : فى طلب موافقه على أشعه رنين على الكتف مرفوضه…" at bounding box center [78, 80] width 115 height 31
click at [71, 86] on span ": فى طلب موافقه على أشعه رنين على الكتف مرفوضه عايز اعرف سبب الرفض" at bounding box center [75, 88] width 63 height 18
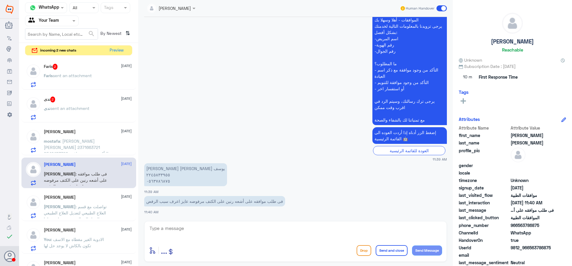
click at [86, 75] on span "sent an attachment" at bounding box center [72, 75] width 39 height 5
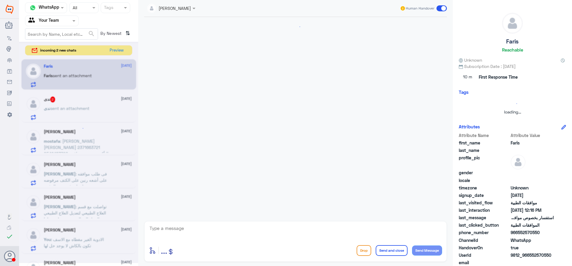
scroll to position [215, 0]
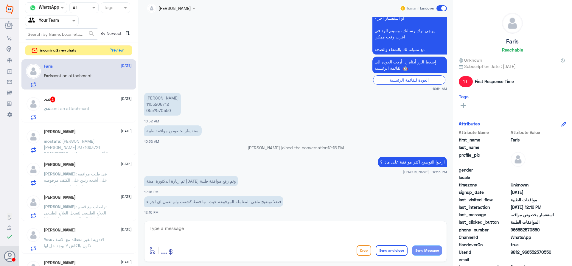
click at [81, 102] on div "ندى 2 17 September" at bounding box center [88, 99] width 88 height 6
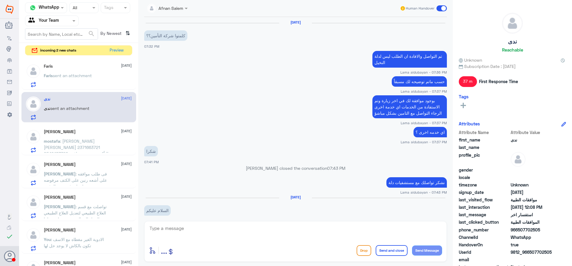
scroll to position [386, 0]
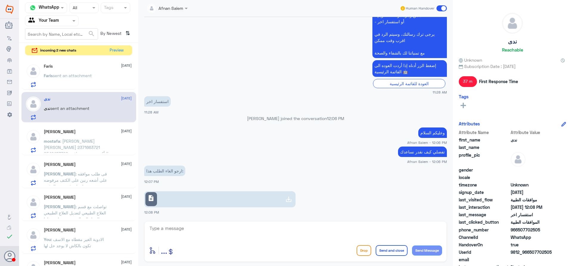
click at [86, 89] on div "Faris 17 September Faris sent an attachment" at bounding box center [78, 74] width 115 height 31
click at [91, 80] on p "Faris sent an attachment" at bounding box center [68, 79] width 48 height 15
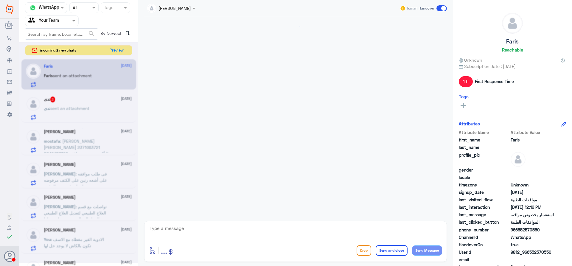
scroll to position [215, 0]
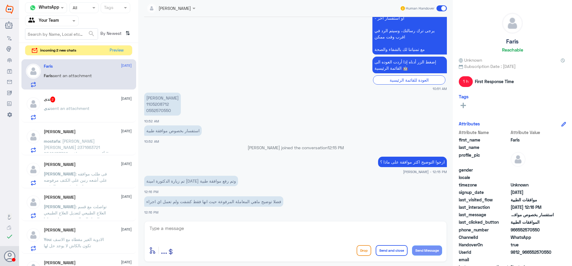
click at [68, 151] on span ": مصطفى محمد سيد أحمد 2371663721 0546483790 التأكد من وجود موافقه للتنويم" at bounding box center [76, 150] width 65 height 24
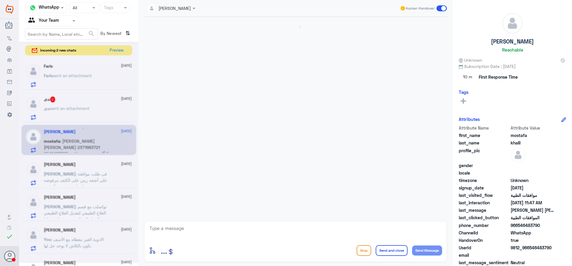
scroll to position [130, 0]
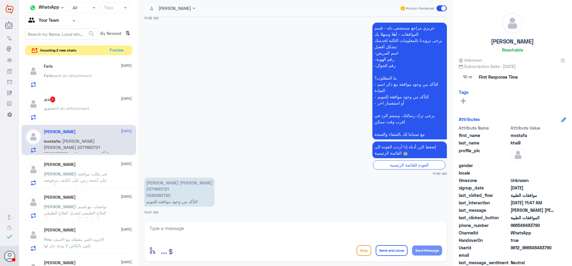
click at [68, 175] on span ": فى طلب موافقه على أشعه رنين على الكتف مرفوضه عايز اعرف سبب الرفض" at bounding box center [75, 180] width 63 height 18
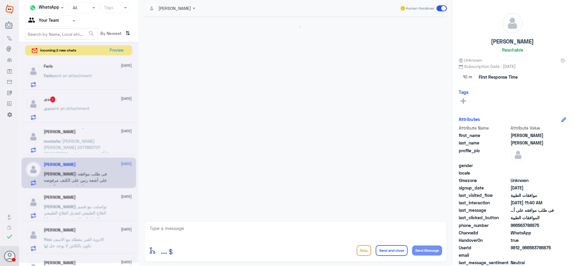
scroll to position [144, 0]
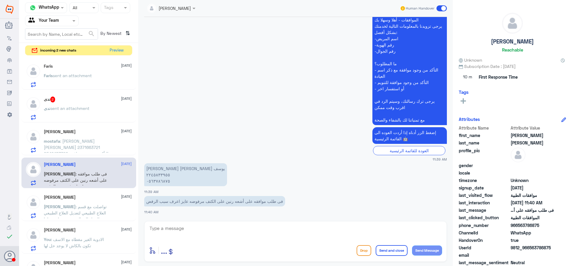
click at [208, 232] on textarea at bounding box center [295, 231] width 293 height 15
type textarea "تمت المتابعة مرة اخرى , كانوا طالبين نتيجة الاشعة العادية التي تم عملها , الموا…"
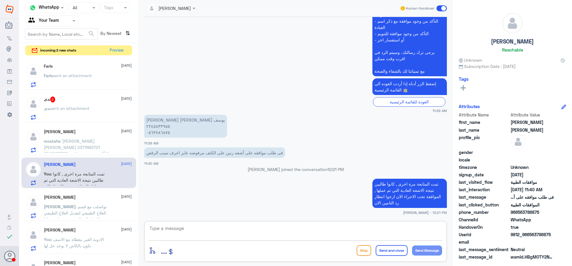
click at [105, 76] on div "Faris sent an attachment" at bounding box center [88, 80] width 88 height 13
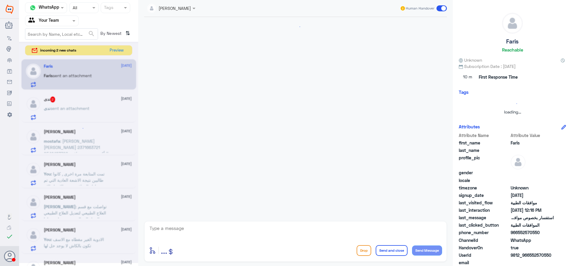
scroll to position [215, 0]
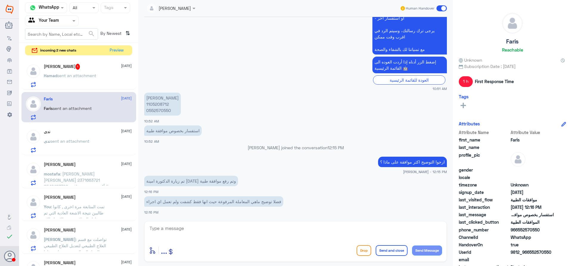
click at [161, 107] on p "فارس معيض القحطاني 1105208712 0552570550" at bounding box center [162, 104] width 37 height 23
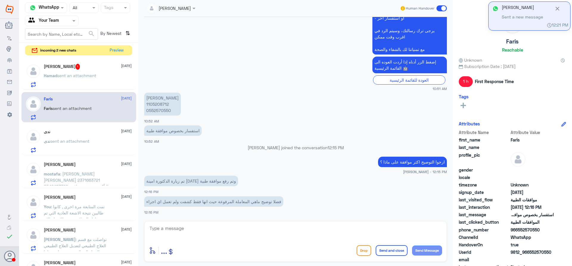
click at [260, 230] on textarea at bounding box center [295, 231] width 293 height 15
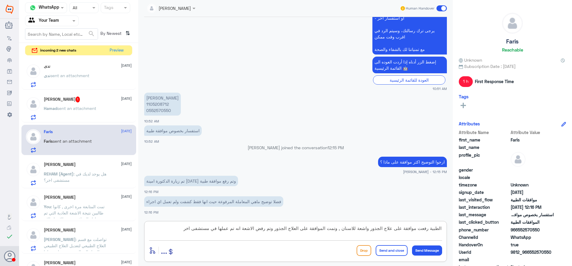
type textarea "الطبية رفعت موافقة على علاج الجذور واشعة للاسنان , وتمت الموافقة على العلاج الج…"
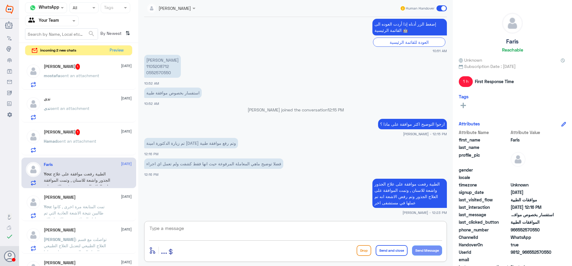
click at [89, 152] on p "Hamad sent an attachment" at bounding box center [70, 145] width 52 height 15
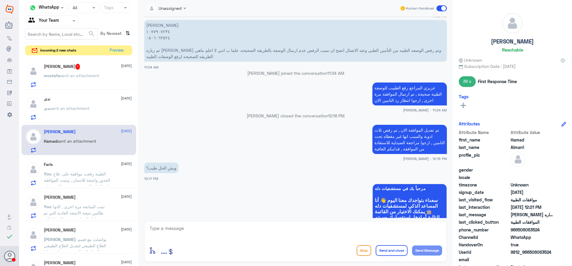
scroll to position [448, 0]
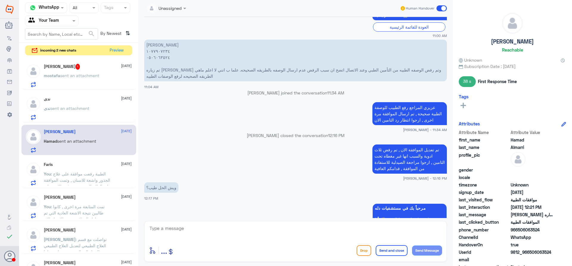
click at [270, 230] on textarea at bounding box center [295, 231] width 293 height 15
paste textarea "Ap19144620"
type textarea "رقم الموافقة التي تم تحديث الادوية عليها (Ap19144620)"
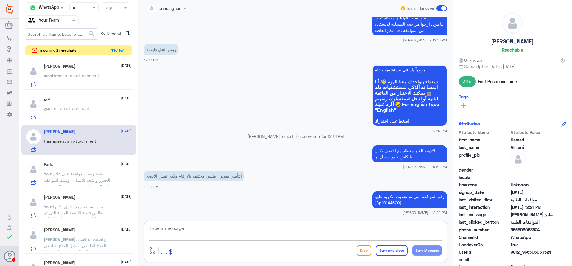
click at [204, 230] on textarea at bounding box center [295, 231] width 293 height 15
paste textarea "medications is not approved by the Saudi FDA"
type textarea "رد التامين على الادوية الغير مغطاه ليست مسجلة في هيئة الدواء ( medications is n…"
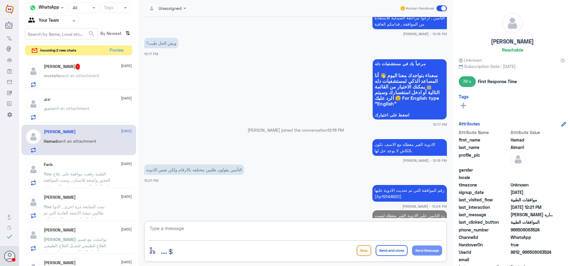
scroll to position [624, 0]
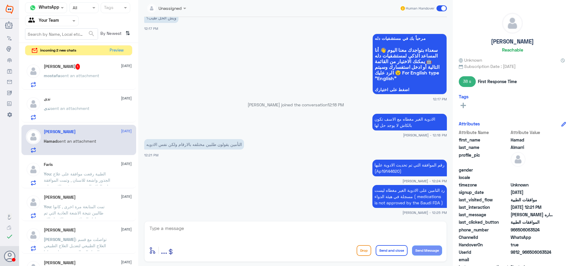
click at [251, 234] on textarea at bounding box center [295, 231] width 293 height 15
type textarea "هل من خدمه اخرى ؟"
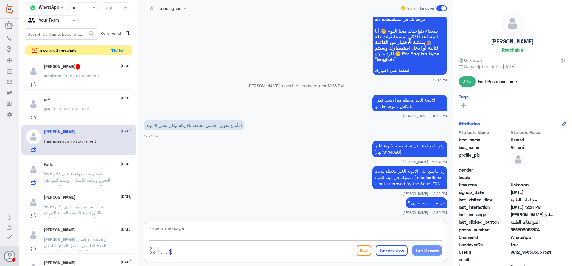
click at [79, 82] on p "mostafa sent an attachment" at bounding box center [71, 79] width 55 height 15
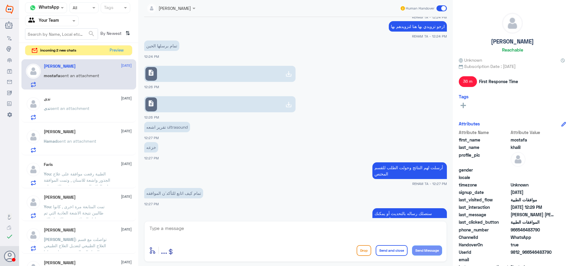
scroll to position [419, 0]
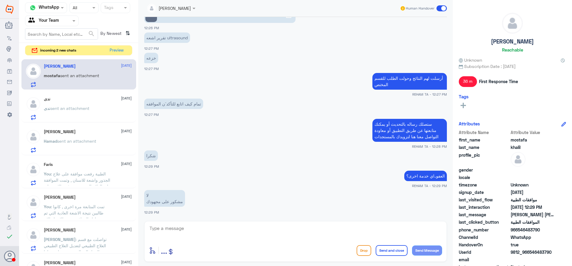
click at [65, 102] on div "ندى 17 September ندى sent an attachment" at bounding box center [88, 108] width 88 height 24
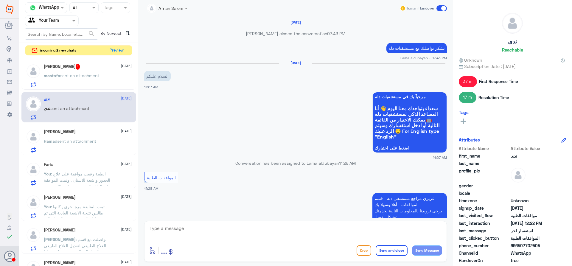
scroll to position [359, 0]
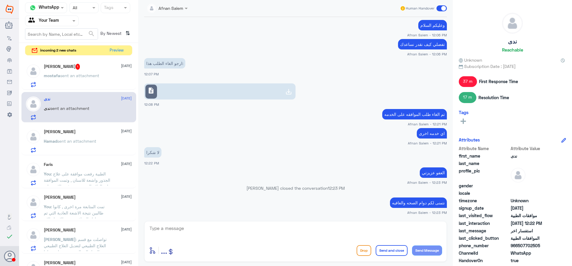
click at [71, 141] on span "sent an attachment" at bounding box center [76, 140] width 39 height 5
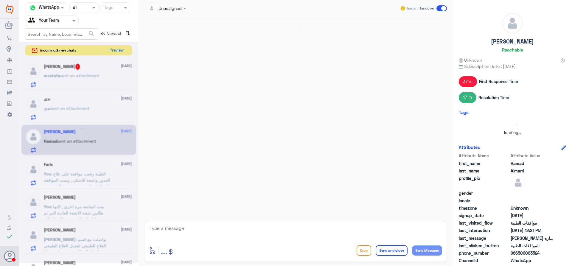
scroll to position [533, 0]
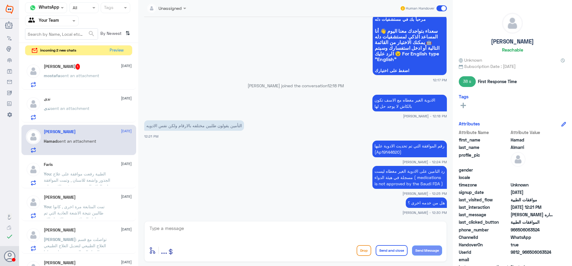
click at [86, 172] on span ": الطبية رفعت موافقة على علاج الجذور واشعة للاسنان , وتمت الموافقة على العلاج ا…" at bounding box center [77, 183] width 67 height 24
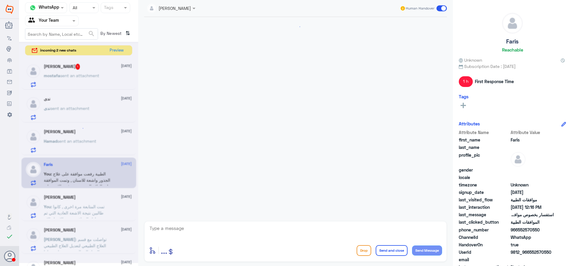
scroll to position [252, 0]
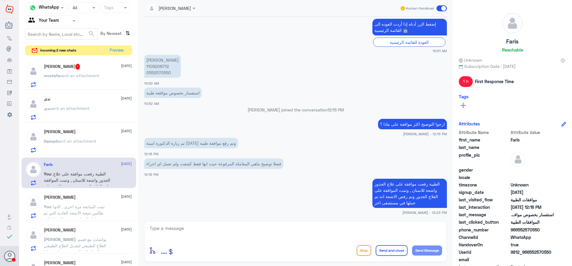
click at [269, 232] on textarea at bounding box center [295, 231] width 293 height 15
type textarea "هل من خدمه اخرى ؟"
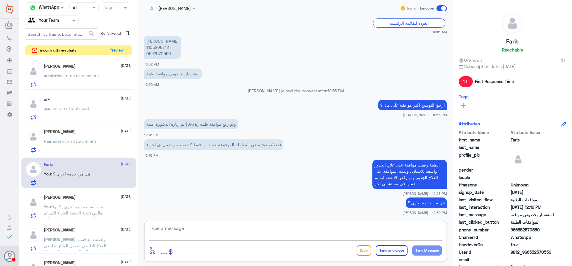
click at [106, 239] on p "عبدالرحمن : تواصلت مع قسم العلاج الطبيعي لتعديل العلاج الطبيعي من المزل الى الم…" at bounding box center [77, 243] width 67 height 15
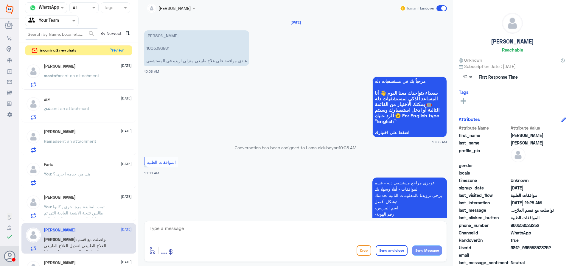
scroll to position [648, 0]
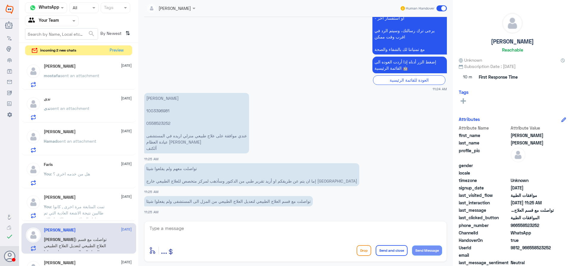
click at [163, 228] on textarea at bounding box center [295, 231] width 293 height 15
type textarea "تم التواصل مع خدمه العلاج الطبيعي في انتظار الرد من قبلهم"
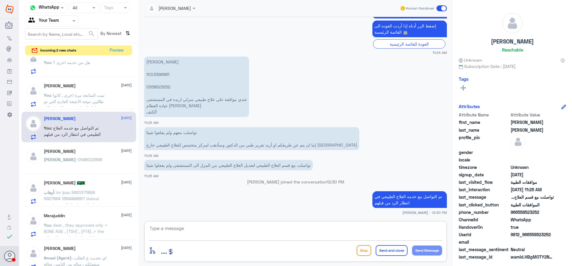
scroll to position [119, 0]
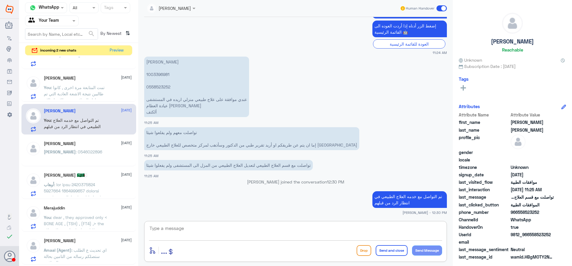
click at [54, 186] on span "أوهاب" at bounding box center [49, 184] width 10 height 5
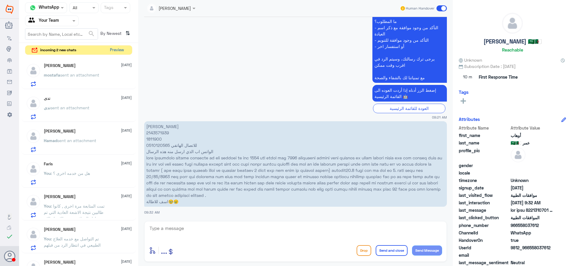
click at [116, 51] on button "Preview" at bounding box center [116, 50] width 18 height 9
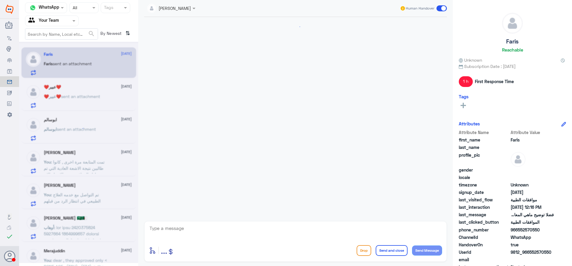
scroll to position [271, 0]
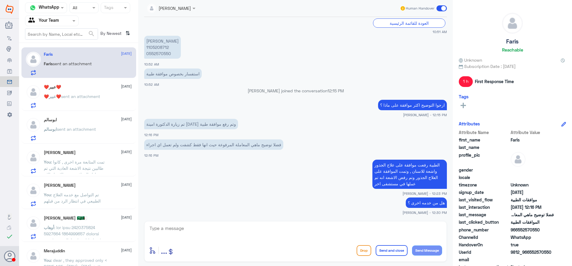
click at [91, 83] on div "❤️عبير❤️ 17 September ❤️عبير❤️ sent an attachment" at bounding box center [78, 95] width 115 height 31
click at [91, 90] on div "❤️عبير❤️ 17 September ❤️عبير❤️ sent an attachment" at bounding box center [88, 97] width 88 height 24
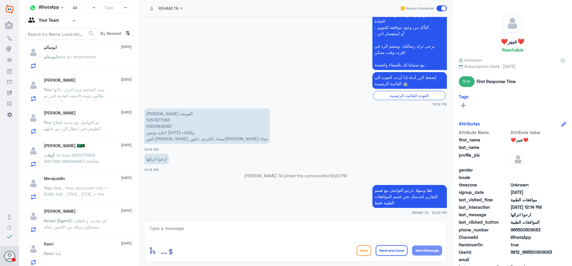
scroll to position [74, 0]
click at [205, 225] on textarea at bounding box center [295, 231] width 293 height 15
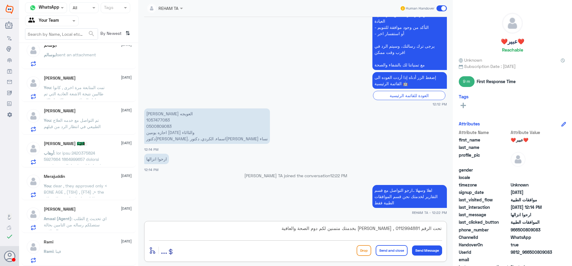
type textarea "تحت الرقم 0112994881 , سعدنا بخدمتك متمنين لكم دوم الصحة والعافية"
click at [386, 250] on button "Send and close" at bounding box center [391, 250] width 32 height 11
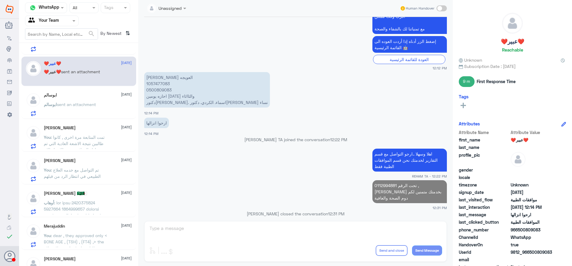
scroll to position [0, 0]
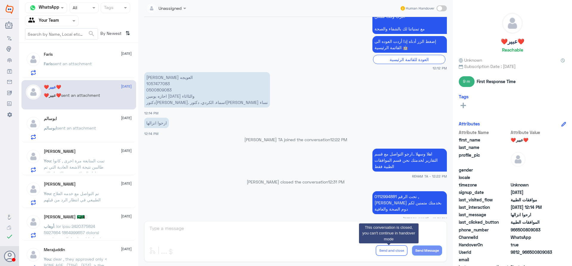
click at [77, 131] on p "ابوسالم sent an attachment" at bounding box center [70, 132] width 52 height 15
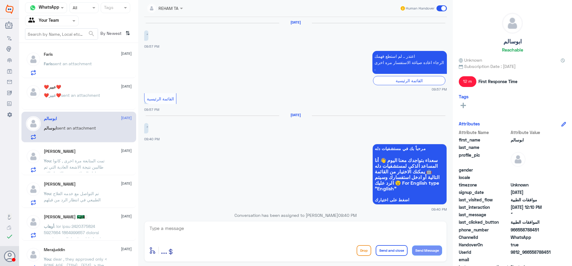
scroll to position [407, 0]
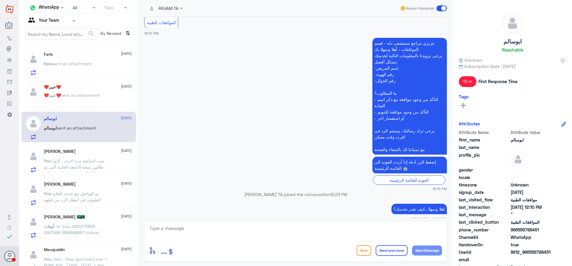
click at [89, 151] on div "Ahmed Youssef 17 September" at bounding box center [88, 151] width 88 height 5
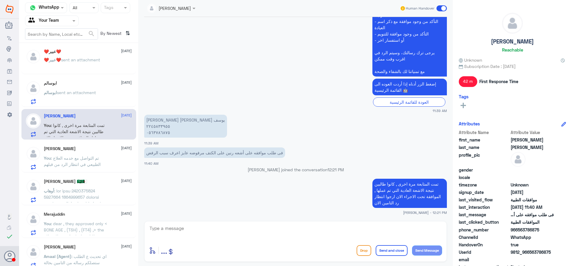
scroll to position [73, 0]
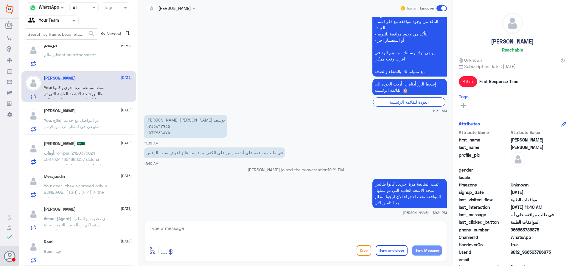
click at [99, 151] on p "أوهاب" at bounding box center [77, 157] width 67 height 15
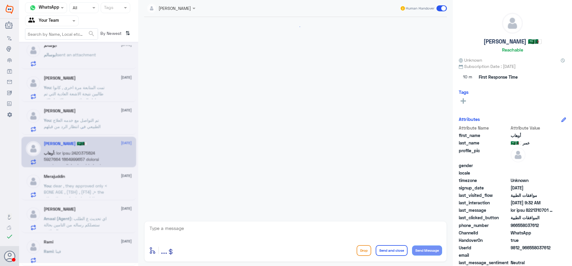
scroll to position [580, 0]
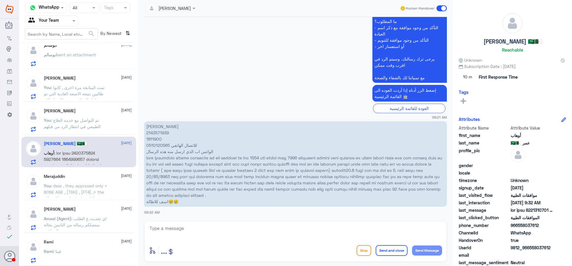
click at [153, 138] on p "عمر نذير 2143571939 1811900 0510120565 للاتصال الهاتفي الواتس اب الذي ارسل منه …" at bounding box center [295, 163] width 302 height 85
click at [69, 218] on span "Amaal (Agent)" at bounding box center [58, 218] width 28 height 5
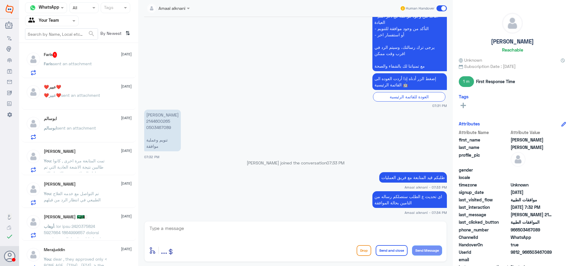
click at [99, 135] on div "ابوسالم sent an attachment" at bounding box center [88, 132] width 88 height 13
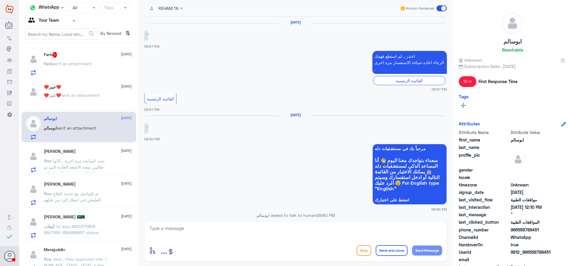
scroll to position [407, 0]
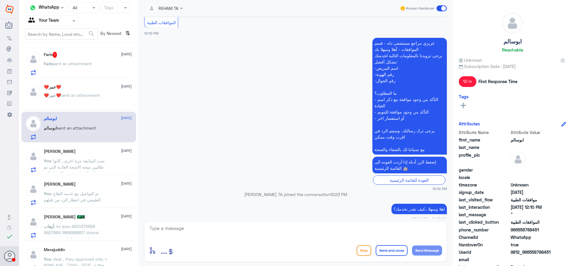
click at [91, 171] on span ": تمت المتابعة مرة اخرى , كانوا طالبين نتيجة الاشعة العادية التي تم عملها , الم…" at bounding box center [74, 170] width 61 height 24
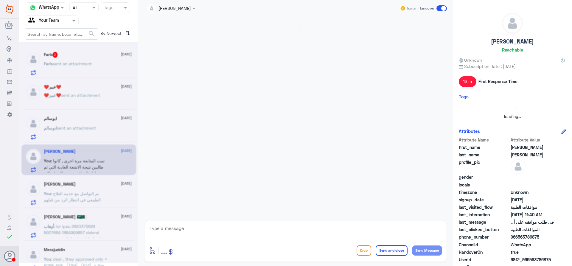
scroll to position [193, 0]
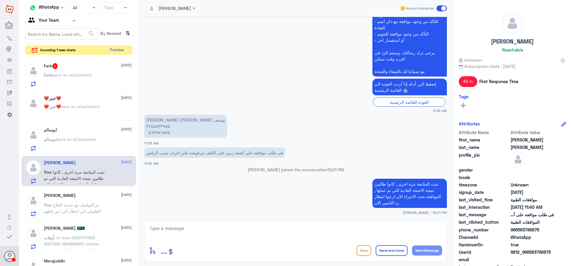
click at [117, 51] on button "Preview" at bounding box center [116, 50] width 18 height 9
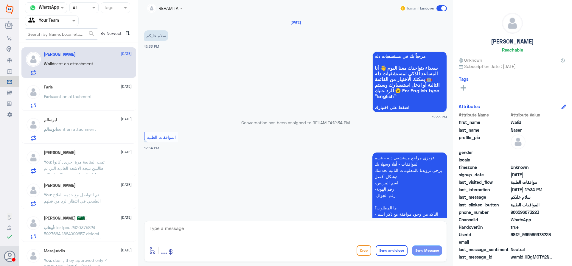
scroll to position [91, 0]
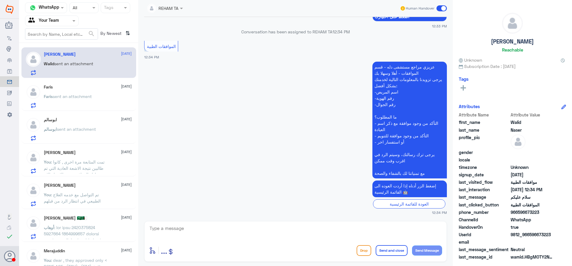
click at [89, 100] on p "Faris sent an attachment" at bounding box center [68, 100] width 48 height 15
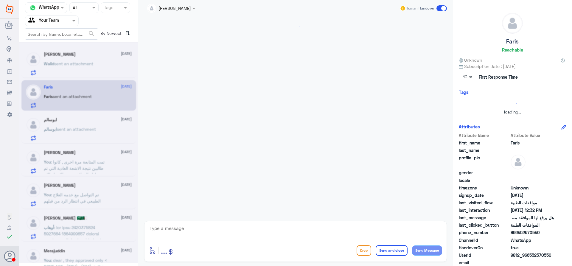
scroll to position [312, 0]
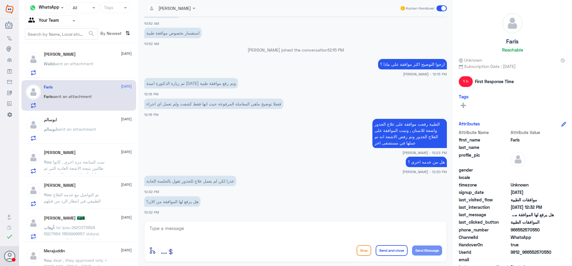
click at [214, 229] on textarea at bounding box center [295, 231] width 293 height 15
type textarea "ايه نعم حتى لا يكون هنالك اي تعطيل في الموعد"
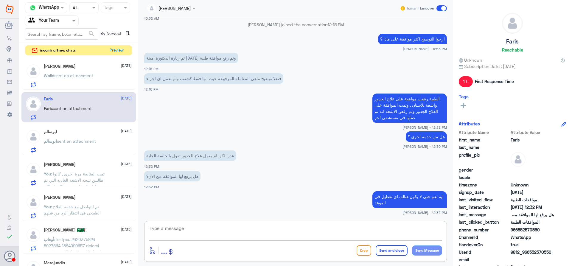
scroll to position [358, 0]
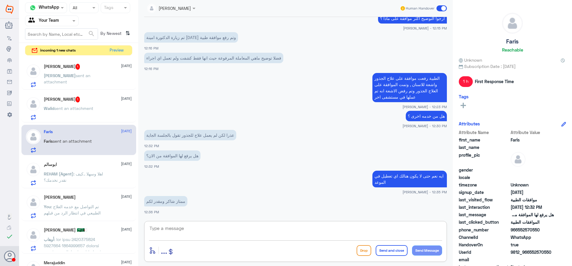
click at [211, 234] on textarea at bounding box center [295, 231] width 293 height 15
click at [216, 232] on textarea at bounding box center [295, 231] width 293 height 15
click at [217, 231] on textarea at bounding box center [295, 231] width 293 height 15
type textarea "العفو واجبنا , سعدنا بخدمتك متمنين لكم دوم الصحة والعافية"
click at [384, 250] on button "Send and close" at bounding box center [391, 250] width 32 height 11
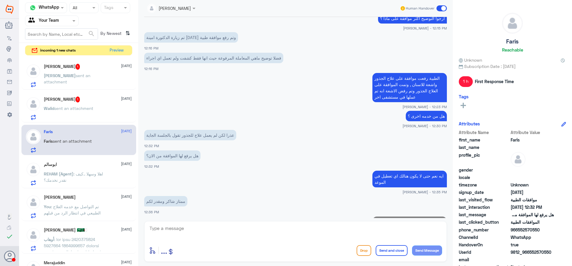
scroll to position [383, 0]
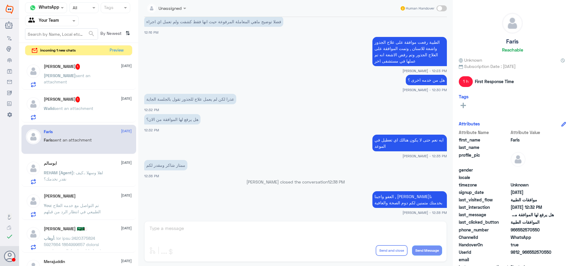
click at [79, 119] on p "Walid sent an attachment" at bounding box center [68, 112] width 49 height 15
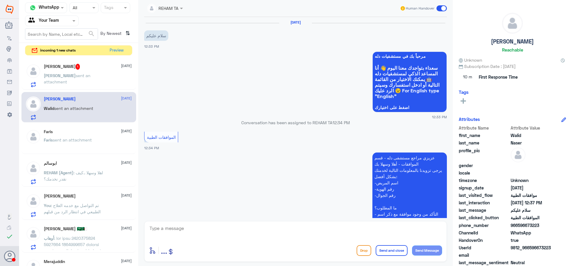
scroll to position [142, 0]
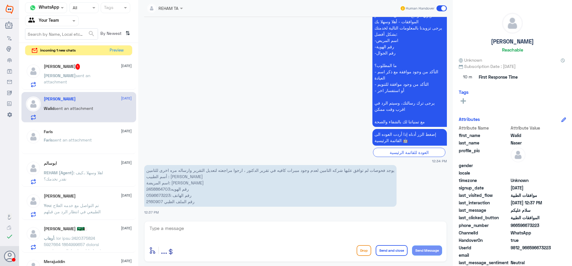
click at [97, 80] on p "Ahmed sent an attachment" at bounding box center [77, 79] width 67 height 15
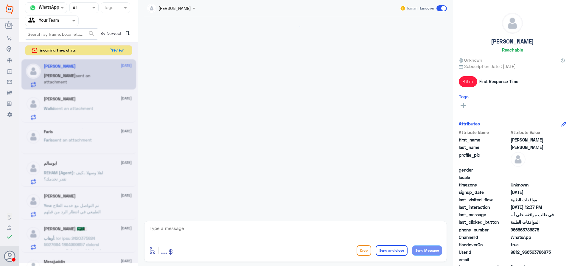
scroll to position [213, 0]
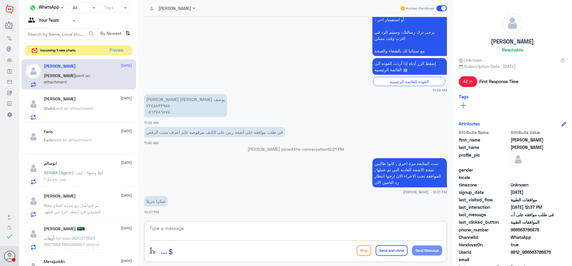
click at [220, 231] on textarea at bounding box center [295, 231] width 293 height 15
type textarea "تمت الموافقة عليها . ارجوا مراجعة قسم الاشعة لمزيد من المعلومات"
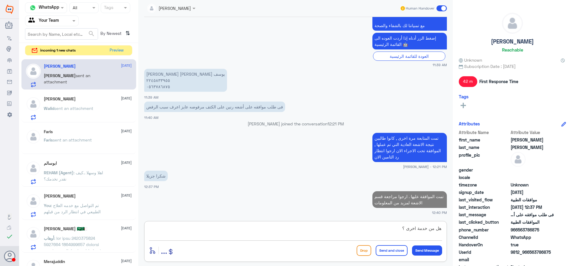
type textarea "هل من خدمة اخرى ؟"
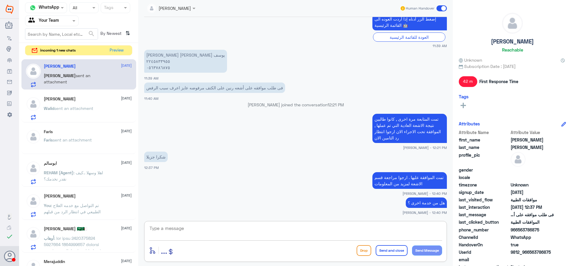
click at [89, 108] on span "sent an attachment" at bounding box center [73, 108] width 39 height 5
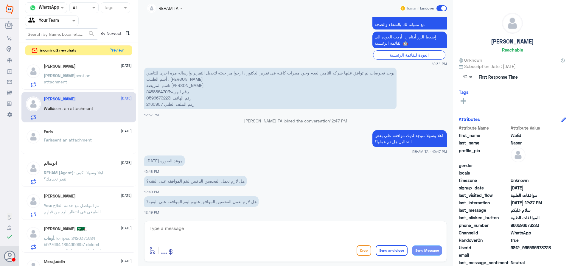
click at [86, 139] on span "sent an attachment" at bounding box center [72, 139] width 39 height 5
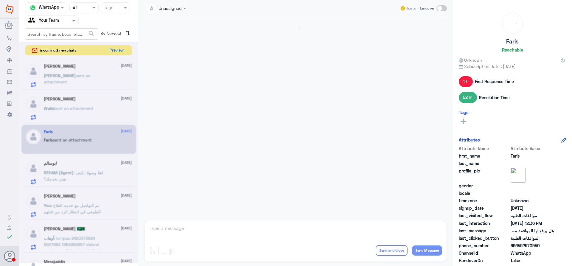
scroll to position [394, 0]
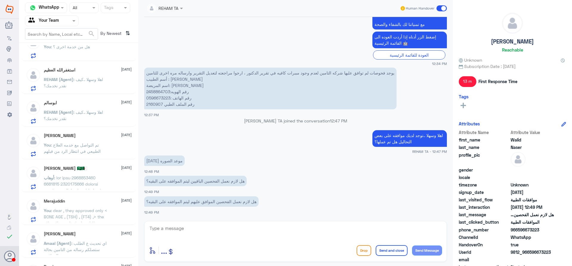
scroll to position [89, 0]
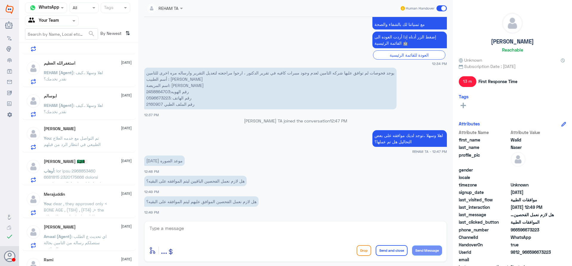
click at [87, 174] on p "أوهاب" at bounding box center [77, 175] width 67 height 15
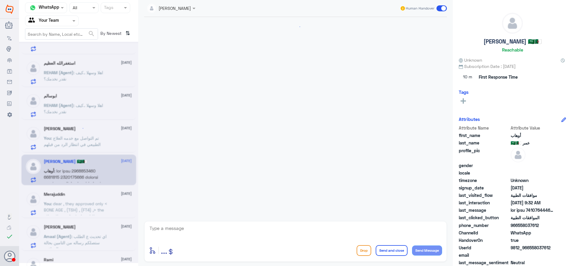
scroll to position [580, 0]
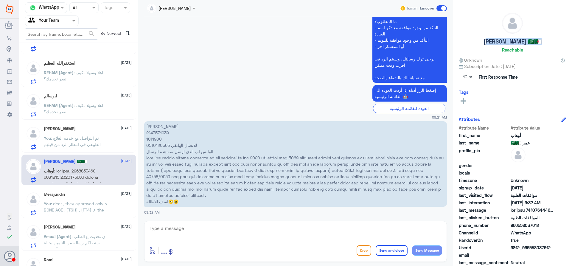
drag, startPoint x: 490, startPoint y: 43, endPoint x: 533, endPoint y: 41, distance: 43.5
click at [533, 41] on div "[PERSON_NAME] 🇸🇦🇩🇿 Reachable" at bounding box center [511, 34] width 107 height 42
copy h5 "[PERSON_NAME] 🇸🇦🇩🇿"
click at [92, 139] on span ": تم التواصل مع خدمه العلاج الطبيعي في انتظار الرد من قبلهم" at bounding box center [72, 140] width 57 height 11
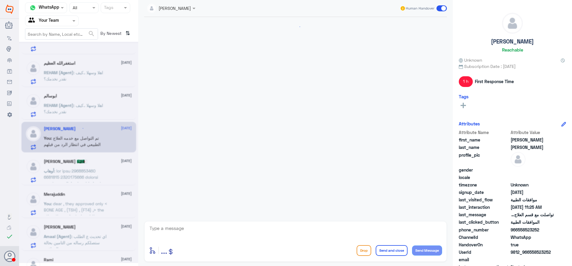
click at [88, 207] on div at bounding box center [78, 152] width 119 height 221
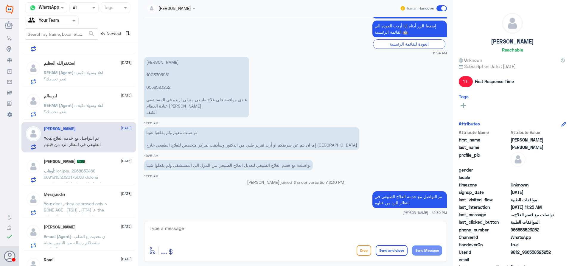
click at [89, 206] on span ": dear , they approved only < BONE AGE , (TSH) , (FT4) ,> the other they reject…" at bounding box center [76, 241] width 65 height 80
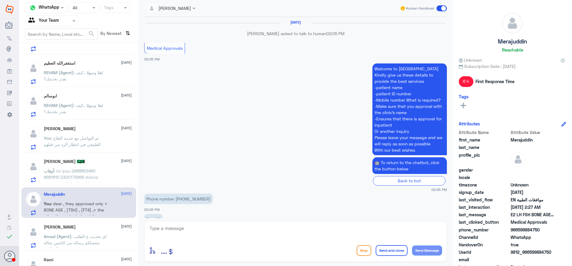
scroll to position [617, 0]
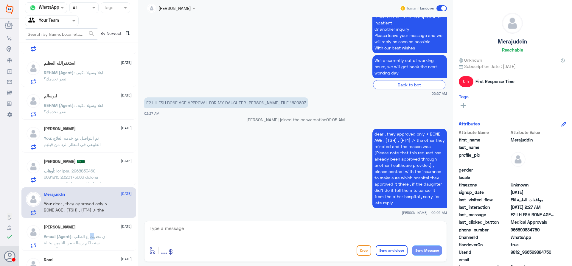
click at [92, 232] on div "Omar Bin Jahlan 16 September Amaal (Agent) : اي تحديث ع الطلب ستصلكم رساله من ا…" at bounding box center [88, 236] width 88 height 24
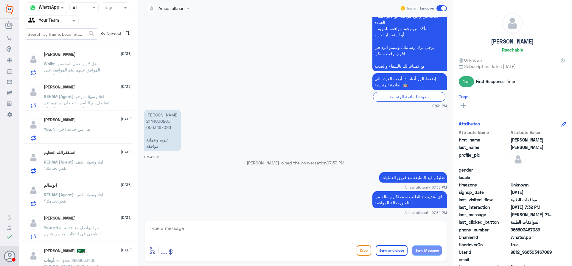
click at [106, 61] on p "Walid : هل لازم نعمل الفحصين الموافق عليهم ليتم الموافقه على البقيه؟" at bounding box center [77, 67] width 67 height 15
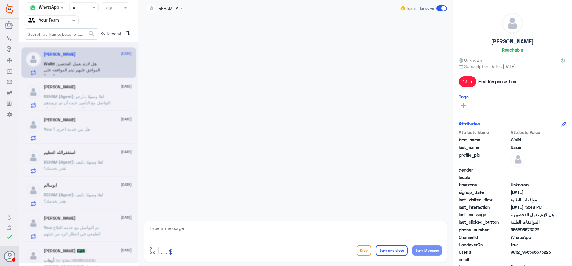
scroll to position [240, 0]
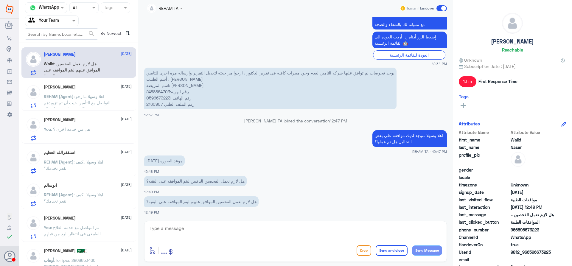
click at [101, 86] on div "mostafa khalil 17 September" at bounding box center [88, 87] width 88 height 5
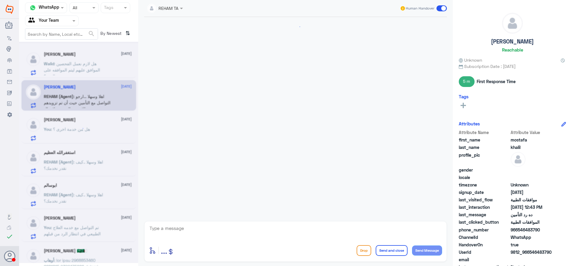
scroll to position [438, 0]
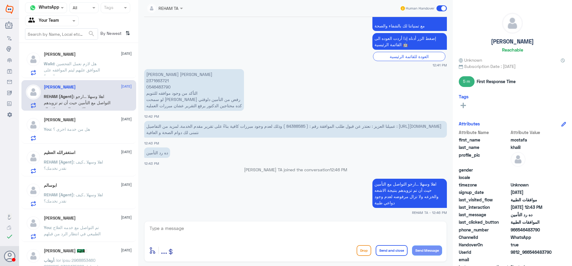
click at [91, 127] on div "Ahmed Youssef 17 September You : هل من خدمة اخرى ؟" at bounding box center [88, 129] width 88 height 24
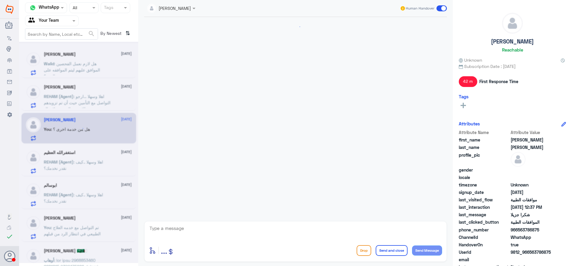
scroll to position [257, 0]
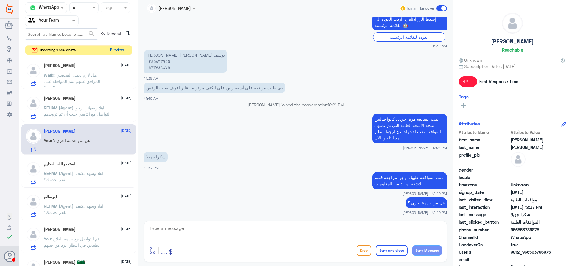
click at [114, 54] on button "Preview" at bounding box center [116, 50] width 18 height 9
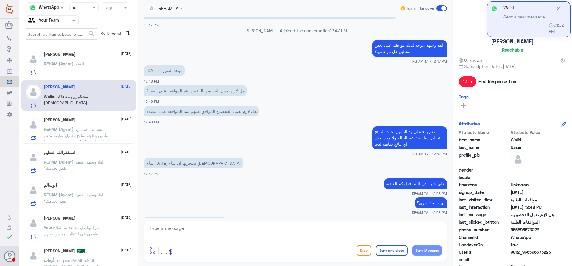
scroll to position [350, 0]
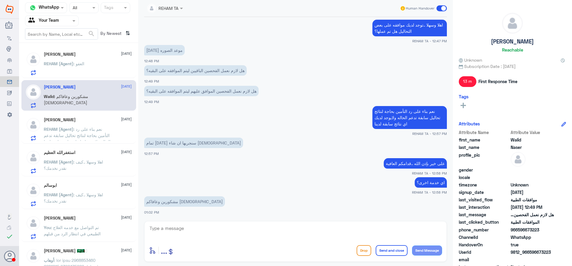
click at [227, 231] on textarea at bounding box center [295, 231] width 293 height 15
type textarea "العفو واجبنا , متمنين لكم دوم الصحة والعافية"
click at [386, 251] on button "Send and close" at bounding box center [391, 250] width 32 height 11
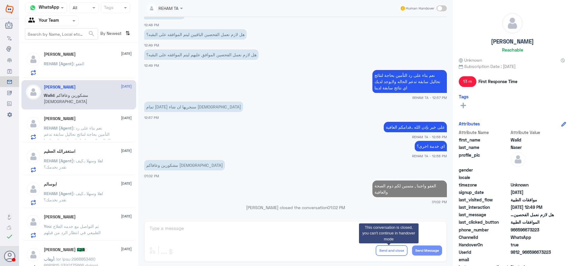
click at [93, 62] on div "REHAM (Agent) : العفو" at bounding box center [88, 68] width 88 height 13
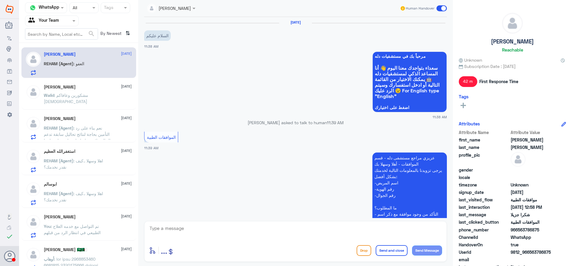
scroll to position [308, 0]
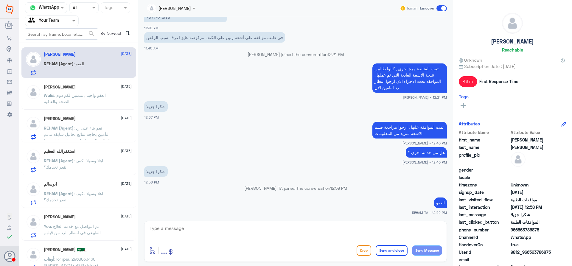
click at [82, 95] on span ": العفو واجبنا , متمنين لكم دوم الصحة والعافية" at bounding box center [75, 98] width 62 height 11
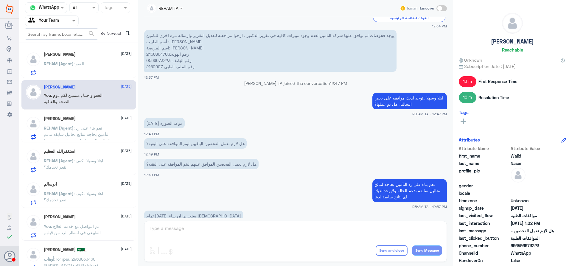
scroll to position [267, 0]
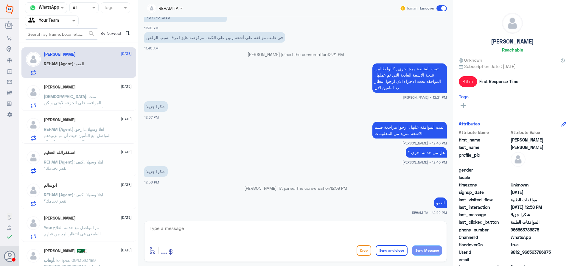
click at [348, 232] on textarea at bounding box center [295, 231] width 293 height 15
type textarea "متمنين لكم دوم الصحة والعافية"
click at [393, 247] on button "Send and close" at bounding box center [391, 250] width 32 height 11
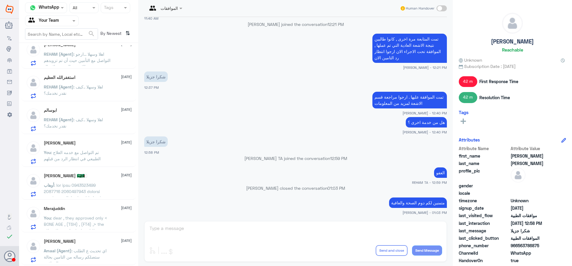
scroll to position [89, 0]
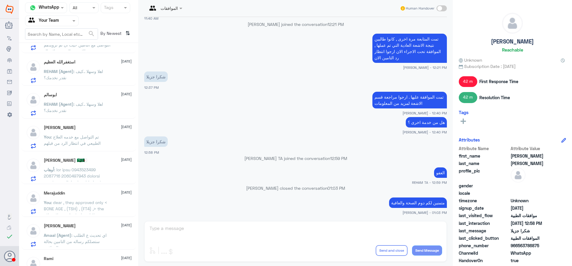
click at [116, 175] on div "أوهاب" at bounding box center [88, 174] width 88 height 13
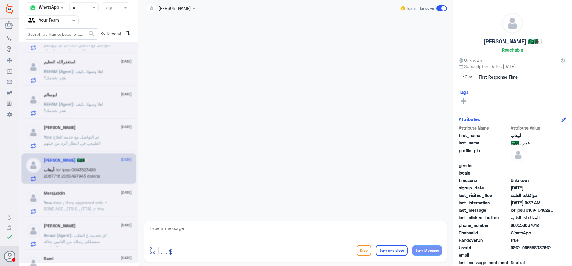
scroll to position [580, 0]
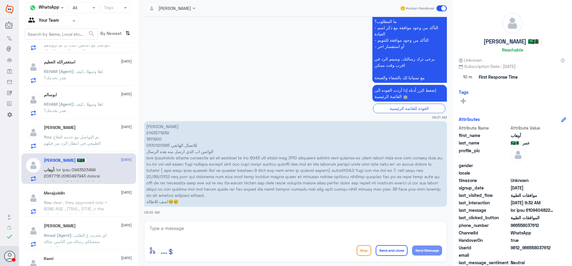
click at [196, 227] on textarea at bounding box center [295, 231] width 293 height 15
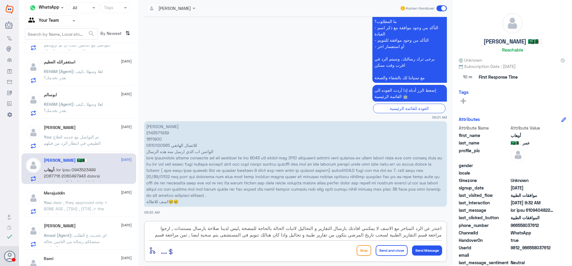
scroll to position [5, 0]
type textarea "اعتذر عن الرد المتاخر مع الاسف لا يمكنني افادتك بارسال التقارير و التحاليل لاثب…"
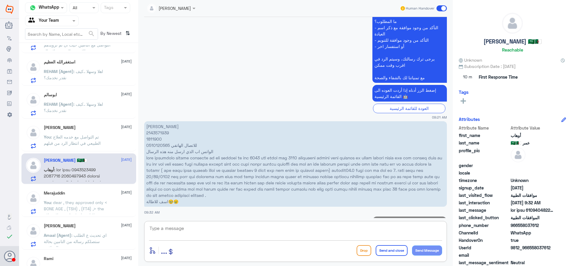
scroll to position [656, 0]
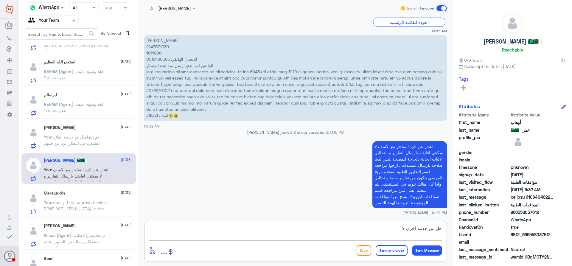
type textarea "هل من خدمه اخرى ؟"
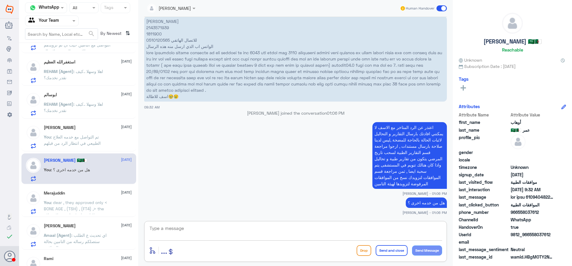
click at [93, 216] on div "[PERSON_NAME] [DATE] You : dear , they approved only < BONE AGE , (TSH) , (FT4)…" at bounding box center [78, 201] width 115 height 31
click at [96, 205] on p "You : dear , they approved only < BONE AGE , (TSH) , (FT4) ,> the other they re…" at bounding box center [77, 206] width 67 height 15
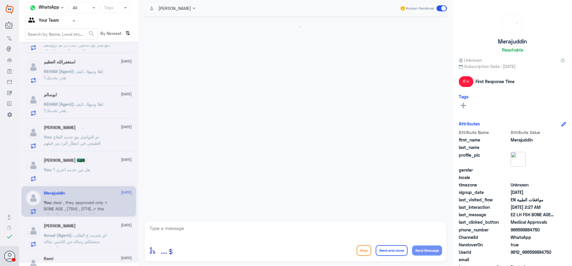
scroll to position [617, 0]
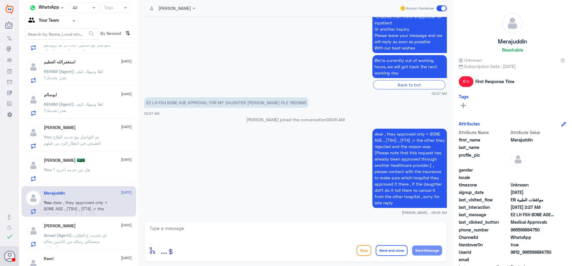
click at [212, 224] on textarea at bounding box center [295, 231] width 293 height 15
type textarea "ف"
type textarea "thanks for contact us , [DEMOGRAPHIC_DATA] give you wellness"
click at [382, 251] on button "Send and close" at bounding box center [391, 250] width 32 height 11
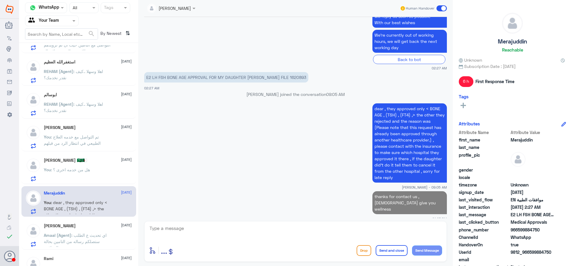
scroll to position [641, 0]
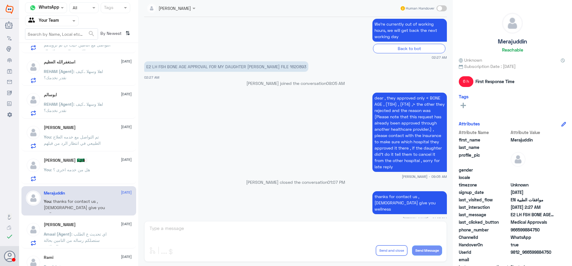
click at [105, 110] on p "REHAM (Agent) : اهلا وسهلا ..كيف نقدر نخدمك؟" at bounding box center [77, 108] width 67 height 15
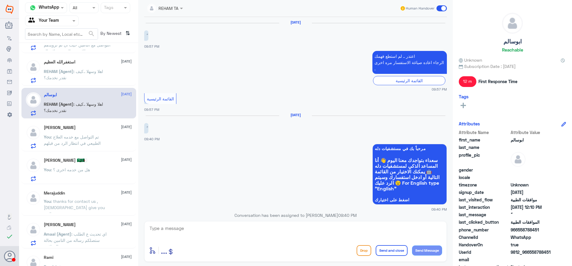
scroll to position [407, 0]
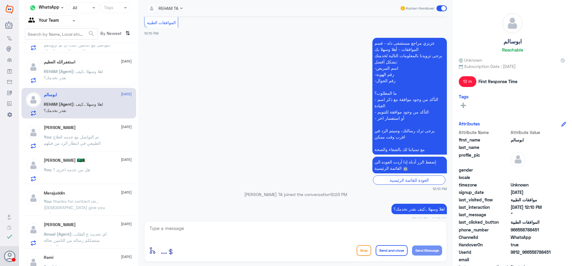
click at [103, 74] on span ": اهلا وسهلا ..كيف نقدر نخدمك؟" at bounding box center [73, 74] width 59 height 11
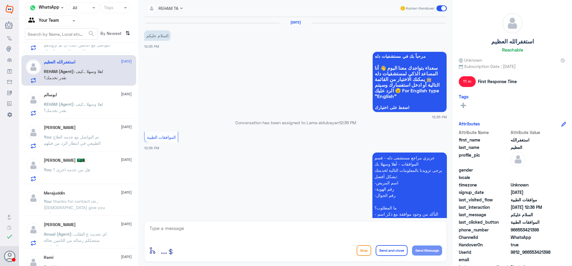
click at [95, 96] on div "ابوسالم [DATE]" at bounding box center [88, 94] width 88 height 5
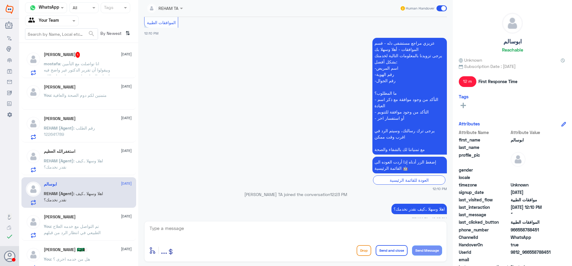
click at [111, 73] on div "mostafa : انا تواصلت مع التأمين وبيقولوا أن تقرير الدكتور غير واضح فيه اسباب ال…" at bounding box center [88, 68] width 88 height 13
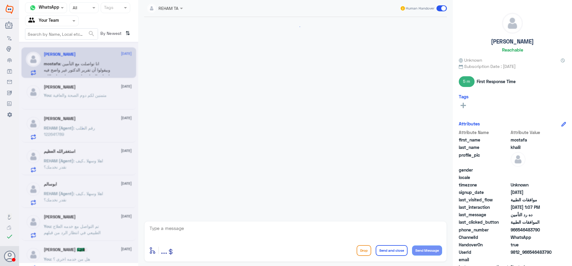
scroll to position [444, 0]
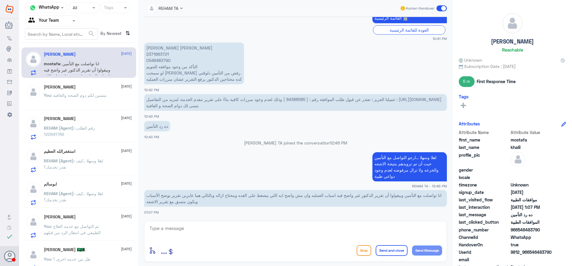
click at [85, 89] on div "[PERSON_NAME] [DATE]" at bounding box center [88, 87] width 88 height 5
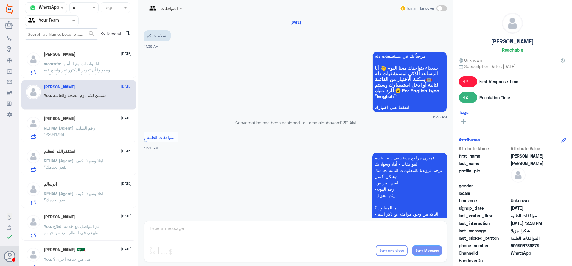
scroll to position [338, 0]
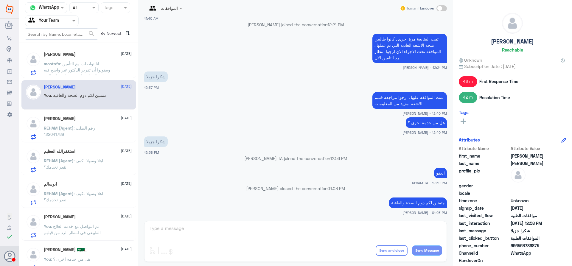
click at [99, 68] on span ": انا تواصلت مع التأمين وبيقولوا أن تقرير الدكتور غير واضح فيه اسباب العمليه وا…" at bounding box center [77, 79] width 67 height 36
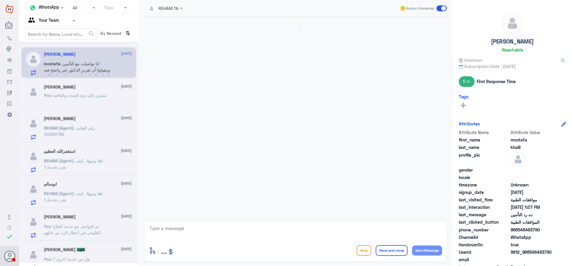
scroll to position [444, 0]
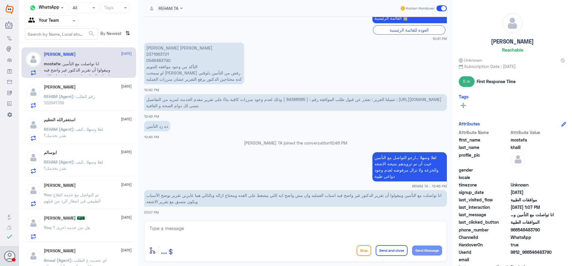
click at [100, 97] on p "REHAM (Agent) : رقم الطلب 122641789" at bounding box center [77, 100] width 67 height 15
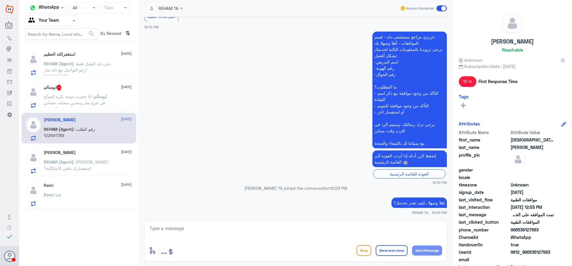
scroll to position [407, 0]
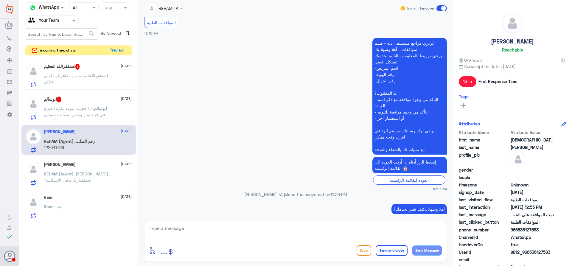
click at [91, 105] on p "ابوسالم : انا حجزت موعد بكره الصباح في فرع نمار وبعدين سجلت حسابي بس موعدي مهو …" at bounding box center [77, 112] width 67 height 15
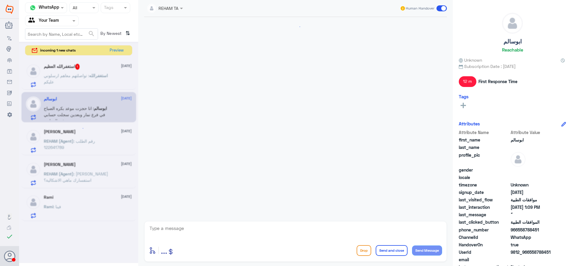
scroll to position [407, 0]
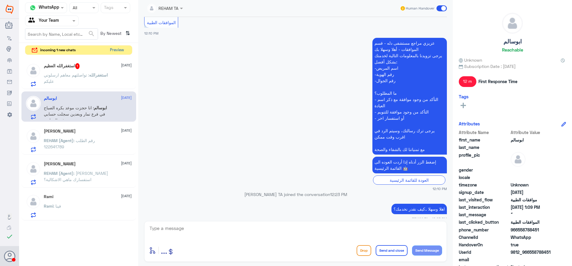
click at [118, 53] on button "Preview" at bounding box center [116, 50] width 18 height 9
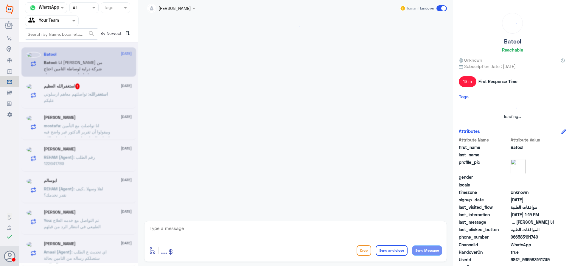
scroll to position [132, 0]
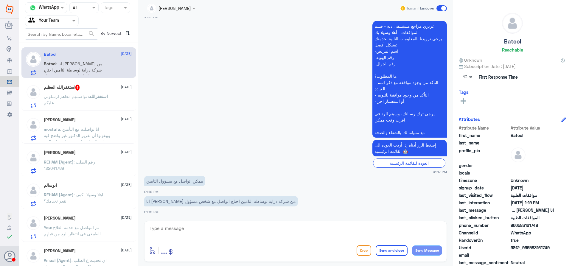
click at [68, 23] on div at bounding box center [51, 20] width 53 height 7
click at [67, 54] on div "Your Inbox" at bounding box center [52, 61] width 54 height 14
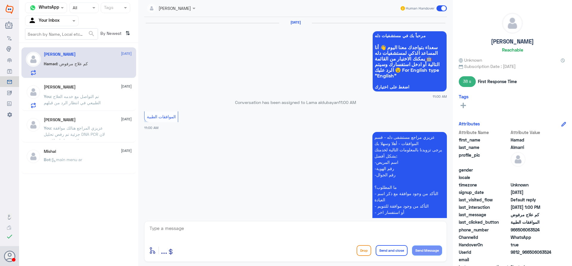
scroll to position [483, 0]
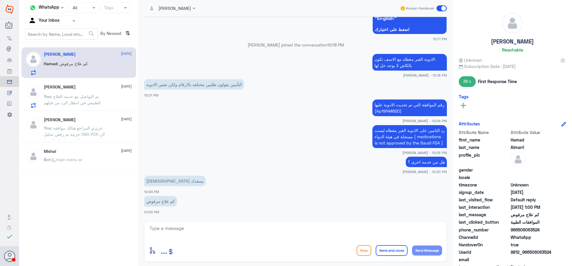
click at [176, 232] on textarea at bounding box center [295, 231] width 293 height 15
drag, startPoint x: 384, startPoint y: 111, endPoint x: 408, endPoint y: 112, distance: 23.5
click at [408, 112] on p "رقم الموافقة التي تم تحديث الادوية عليها (Ap19144620)" at bounding box center [409, 107] width 74 height 17
copy p "Ap19144620"
click at [255, 230] on textarea "ال" at bounding box center [295, 231] width 293 height 15
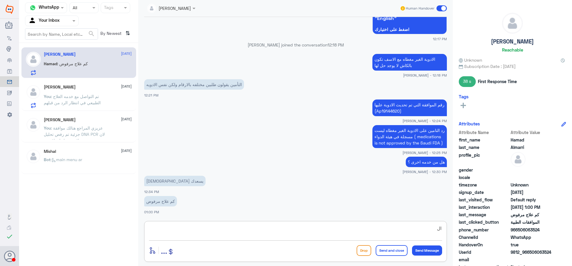
type textarea "ا"
type textarea "ثلاث ادوية فقط الباقي موافقين عليها"
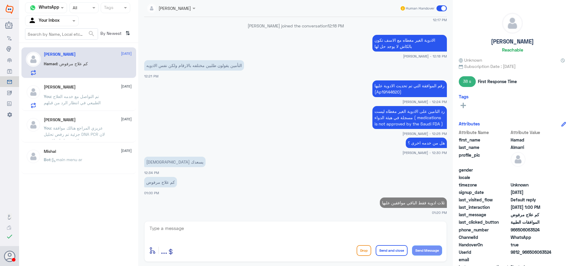
click at [92, 102] on span ": تم التواصل مع خدمه العلاج الطبيعي في انتظار الرد من قبلهم" at bounding box center [72, 99] width 57 height 11
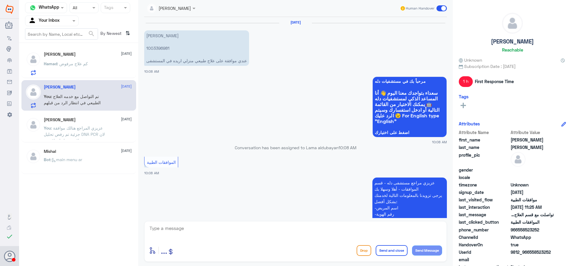
scroll to position [684, 0]
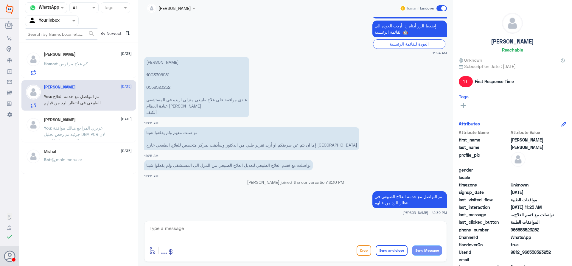
click at [63, 20] on div at bounding box center [51, 20] width 53 height 7
click at [60, 39] on b "Unassigned" at bounding box center [49, 38] width 23 height 5
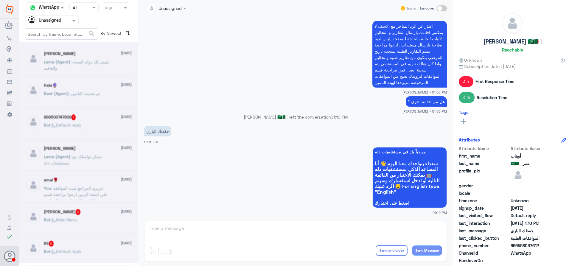
scroll to position [3, 0]
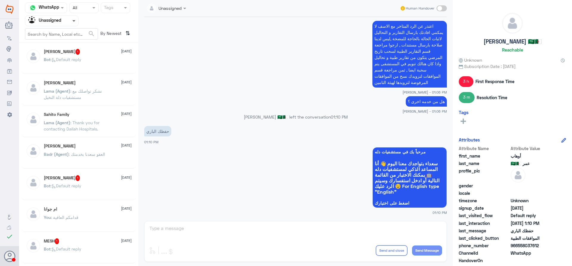
click at [74, 22] on span at bounding box center [74, 21] width 7 height 6
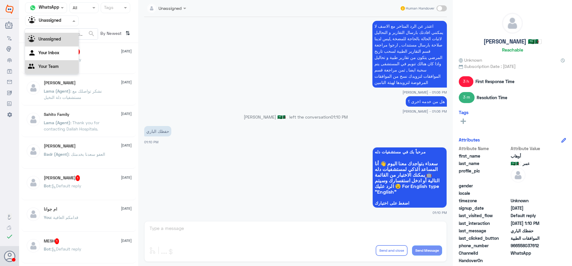
click at [62, 63] on div "Your Team" at bounding box center [52, 67] width 54 height 14
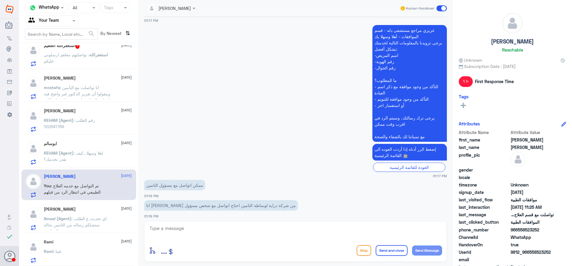
scroll to position [132, 0]
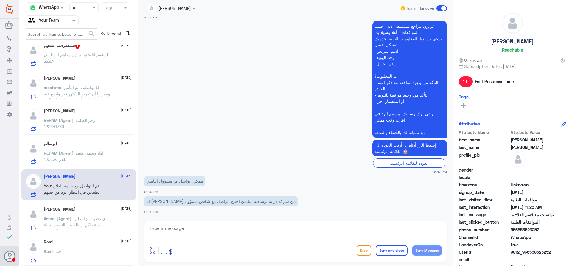
drag, startPoint x: 69, startPoint y: 139, endPoint x: 68, endPoint y: 142, distance: 3.0
click at [69, 139] on div "ابوسالم [DATE] REHAM (Agent) : اهلا وسهلا ..كيف نقدر نخدمك؟" at bounding box center [78, 152] width 115 height 31
click at [74, 157] on p "REHAM (Agent) : اهلا وسهلا ..كيف نقدر نخدمك؟" at bounding box center [77, 157] width 67 height 15
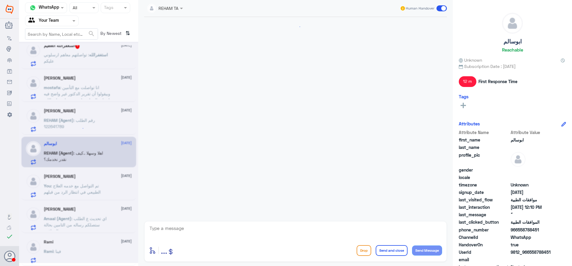
scroll to position [407, 0]
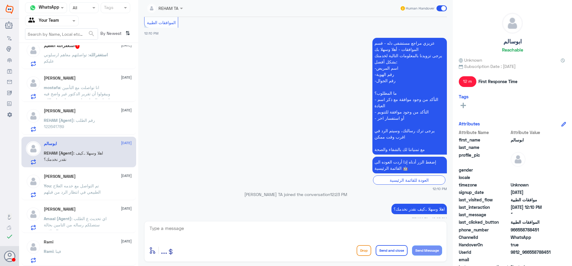
click at [79, 179] on div "[PERSON_NAME] [DATE] You : تم التواصل مع خدمه العلاج الطبيعي في انتظار الرد من …" at bounding box center [88, 186] width 88 height 24
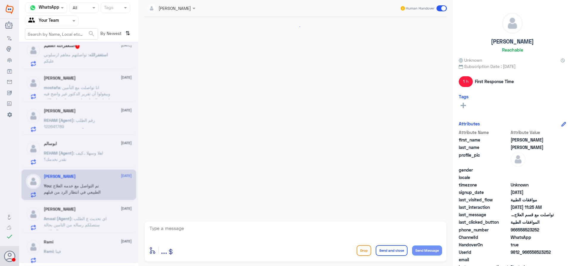
scroll to position [684, 0]
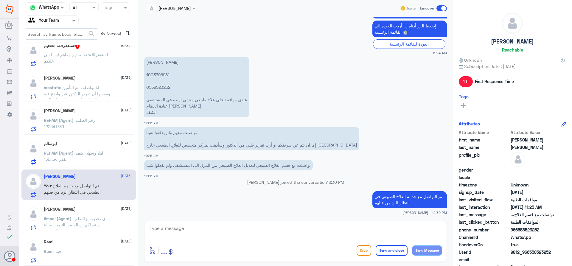
click at [73, 216] on span ": اي تحديث ع الطلب ستصلكم رساله من التامين بحالة الموافقة" at bounding box center [75, 225] width 63 height 18
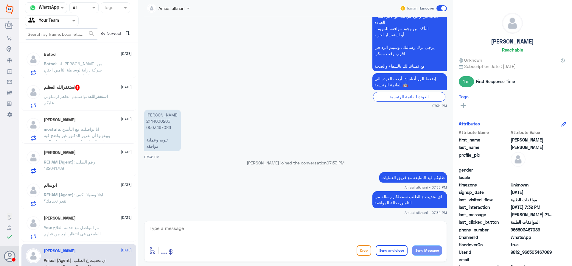
click at [89, 94] on span "استغفرالله" at bounding box center [98, 96] width 19 height 5
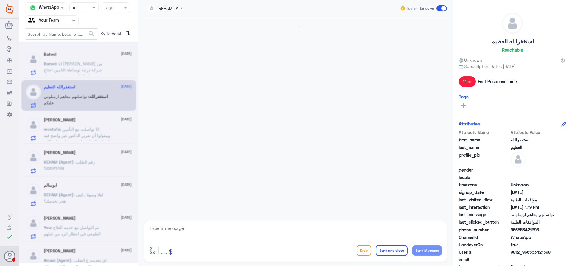
scroll to position [226, 0]
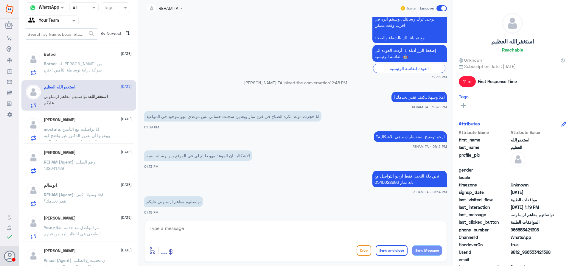
click at [90, 73] on p "Batool : انا [PERSON_NAME] من شركة دراية لوساطة التامين احتاج اتواصل مع شخص مسؤ…" at bounding box center [77, 67] width 67 height 15
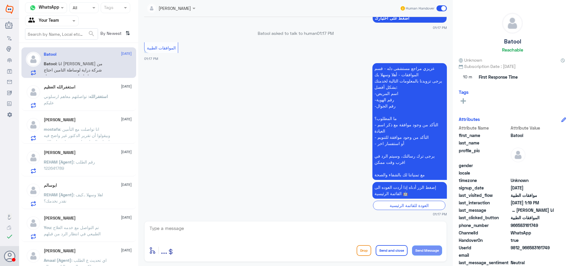
scroll to position [132, 0]
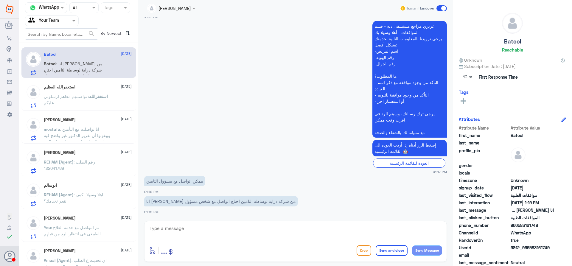
click at [100, 99] on p "استغفرالله : تواصلتهم معاهم ارسلوني عليكم" at bounding box center [77, 100] width 67 height 15
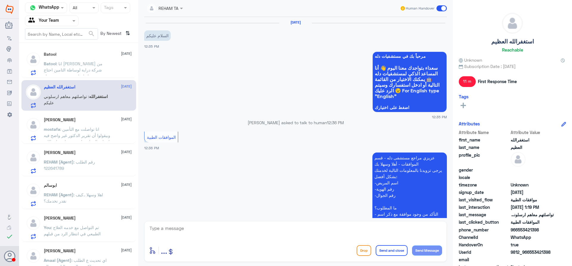
scroll to position [226, 0]
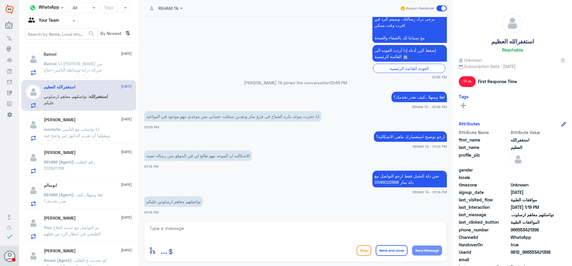
click at [97, 134] on span ": انا تواصلت مع التأمين وبيقولوا أن تقرير الدكتور غير واضح فيه اسباب العمليه وا…" at bounding box center [77, 145] width 67 height 36
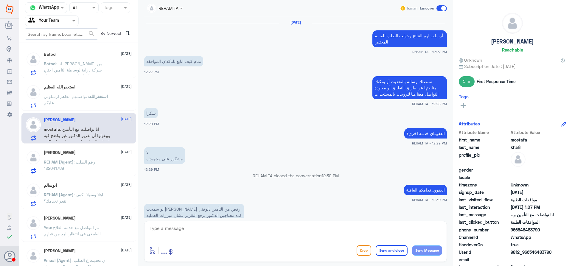
scroll to position [444, 0]
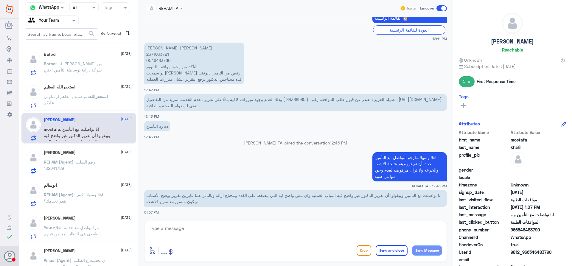
click at [94, 167] on p "REHAM (Agent) : رقم الطلب 122641789" at bounding box center [77, 166] width 67 height 15
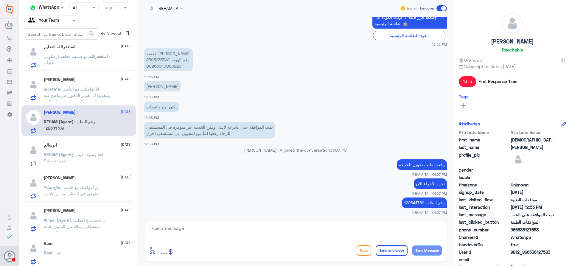
scroll to position [42, 0]
click at [101, 160] on p "REHAM (Agent) : اهلا وسهلا ..كيف نقدر نخدمك؟" at bounding box center [77, 157] width 67 height 15
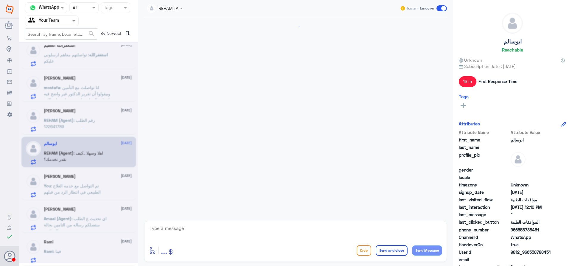
scroll to position [407, 0]
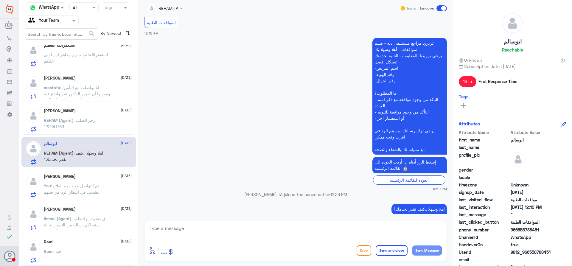
click at [109, 185] on p "You : تم التواصل مع خدمه العلاج الطبيعي في انتظار الرد من قبلهم" at bounding box center [77, 189] width 67 height 15
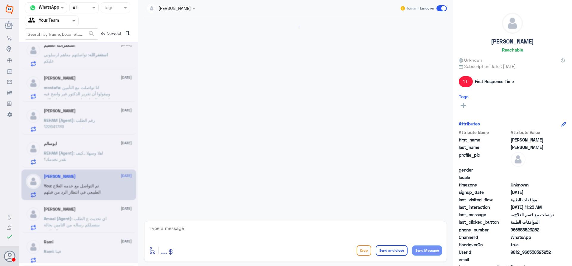
scroll to position [684, 0]
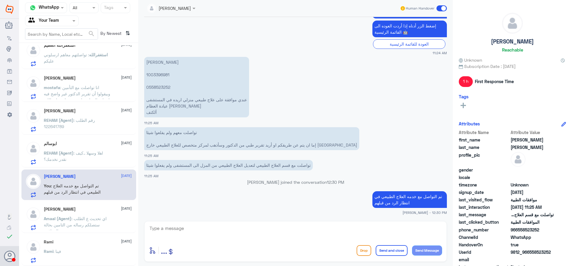
click at [103, 214] on div "[PERSON_NAME] [DATE] Amaal (Agent) : اي تحديث ع الطلب ستصلكم رساله من التامين ب…" at bounding box center [88, 219] width 88 height 24
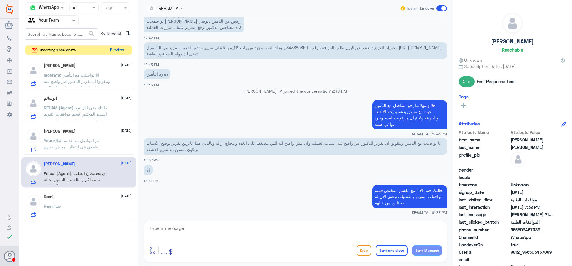
click at [111, 51] on button "Preview" at bounding box center [116, 50] width 18 height 9
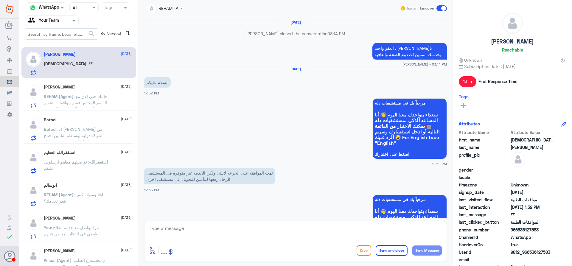
scroll to position [455, 0]
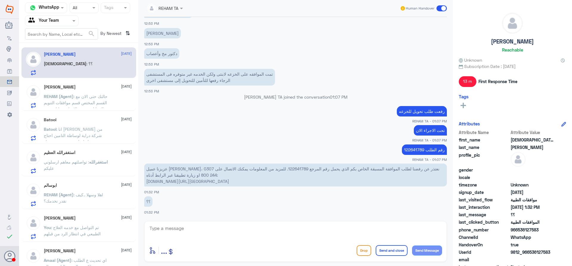
drag, startPoint x: 111, startPoint y: 51, endPoint x: 314, endPoint y: 70, distance: 204.2
click at [314, 70] on app-msgs-text "تمت الموافقه على الخزعه لابنتى ولكن الخدمه غير متوفره فى المستشفى الرجاء رفعها …" at bounding box center [295, 77] width 302 height 17
click at [54, 102] on span ": حالتك حتى الان مع القسم المختص قسم موافقات التنويم والعمليات وحتى الان لم يصل…" at bounding box center [76, 106] width 64 height 24
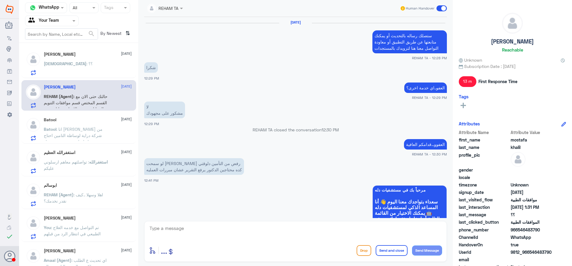
scroll to position [450, 0]
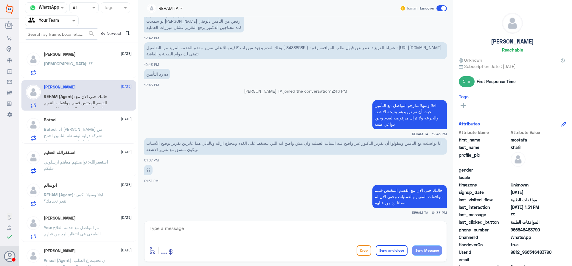
click at [60, 124] on div "Batool [DATE] Batool : انا [PERSON_NAME] من شركة دراية لوساطة التامين احتاج اتو…" at bounding box center [88, 129] width 88 height 24
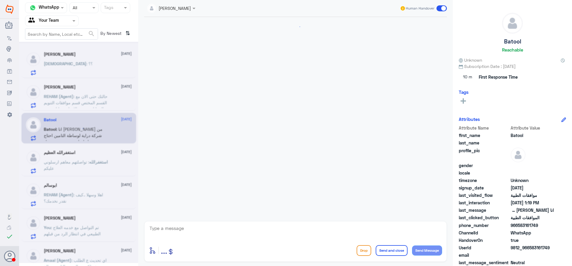
scroll to position [132, 0]
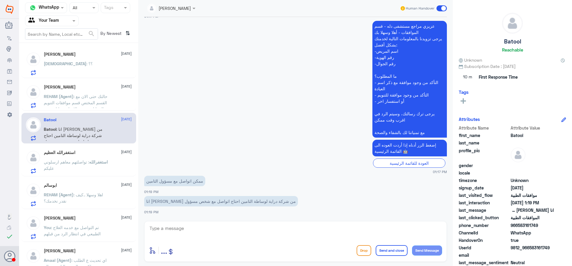
click at [85, 170] on p "استغفرالله : تواصلتهم معاهم ارسلوني عليكم" at bounding box center [77, 166] width 67 height 15
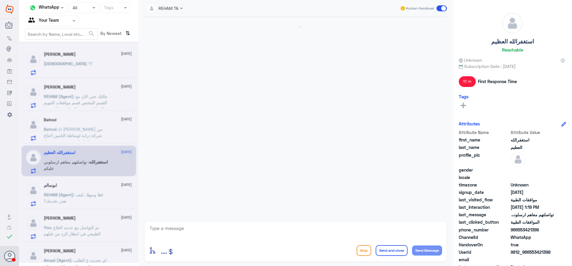
scroll to position [226, 0]
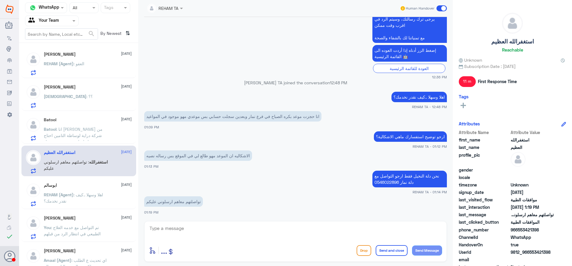
click at [66, 18] on div at bounding box center [51, 20] width 53 height 7
click at [63, 57] on div "Your Inbox" at bounding box center [52, 61] width 54 height 14
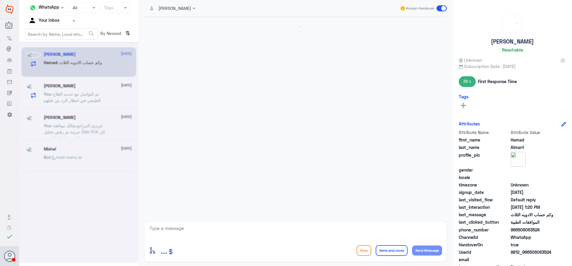
scroll to position [454, 0]
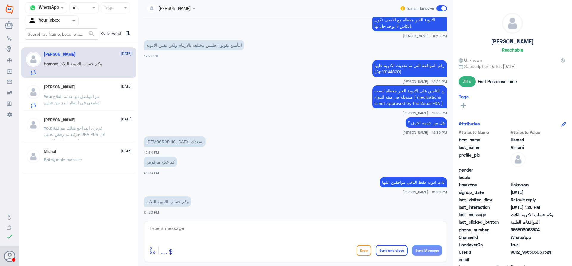
click at [93, 99] on p "You : تم التواصل مع خدمه العلاج الطبيعي في انتظار الرد من قبلهم" at bounding box center [77, 100] width 67 height 15
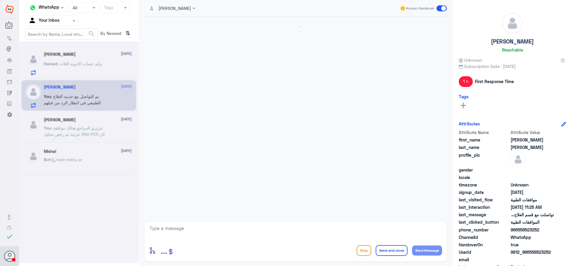
scroll to position [684, 0]
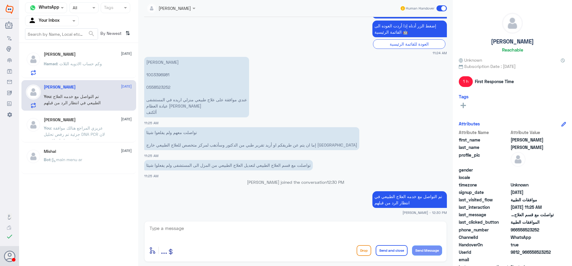
click at [189, 229] on textarea at bounding box center [295, 231] width 293 height 15
type textarea "عزيزي اعتذر على الاطالة تم تحديث الموافقة الى علاج الطبيعي في المستشفى ارجوا مر…"
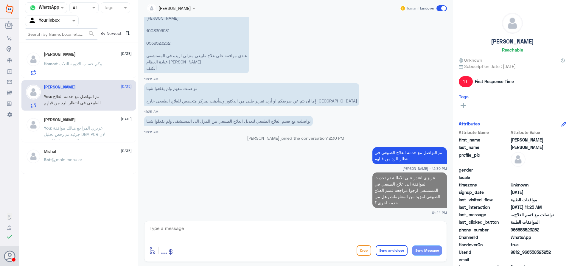
click at [96, 67] on p "Hamad : وكم حساب الادويه الثلاث" at bounding box center [73, 67] width 58 height 15
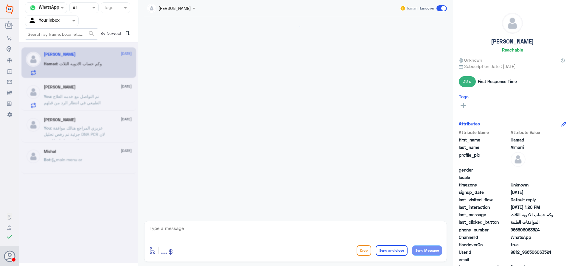
scroll to position [454, 0]
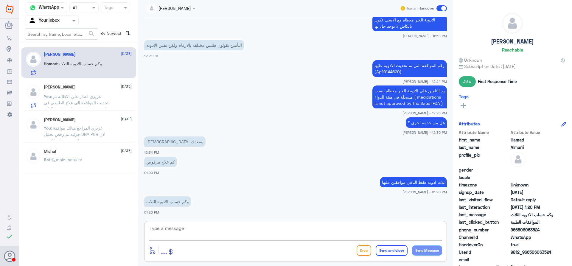
click at [299, 234] on textarea at bounding box center [295, 231] width 293 height 15
type textarea "للاسف لا تظهر لي يجب مراجعة الصيدلية"
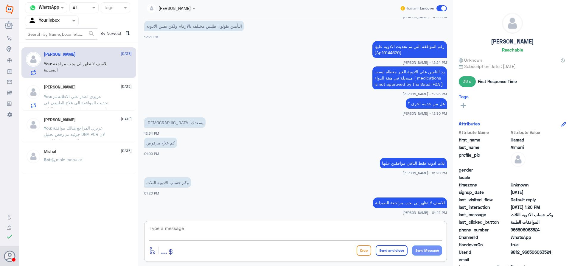
click at [266, 230] on textarea at bounding box center [295, 231] width 293 height 15
type textarea "هل من خدمه اخرى ؟"
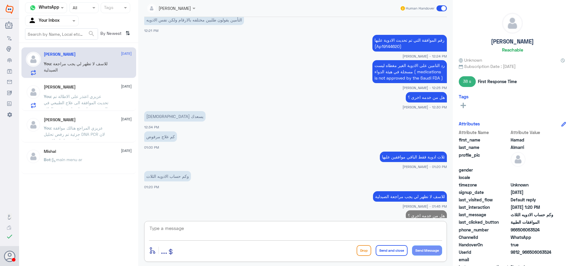
scroll to position [492, 0]
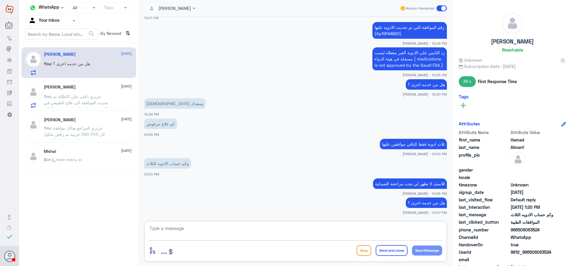
click at [68, 17] on div at bounding box center [51, 20] width 53 height 7
click at [62, 69] on div "Your Team" at bounding box center [52, 67] width 54 height 14
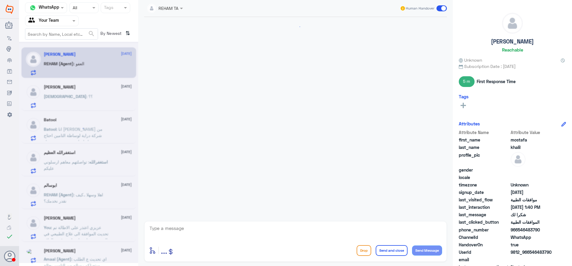
scroll to position [450, 0]
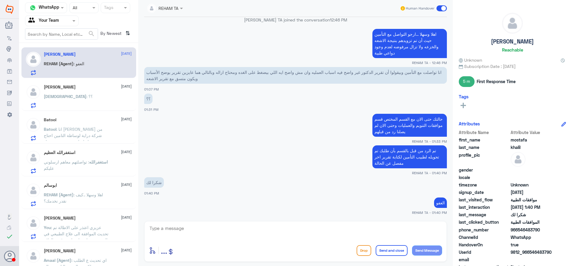
click at [101, 99] on div "[DEMOGRAPHIC_DATA] : ؟؟" at bounding box center [88, 101] width 88 height 13
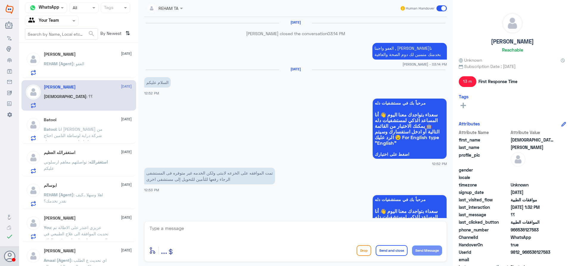
scroll to position [455, 0]
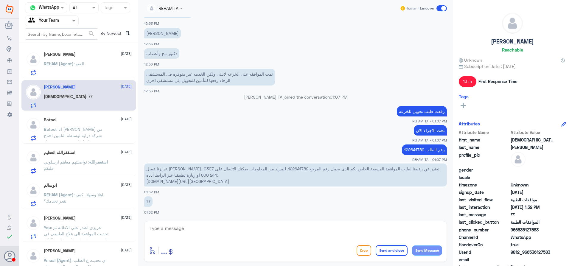
click at [101, 125] on div "Batool [DATE] Batool : انا [PERSON_NAME] من شركة دراية لوساطة التامين احتاج اتو…" at bounding box center [88, 129] width 88 height 24
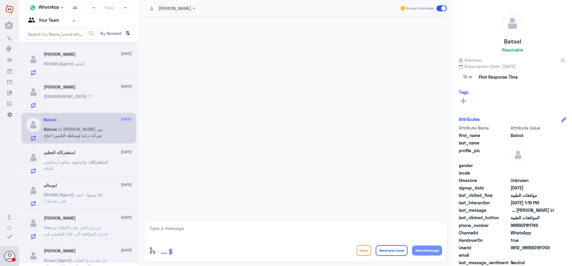
scroll to position [132, 0]
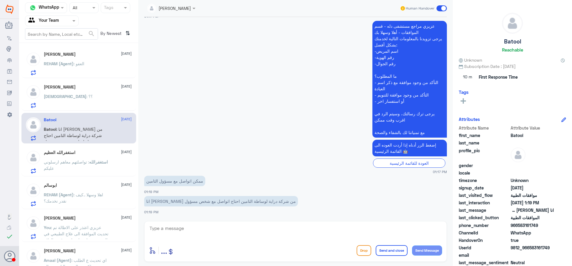
click at [86, 159] on p "استغفرالله : تواصلتهم معاهم ارسلوني عليكم" at bounding box center [77, 166] width 67 height 15
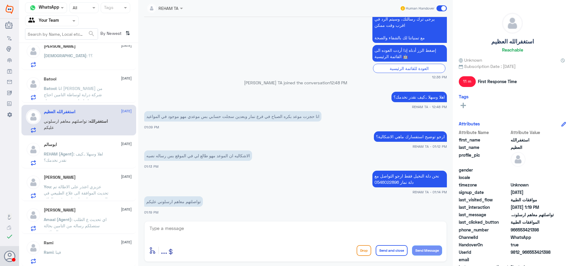
scroll to position [42, 0]
click at [87, 158] on p "REHAM (Agent) : اهلا وسهلا ..كيف نقدر نخدمك؟" at bounding box center [77, 157] width 67 height 15
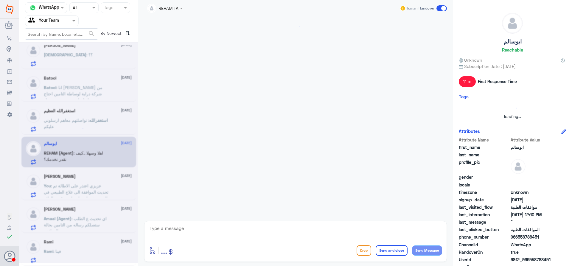
scroll to position [407, 0]
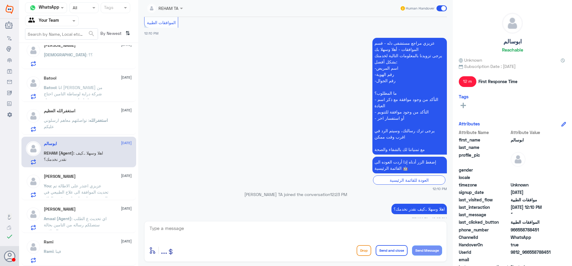
click at [97, 194] on span ": عزيزي اعتذر على الاطالة تم تحديث الموافقة الى علاج الطبيعي في المستشفى ارجوا …" at bounding box center [76, 198] width 65 height 30
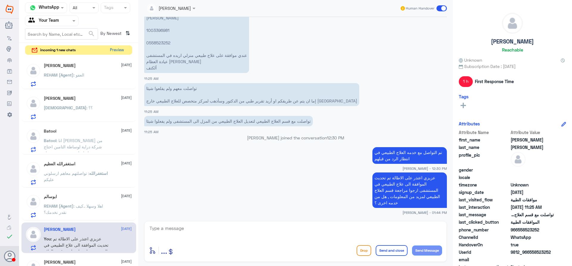
click at [121, 51] on button "Preview" at bounding box center [116, 50] width 18 height 9
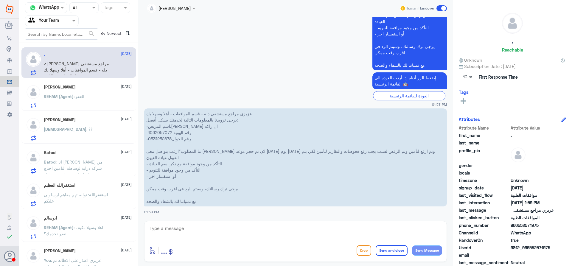
scroll to position [409, 0]
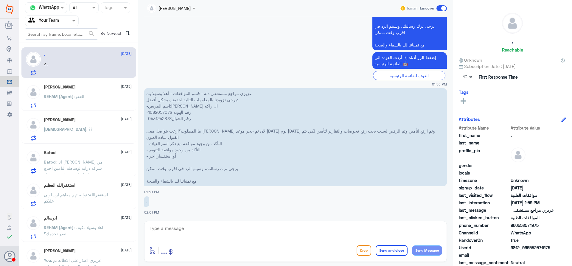
click at [151, 110] on p "عزيزي مراجع مستشفى دله - قسم الموافقات - أهلا وسهلا بك يرجى تزويدنا بالمعلومات …" at bounding box center [295, 137] width 302 height 98
copy p "1092057072"
click at [88, 126] on div "[DEMOGRAPHIC_DATA][PERSON_NAME] [DATE] [DEMOGRAPHIC_DATA] : ؟؟" at bounding box center [88, 129] width 88 height 24
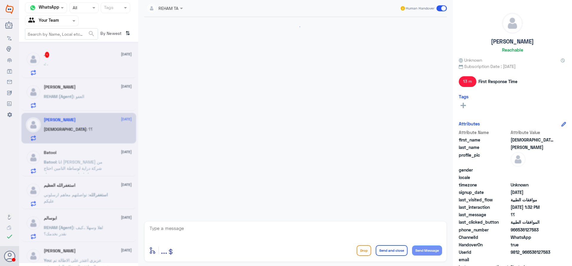
scroll to position [455, 0]
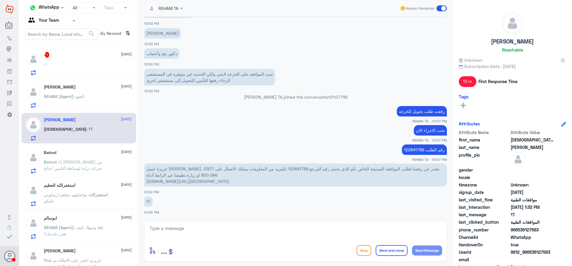
click at [92, 61] on div ". 1 [DATE] . : ." at bounding box center [88, 64] width 88 height 24
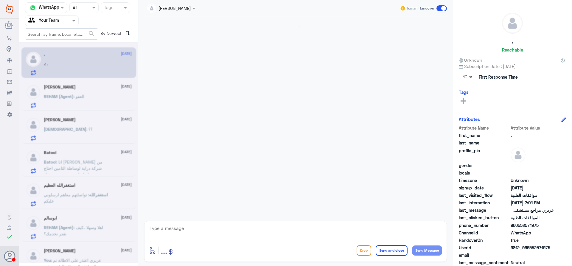
scroll to position [409, 0]
click at [85, 127] on div "[DEMOGRAPHIC_DATA][PERSON_NAME] [DATE] [DEMOGRAPHIC_DATA] : ؟؟" at bounding box center [88, 129] width 88 height 24
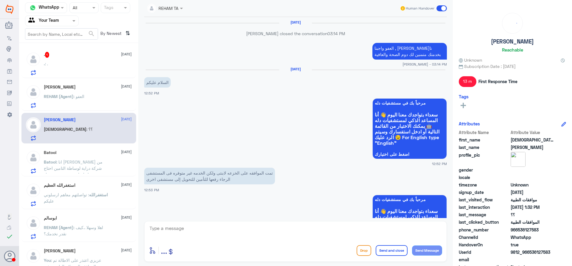
scroll to position [455, 0]
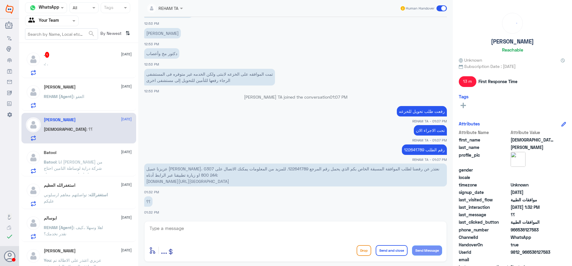
click at [96, 67] on div ". : ." at bounding box center [88, 68] width 88 height 13
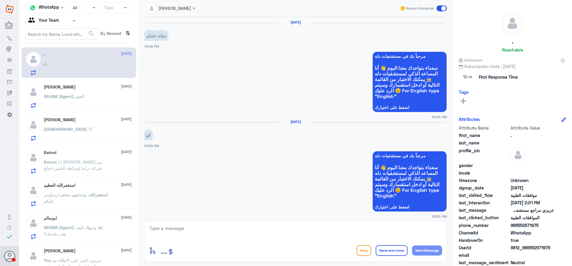
scroll to position [409, 0]
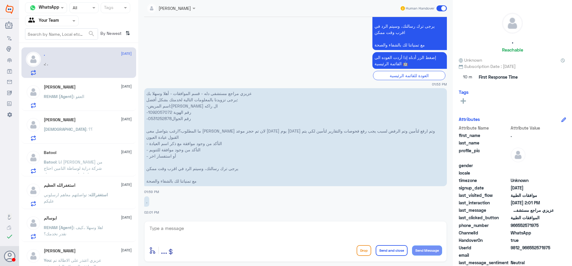
click at [77, 96] on span ": العفو" at bounding box center [79, 96] width 11 height 5
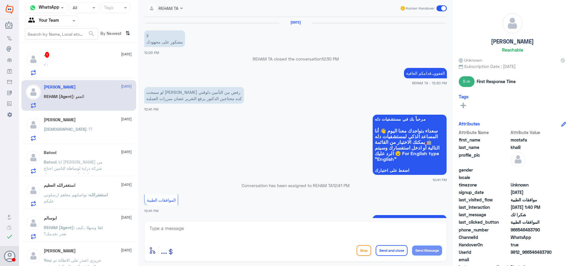
scroll to position [450, 0]
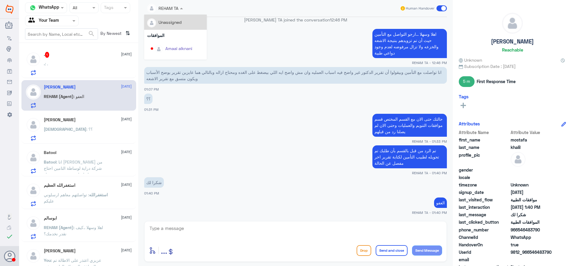
click at [174, 7] on div at bounding box center [165, 7] width 42 height 7
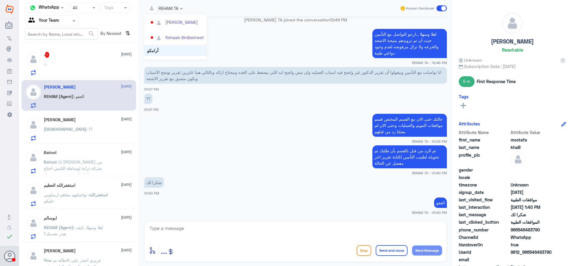
click at [255, 27] on div "[PERSON_NAME] TA joined the conversation 12:46 PM" at bounding box center [295, 22] width 302 height 11
click at [57, 139] on p "[DEMOGRAPHIC_DATA] : ؟؟" at bounding box center [68, 133] width 49 height 15
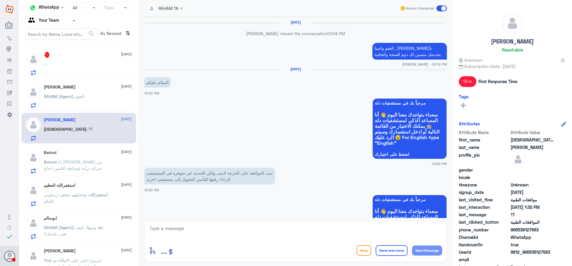
scroll to position [455, 0]
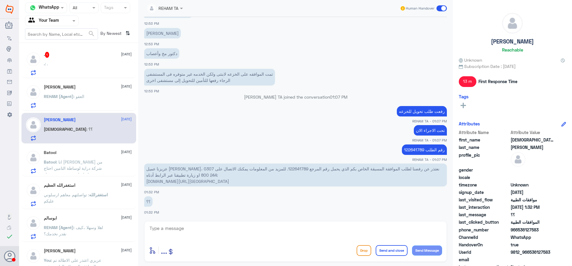
click at [267, 169] on p "عزيزنا عميل [PERSON_NAME]، نعتذر عن رفضنا لطلب الموافقة المسبقة الخاص بكم الذي …" at bounding box center [295, 174] width 302 height 23
copy p "122641789"
click at [88, 46] on div ". 1 [DATE] . : . [PERSON_NAME] [DATE] REHAM (Agent) : العفو [PERSON_NAME] [DATE…" at bounding box center [78, 156] width 119 height 223
click at [86, 54] on div ". 1 [DATE]" at bounding box center [88, 55] width 88 height 6
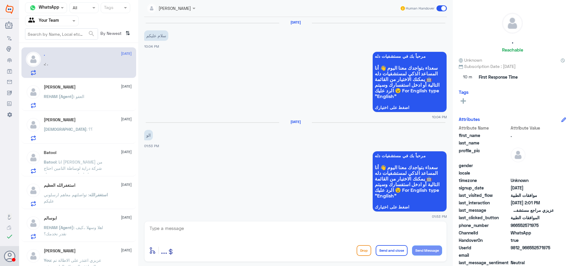
scroll to position [409, 0]
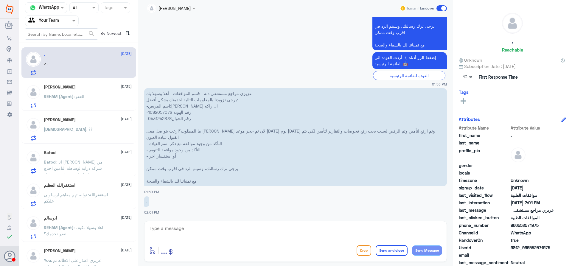
click at [76, 104] on p "REHAM (Agent) : العفو" at bounding box center [64, 100] width 40 height 15
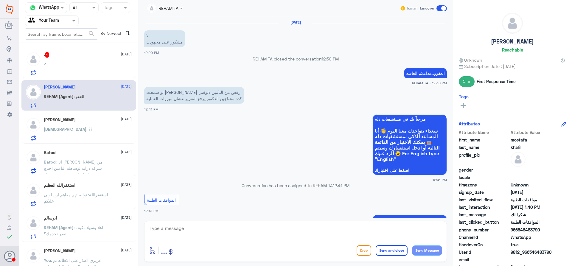
scroll to position [450, 0]
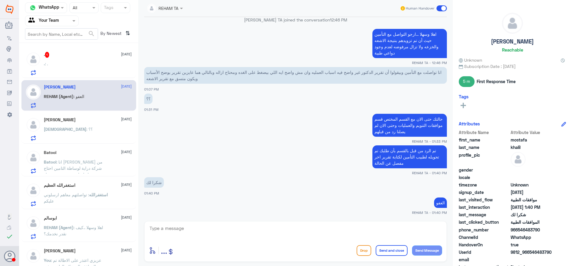
click at [81, 135] on div "[DEMOGRAPHIC_DATA] : ؟؟" at bounding box center [88, 133] width 88 height 13
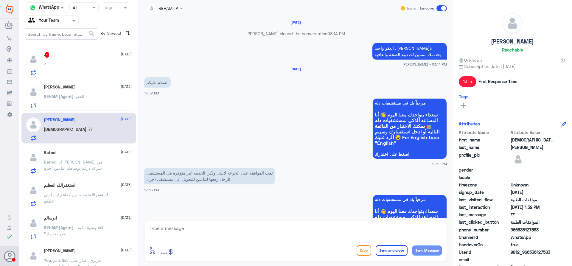
scroll to position [455, 0]
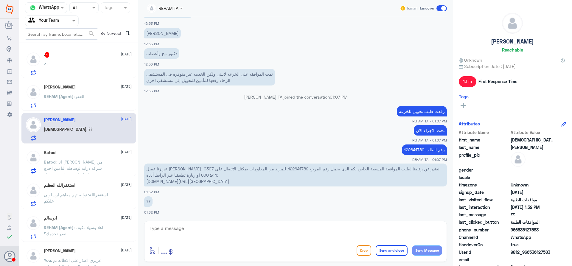
click at [80, 168] on span ": انا [PERSON_NAME] من شركة دراية لوساطة التامين احتاج اتواصل مع شخص مسؤول" at bounding box center [73, 168] width 59 height 18
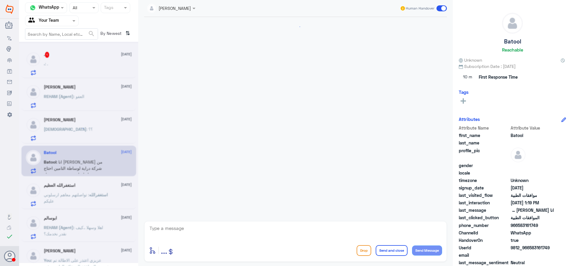
scroll to position [132, 0]
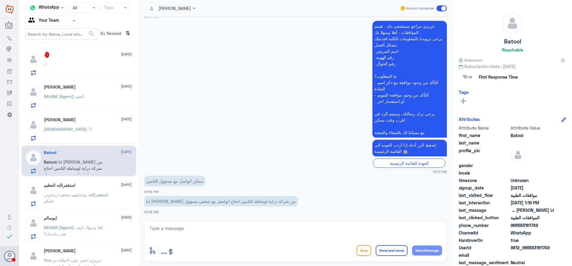
click at [82, 186] on div "استغفرالله العظيم [DATE]" at bounding box center [88, 185] width 88 height 5
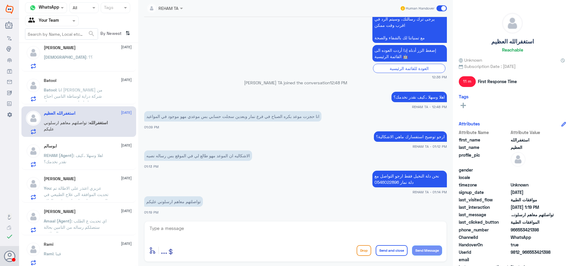
scroll to position [74, 0]
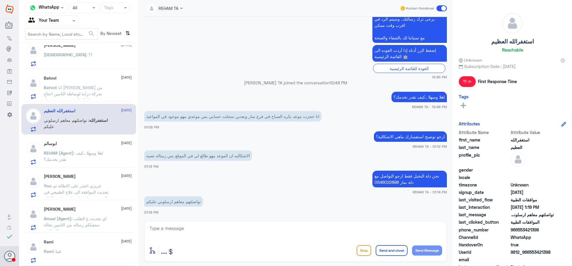
click at [85, 163] on p "REHAM (Agent) : اهلا وسهلا ..كيف نقدر نخدمك؟" at bounding box center [77, 157] width 67 height 15
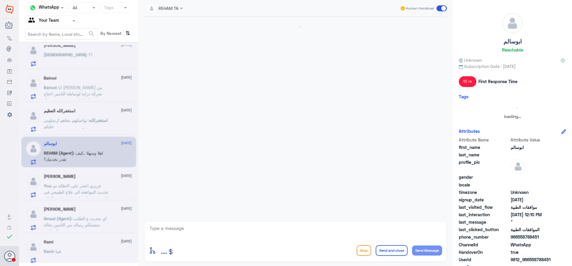
scroll to position [407, 0]
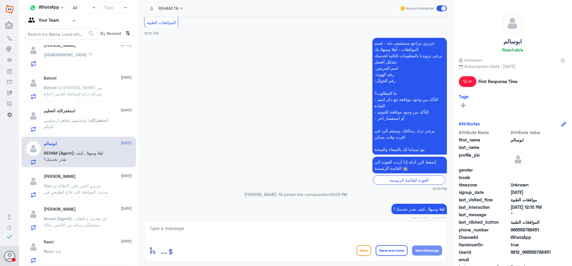
click at [85, 187] on span ": عزيزي اعتذر على الاطالة تم تحديث الموافقة الى علاج الطبيعي في المستشفى ارجوا …" at bounding box center [76, 198] width 65 height 30
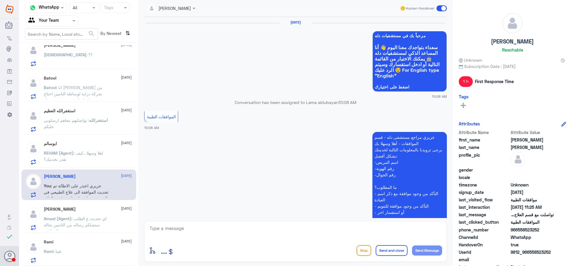
scroll to position [683, 0]
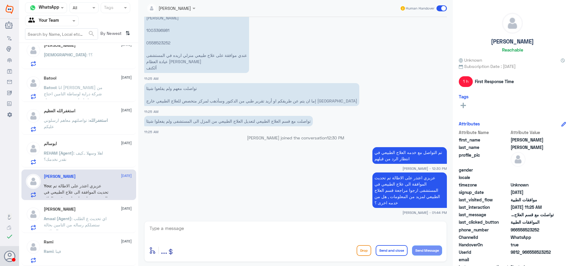
click at [94, 210] on div "Omar Bin Jahlan 16 September" at bounding box center [88, 209] width 88 height 5
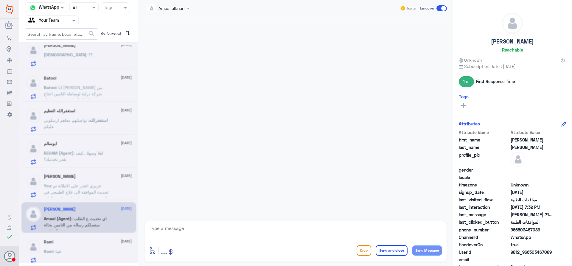
scroll to position [586, 0]
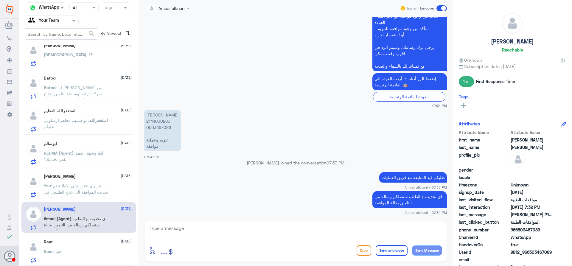
click at [97, 192] on span ": عزيزي اعتذر على الاطالة تم تحديث الموافقة الى علاج الطبيعي في المستشفى ارجوا …" at bounding box center [76, 198] width 65 height 30
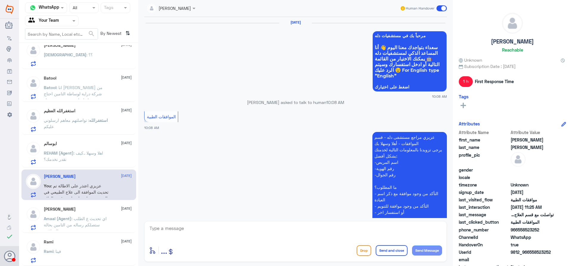
scroll to position [683, 0]
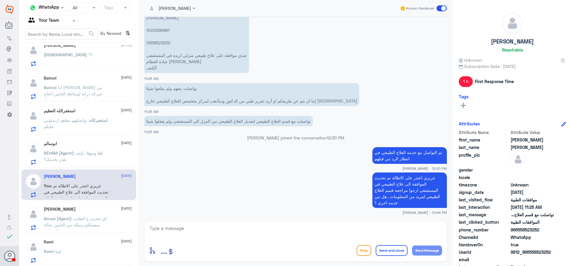
click at [322, 228] on textarea at bounding box center [295, 231] width 293 height 15
type textarea "قدامكم العافية"
click at [401, 252] on button "Send and close" at bounding box center [391, 250] width 32 height 11
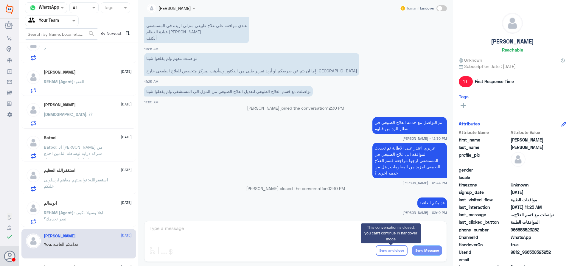
scroll to position [0, 0]
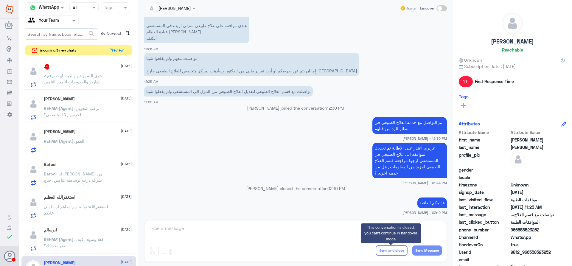
click at [333, 179] on div "عزيزي اعتذر على الاطالة تم تحديث الموافقة الى علاج الطبيعي في المستشفى ارجوا مر…" at bounding box center [295, 163] width 302 height 44
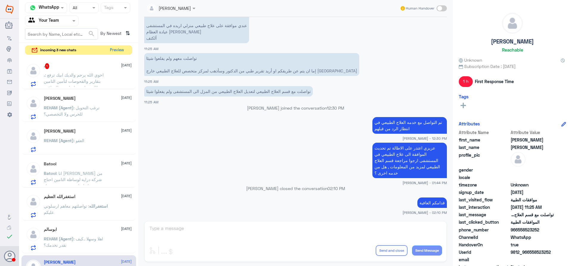
click at [118, 51] on button "Preview" at bounding box center [116, 50] width 18 height 9
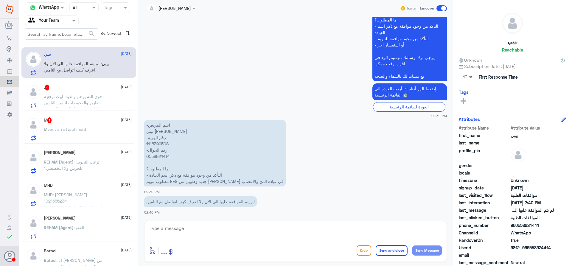
click at [86, 86] on div ". 1 17 September" at bounding box center [88, 88] width 88 height 6
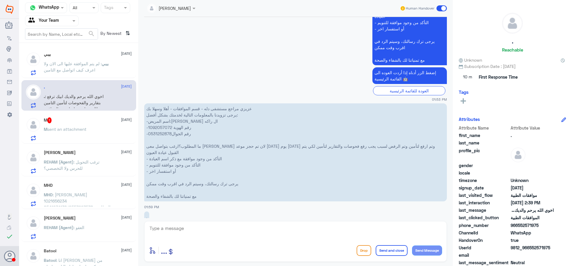
scroll to position [337, 0]
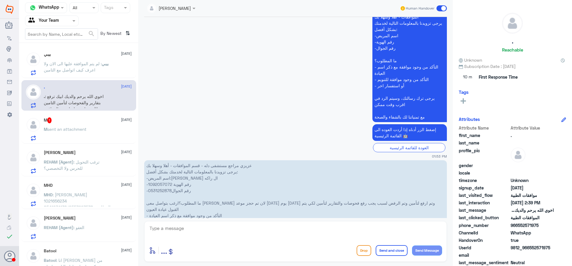
click at [167, 185] on p "عزيزي مراجع مستشفى دله - قسم الموافقات - أهلا وسهلا بك يرجى تزويدنا بالمعلومات …" at bounding box center [295, 209] width 302 height 98
copy p "1092057072"
click at [121, 118] on span "[DATE]" at bounding box center [126, 119] width 11 height 5
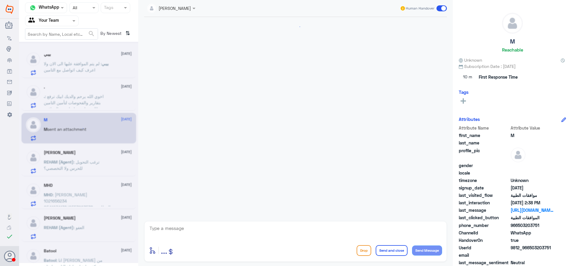
scroll to position [616, 0]
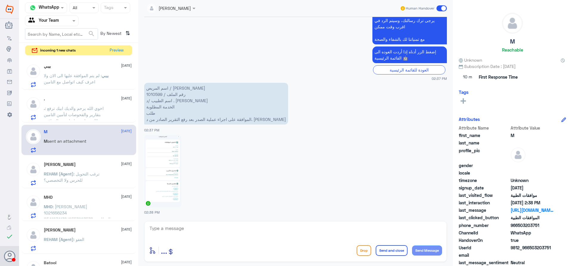
click at [151, 96] on p "اسم المريض / [PERSON_NAME] رقم الملف / 1010599 اسم الطبيب /د . نوف ال سعود الخد…" at bounding box center [216, 104] width 144 height 42
copy p "1010599"
click at [171, 177] on img at bounding box center [162, 171] width 37 height 72
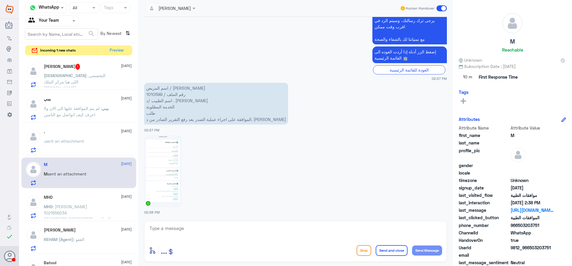
click at [86, 209] on p "MHD : عبداللطيف محمد 1021656234 0541074138/0553293538 المطلوب: التقارير الطبية …" at bounding box center [77, 210] width 67 height 15
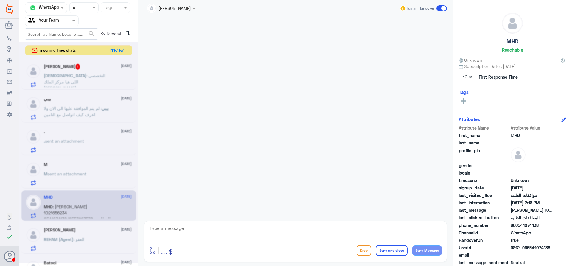
scroll to position [527, 0]
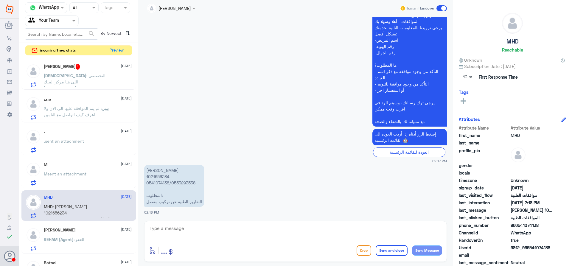
click at [159, 176] on p "[PERSON_NAME] 1021656234 0541074138/0553293538 المطلوب: التقارير الطبية عن تركي…" at bounding box center [174, 186] width 60 height 42
copy p "1021656234"
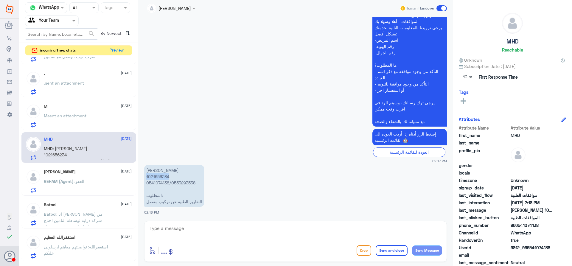
scroll to position [60, 0]
click at [87, 182] on div "REHAM (Agent) : العفو" at bounding box center [88, 184] width 88 height 13
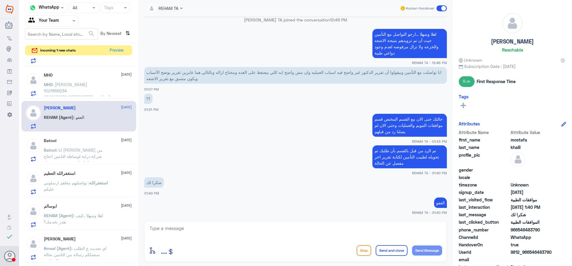
scroll to position [152, 0]
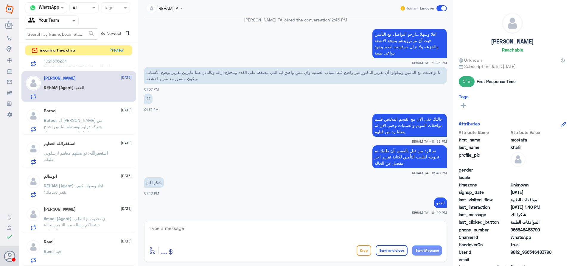
click at [78, 159] on p "استغفرالله : تواصلتهم معاهم ارسلوني عليكم" at bounding box center [77, 157] width 67 height 15
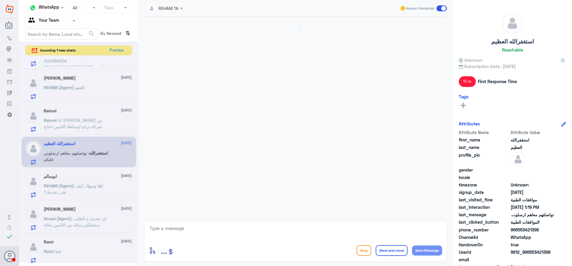
scroll to position [226, 0]
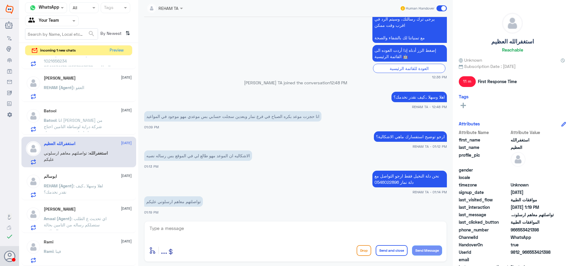
click at [77, 174] on div "ابوسالم 17 September" at bounding box center [88, 176] width 88 height 5
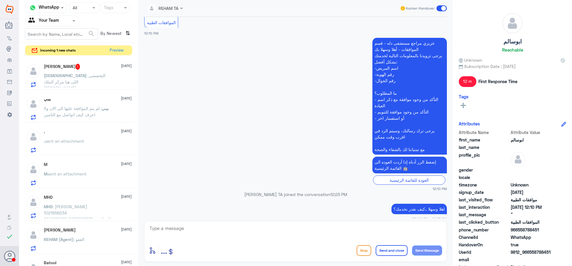
click at [123, 43] on div "Channel WhatsApp Status × All Tags Agent Filter Your Team search By Newest ⇅ in…" at bounding box center [78, 134] width 119 height 268
click at [122, 49] on button "Preview" at bounding box center [116, 50] width 18 height 9
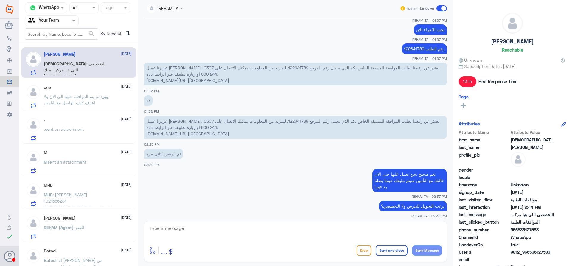
scroll to position [422, 0]
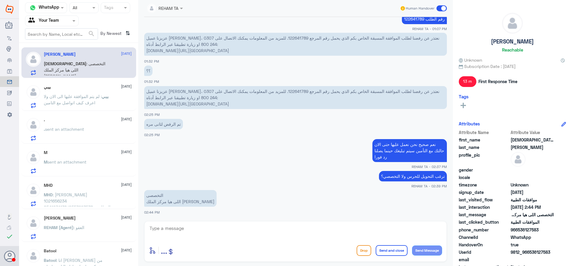
click at [99, 89] on div "بيبي [DATE]" at bounding box center [88, 87] width 88 height 5
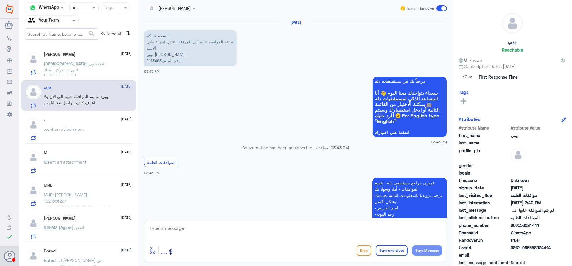
scroll to position [668, 0]
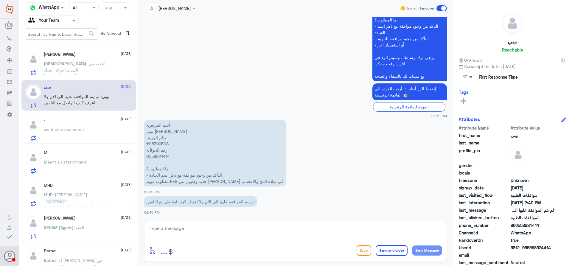
click at [160, 143] on p "-اسم المريض بيبي [PERSON_NAME] -رقم الهوية 1118399508 -رقم الجوال 0558924414 ما…" at bounding box center [214, 153] width 141 height 67
copy p "1118399508"
click at [260, 184] on p "-اسم المريض بيبي [PERSON_NAME] -رقم الهوية 1118399508 -رقم الجوال 0558924414 ما…" at bounding box center [214, 153] width 141 height 67
click at [83, 134] on p ". sent an attachment" at bounding box center [64, 133] width 40 height 15
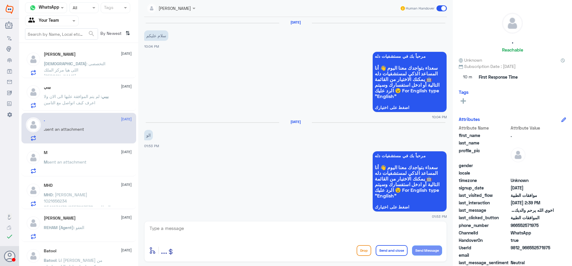
scroll to position [456, 0]
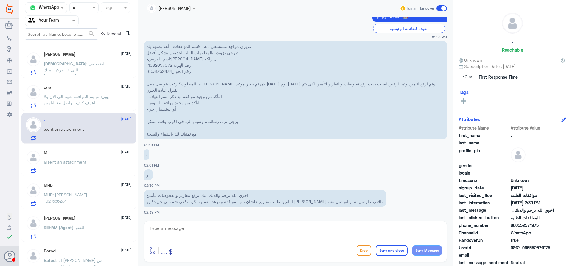
click at [88, 163] on div "M sent an attachment" at bounding box center [88, 166] width 88 height 13
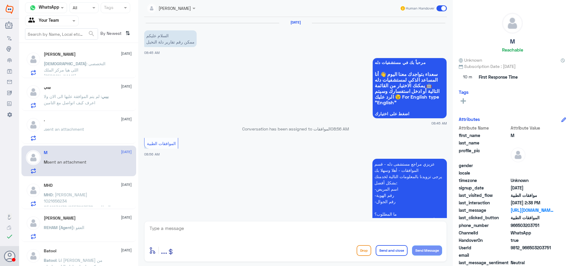
scroll to position [616, 0]
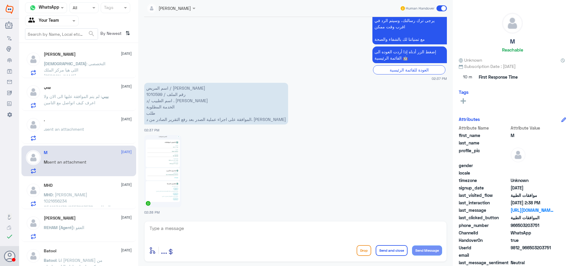
click at [105, 133] on div ". sent an attachment" at bounding box center [88, 133] width 88 height 13
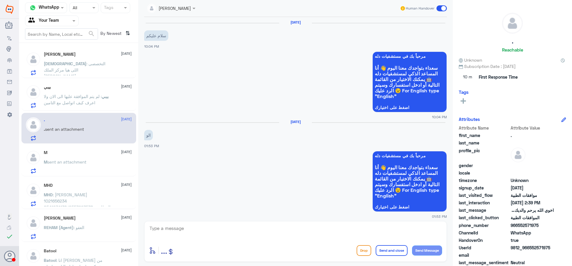
scroll to position [456, 0]
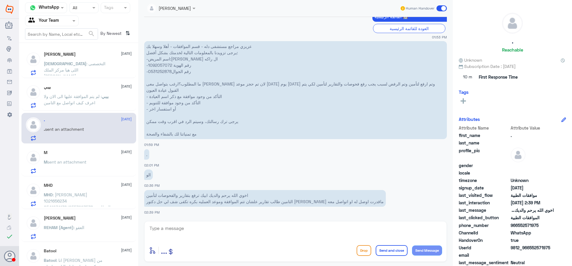
click at [102, 164] on div "M sent an attachment" at bounding box center [88, 166] width 88 height 13
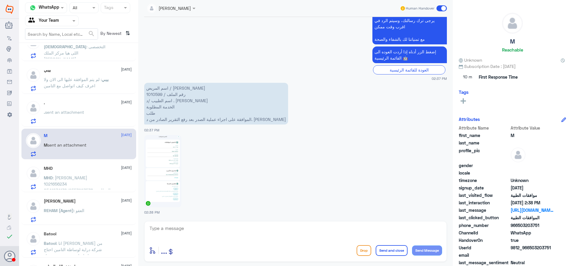
scroll to position [30, 0]
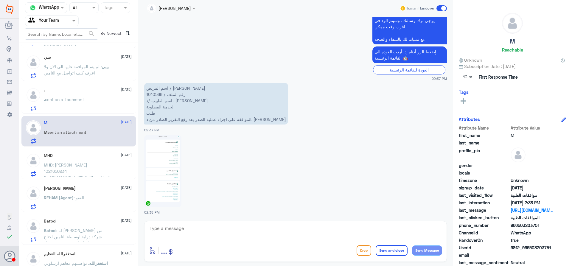
click at [104, 154] on div "MHD 17 September" at bounding box center [88, 155] width 88 height 5
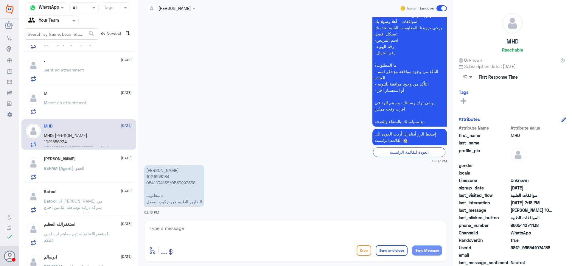
scroll to position [60, 0]
click at [121, 160] on span "[DATE]" at bounding box center [126, 157] width 11 height 5
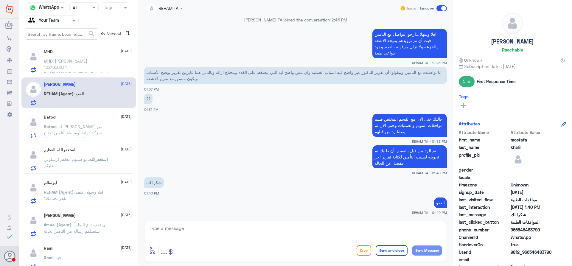
scroll to position [140, 0]
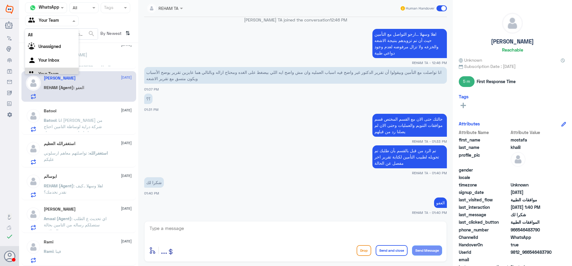
click at [73, 18] on span at bounding box center [74, 21] width 7 height 6
click at [64, 51] on div "Your Inbox" at bounding box center [52, 53] width 54 height 14
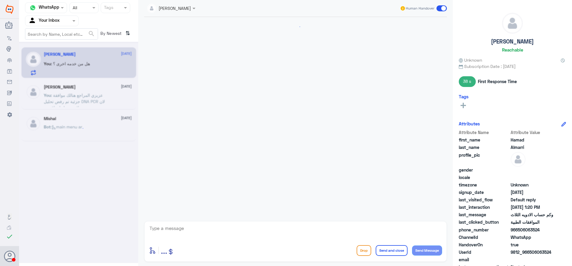
scroll to position [459, 0]
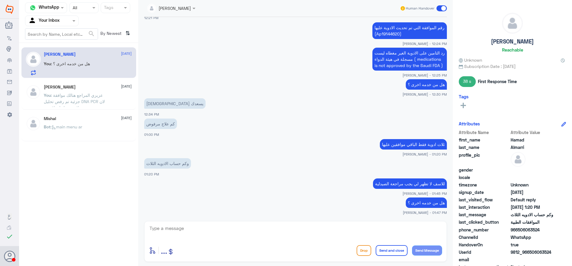
click at [302, 226] on textarea at bounding box center [295, 231] width 293 height 15
type textarea "قدامكم العافية"
click at [389, 255] on button "Send and close" at bounding box center [391, 250] width 32 height 11
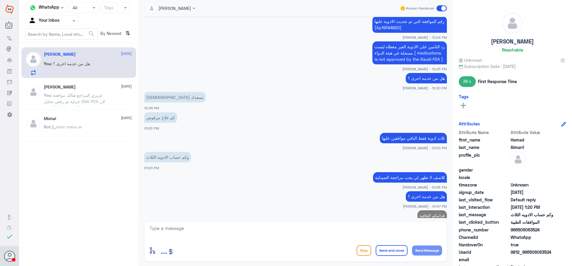
scroll to position [478, 0]
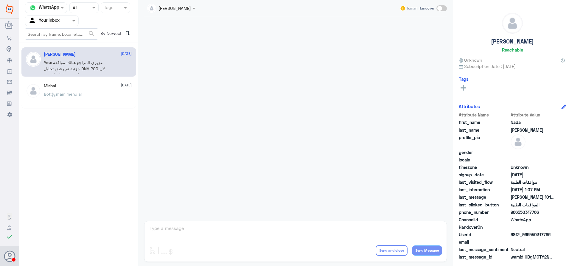
click at [57, 21] on input "text" at bounding box center [44, 20] width 33 height 7
click at [54, 69] on div "Your Team" at bounding box center [52, 75] width 54 height 14
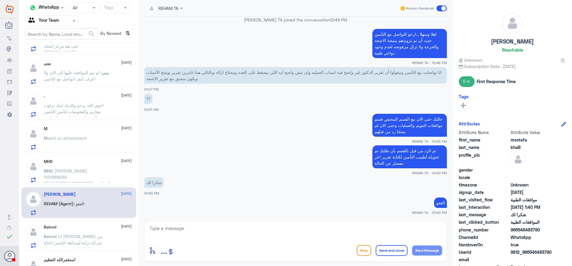
scroll to position [63, 0]
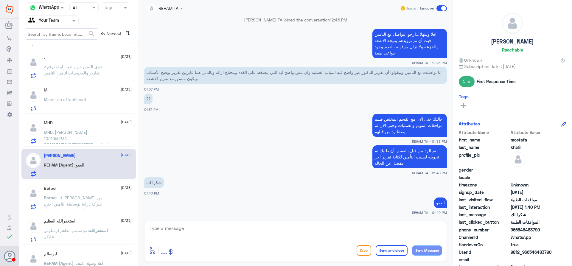
click at [87, 137] on span ": [PERSON_NAME] 1021656234 0541074138/0553293538 المطلوب: التقارير الطبية عن تر…" at bounding box center [77, 141] width 67 height 24
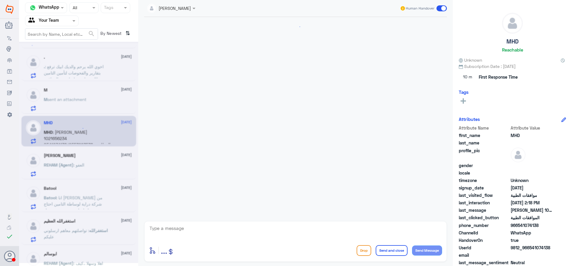
scroll to position [527, 0]
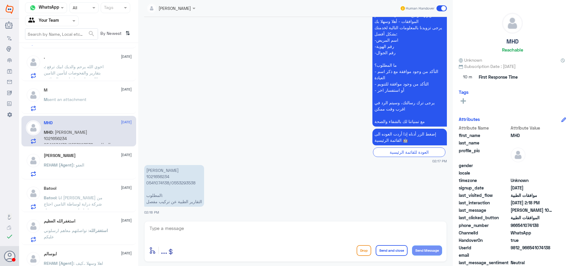
click at [79, 158] on div "[PERSON_NAME] [DATE] REHAM (Agent) : العفو" at bounding box center [88, 165] width 88 height 24
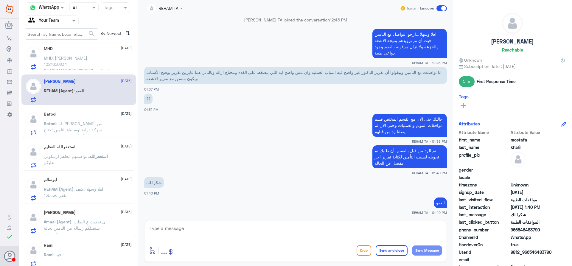
scroll to position [140, 0]
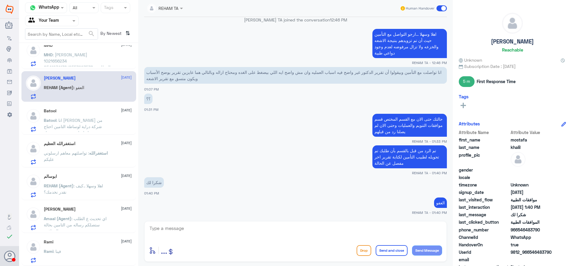
click at [86, 192] on p "REHAM (Agent) : اهلا وسهلا ..كيف نقدر نخدمك؟" at bounding box center [77, 189] width 67 height 15
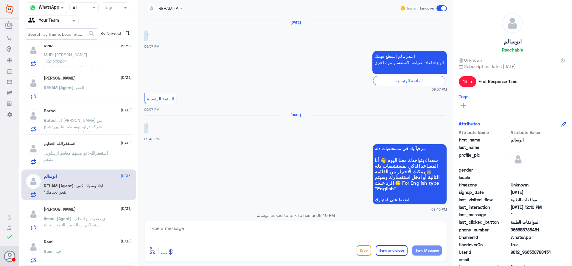
scroll to position [407, 0]
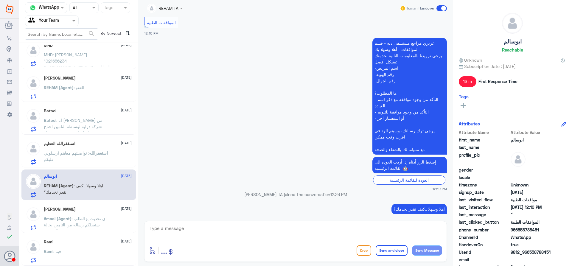
click at [188, 227] on textarea at bounding box center [295, 231] width 293 height 15
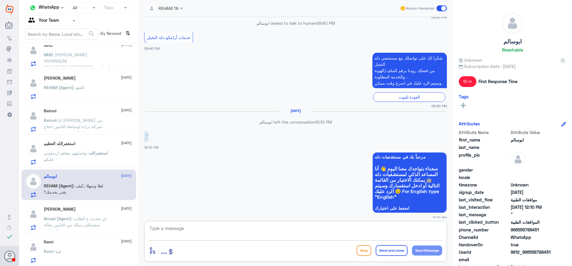
scroll to position [199, 0]
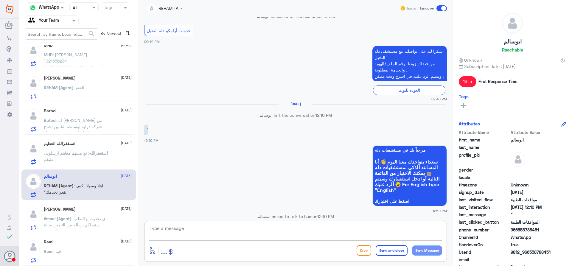
click at [247, 231] on textarea at bounding box center [295, 231] width 293 height 15
type textarea "عزيزي المراجع ارجوا تزويدنا بالمعلومات مع التوضيح للمساعدة , قدامكم العافية"
click at [379, 246] on button "Send and close" at bounding box center [391, 250] width 32 height 11
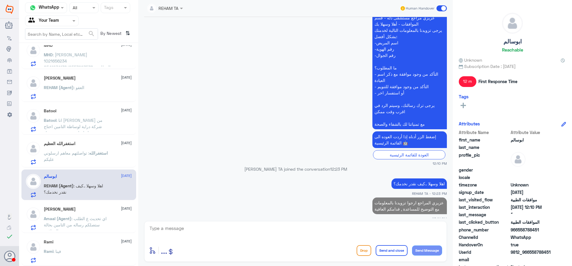
scroll to position [139, 0]
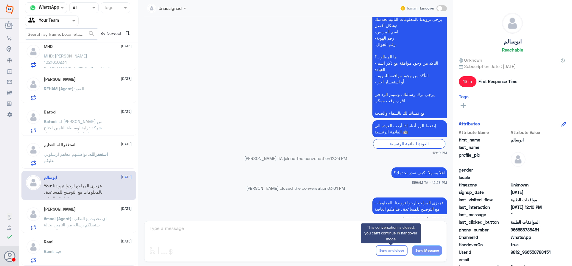
click at [68, 157] on p "استغفرالله : تواصلتهم معاهم ارسلوني عليكم" at bounding box center [77, 158] width 67 height 15
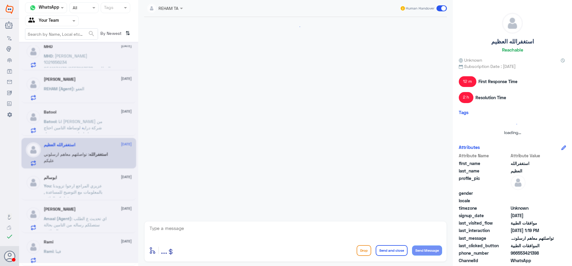
scroll to position [226, 0]
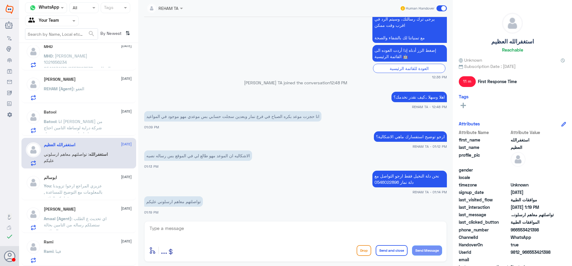
click at [84, 206] on div "[PERSON_NAME] [DATE] Amaal (Agent) : اي تحديث ع الطلب ستصلكم رساله من التامين ب…" at bounding box center [78, 217] width 115 height 31
click at [93, 154] on span "استغفرالله" at bounding box center [98, 154] width 19 height 5
click at [260, 234] on textarea at bounding box center [295, 231] width 293 height 15
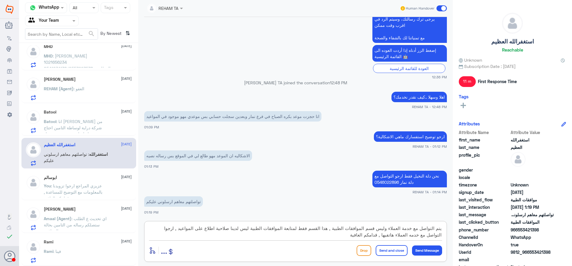
type textarea "يتم التواصل مع خدمة العملاء وليس قسم الموافقات الطبية , هذا القسم فقط لمتابعة ا…"
click at [396, 250] on button "Send and close" at bounding box center [391, 250] width 32 height 11
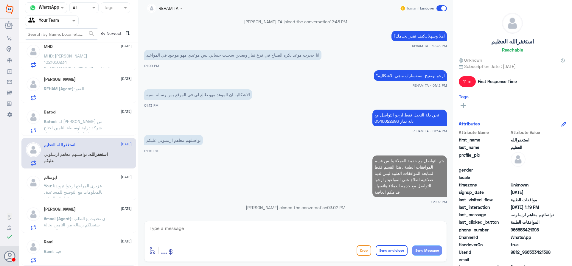
scroll to position [138, 0]
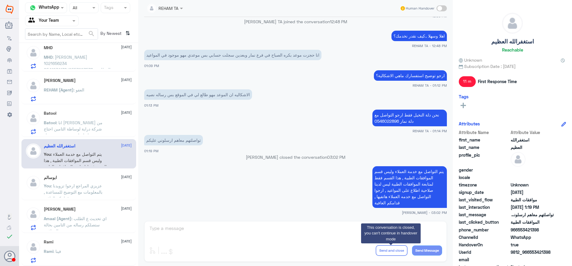
click at [74, 123] on span ": انا [PERSON_NAME] من شركة دراية لوساطة التامين احتاج اتواصل مع شخص مسؤول" at bounding box center [73, 129] width 59 height 18
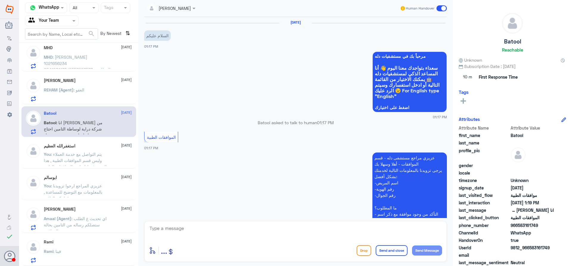
scroll to position [132, 0]
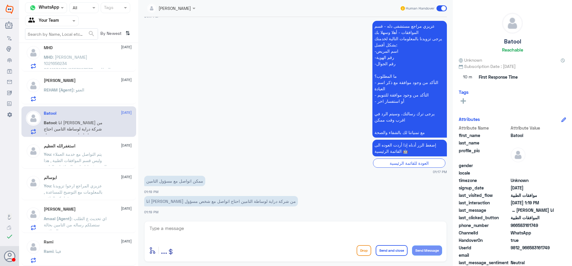
click at [76, 96] on p "REHAM (Agent) : العفو" at bounding box center [64, 94] width 40 height 15
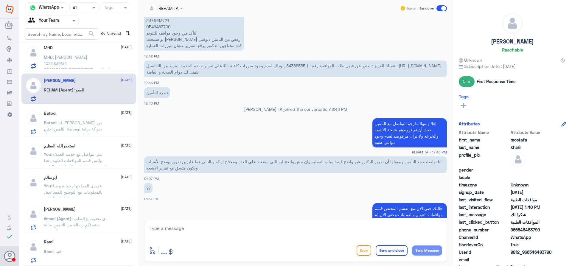
scroll to position [331, 0]
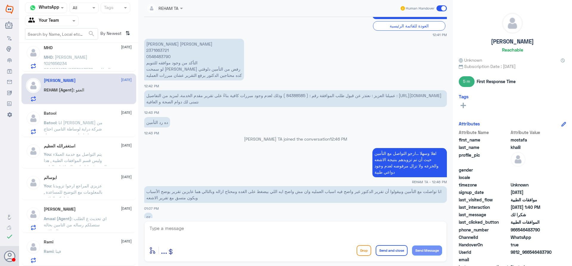
click at [160, 50] on p "[PERSON_NAME] [PERSON_NAME] 2371663721 0546483790 التأكد من وجود موافقه للتنويم…" at bounding box center [194, 60] width 100 height 42
copy p "2371663721"
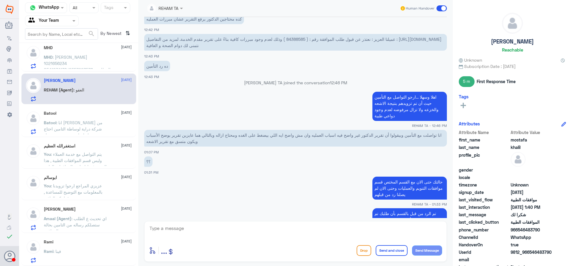
scroll to position [450, 0]
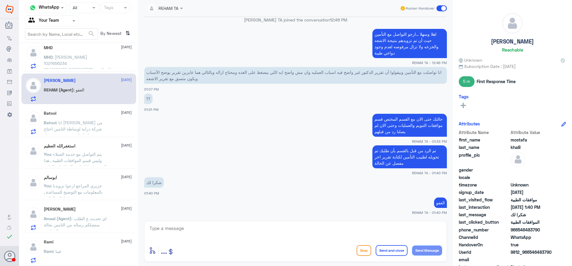
click at [379, 231] on textarea at bounding box center [295, 231] width 293 height 15
type textarea "سوف تصلكم رسالة في حال تمت المتابعة من قبل طبيب ال[DEMOGRAPHIC_DATA] , ارجوا ان…"
click at [391, 250] on button "Send and close" at bounding box center [391, 250] width 32 height 11
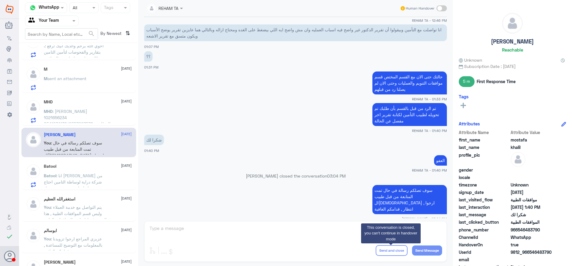
scroll to position [77, 0]
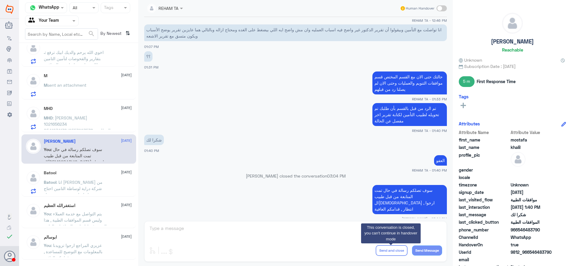
click at [87, 118] on span ": [PERSON_NAME] 1021656234 0541074138/0553293538 المطلوب: التقارير الطبية عن تر…" at bounding box center [77, 127] width 67 height 24
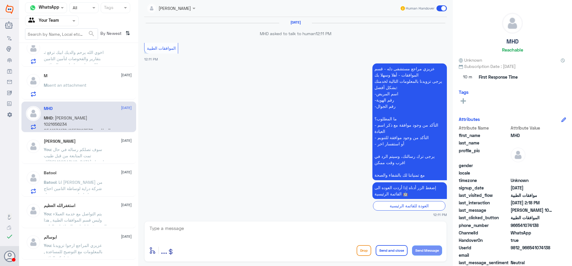
scroll to position [527, 0]
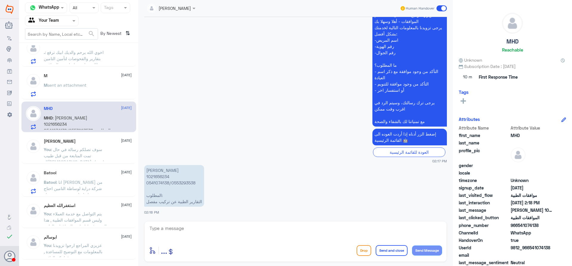
click at [159, 176] on p "[PERSON_NAME] 1021656234 0541074138/0553293538 المطلوب: التقارير الطبية عن تركي…" at bounding box center [174, 186] width 60 height 42
copy p "1021656234"
click at [70, 86] on span "sent an attachment" at bounding box center [66, 84] width 39 height 5
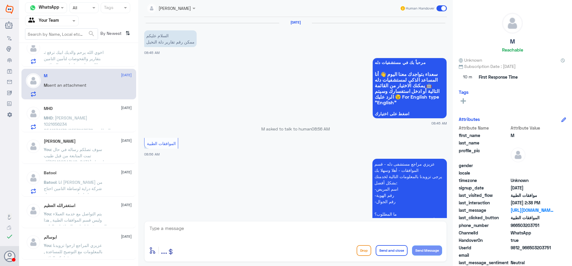
scroll to position [616, 0]
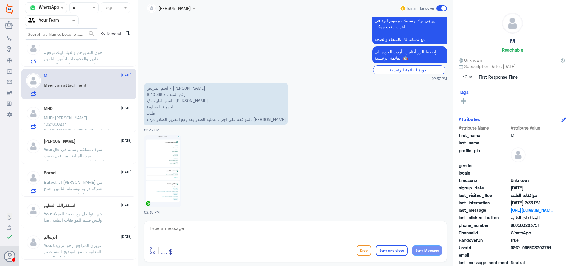
click at [152, 93] on p "اسم المريض / [PERSON_NAME] رقم الملف / 1010599 اسم الطبيب /د . نوف ال سعود الخد…" at bounding box center [216, 104] width 144 height 42
copy p "1010599"
click at [217, 227] on textarea at bounding box center [295, 231] width 293 height 15
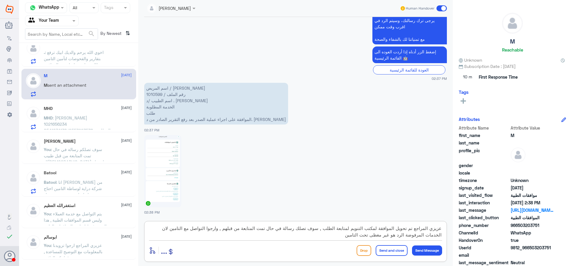
type textarea "عزيزي المراجع تم تحويل الموافقة لمكتب التنويم لمتابعة الطلب , سوف تصلك رسالة في…"
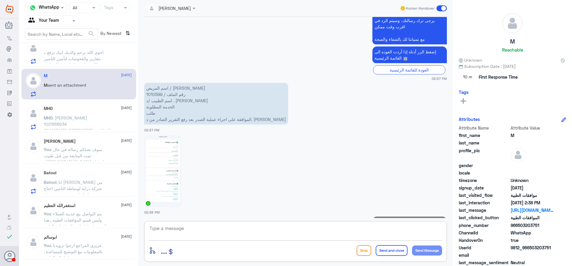
scroll to position [666, 0]
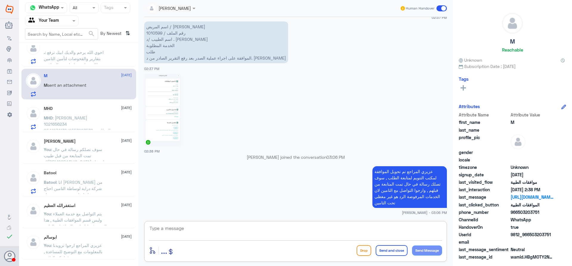
click at [63, 55] on p ". : اخوي الله يرحم والديك ابيك ترفع بتقارير والفحوصات لتأمين التامين طالب تقاري…" at bounding box center [77, 56] width 67 height 15
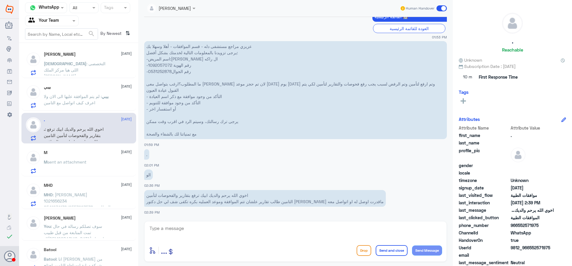
click at [78, 103] on span ": لم يتم الموافقة عليها الى الان ولا اعرف كيف اتواصل مع التامين" at bounding box center [73, 99] width 58 height 11
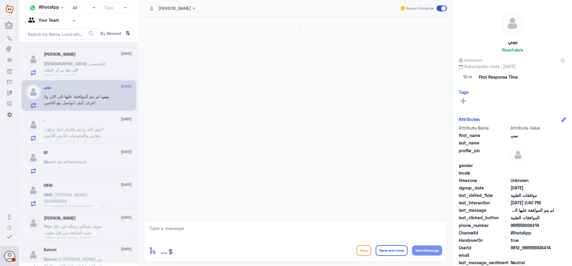
scroll to position [668, 0]
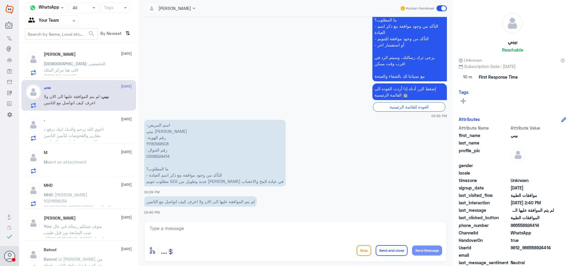
click at [171, 10] on input "text" at bounding box center [164, 7] width 34 height 7
click at [245, 42] on app-msgs-text "عزيزي مراجع مستشفى دله - قسم الموافقات - أهلا وسهلا بك يرجى تزويدنا بالمعلومات …" at bounding box center [295, 23] width 302 height 117
click at [79, 62] on span ": التخصصى اللى هيا مركز الملك [PERSON_NAME]" at bounding box center [75, 70] width 62 height 18
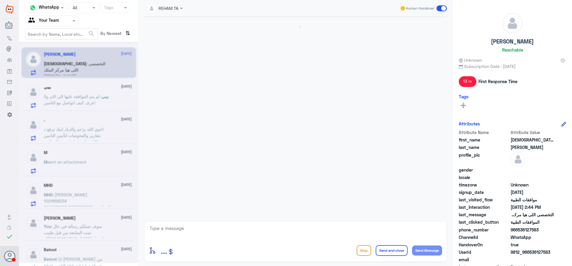
scroll to position [422, 0]
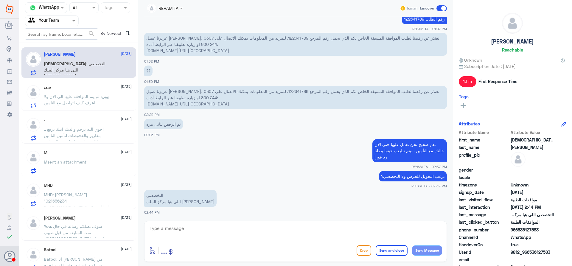
click at [91, 85] on div "بيبي [DATE]" at bounding box center [88, 87] width 88 height 5
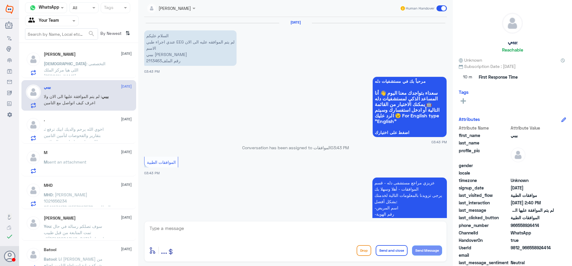
scroll to position [668, 0]
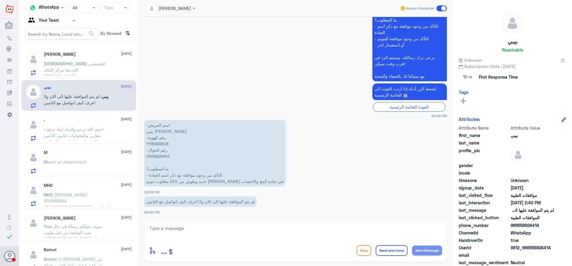
click at [155, 143] on p "-اسم المريض بيبي [PERSON_NAME] -رقم الهوية 1118399508 -رقم الجوال 0558924414 ما…" at bounding box center [214, 153] width 141 height 67
copy p "1118399508"
click at [95, 77] on div "[PERSON_NAME] [DATE] REHAM (Agent) : 1)Specialized [GEOGRAPHIC_DATA] under Prea…" at bounding box center [78, 62] width 115 height 31
click at [96, 74] on p "REHAM (Agent) : 1)Specialized Medical Center & Hospital under Preauth ID 122647…" at bounding box center [77, 67] width 67 height 15
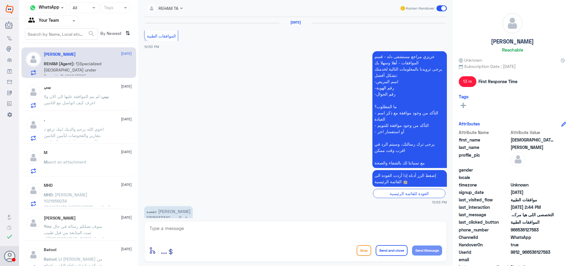
scroll to position [424, 0]
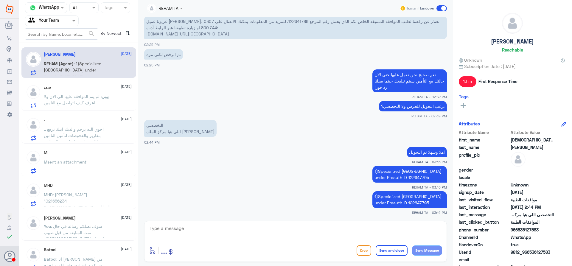
click at [96, 127] on span ": اخوي الله يرحم والديك ابيك ترفع بتقارير والفحوصات لتأمين التامين طالب تقارير …" at bounding box center [77, 145] width 66 height 36
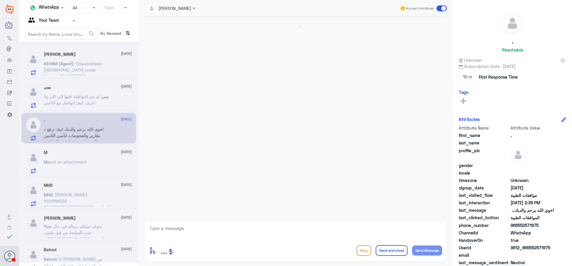
scroll to position [456, 0]
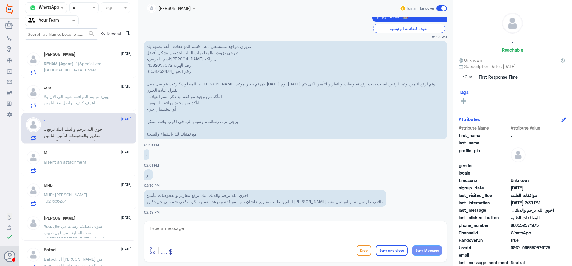
click at [102, 58] on div "[PERSON_NAME] [DATE] REHAM (Agent) : 1)Specialized [GEOGRAPHIC_DATA] under Prea…" at bounding box center [88, 64] width 88 height 24
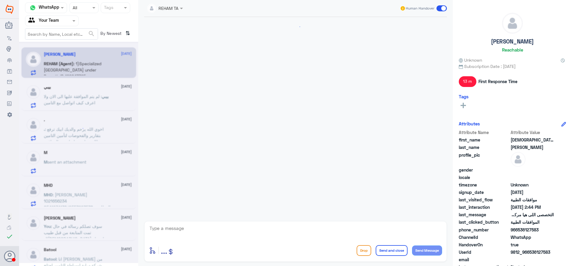
scroll to position [424, 0]
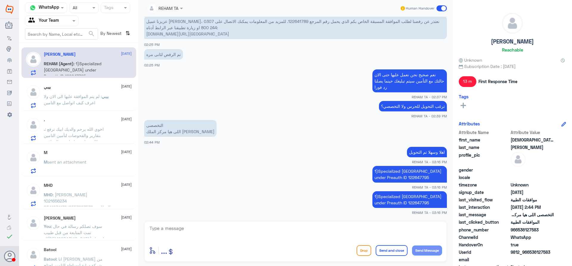
click at [71, 131] on span ": اخوي الله يرحم والديك ابيك ترفع بتقارير والفحوصات لتأمين التامين طالب تقارير …" at bounding box center [77, 145] width 66 height 36
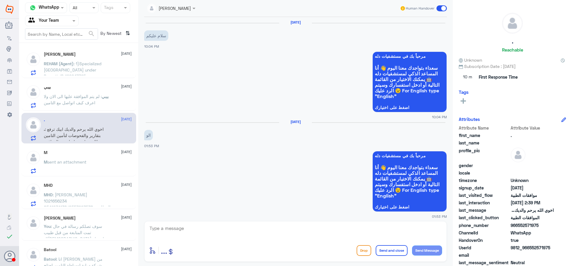
scroll to position [456, 0]
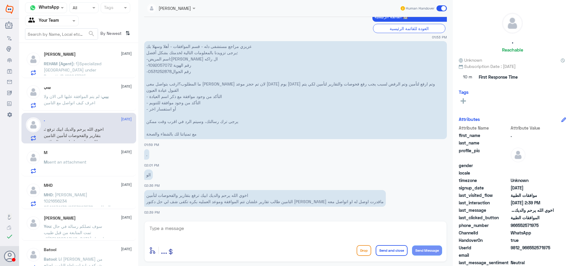
click at [96, 154] on div "M [DATE]" at bounding box center [88, 152] width 88 height 5
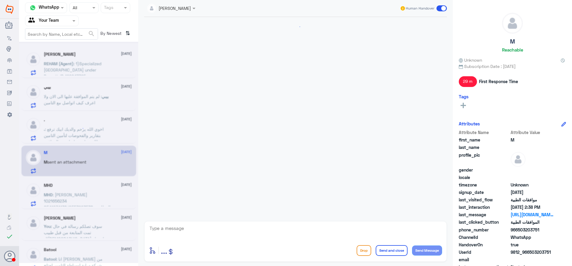
scroll to position [650, 0]
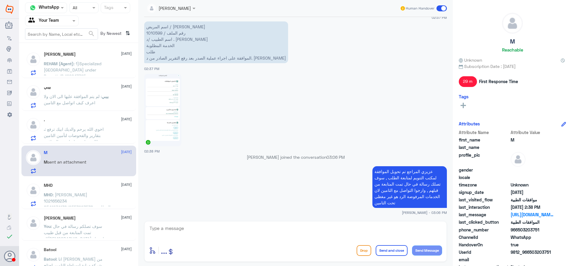
click at [82, 137] on span ": اخوي الله يرحم والديك ابيك ترفع بتقارير والفحوصات لتأمين التامين طالب تقارير …" at bounding box center [77, 145] width 66 height 36
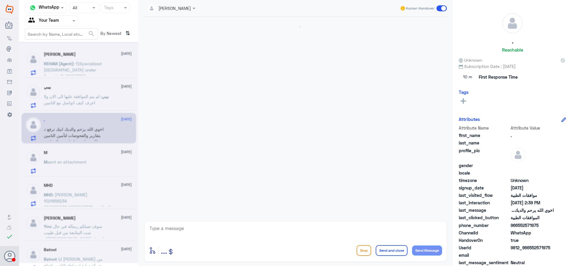
scroll to position [456, 0]
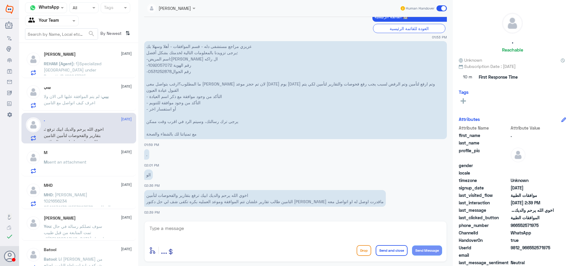
click at [154, 66] on p "عزيزي مراجع مستشفى دله - قسم الموافقات - أهلا وسهلا بك يرجى تزويدنا بالمعلومات …" at bounding box center [295, 90] width 302 height 98
copy p "1092057072"
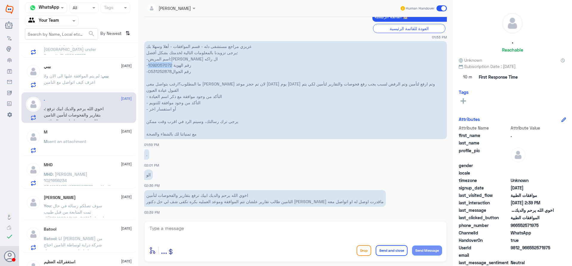
scroll to position [0, 0]
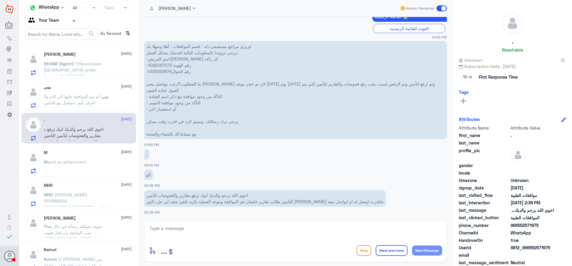
click at [73, 21] on span at bounding box center [73, 21] width 3 height 2
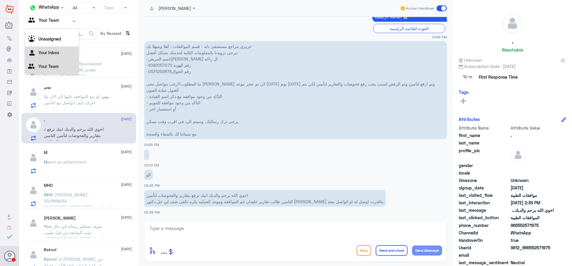
click at [60, 48] on div "Your Inbox" at bounding box center [52, 53] width 54 height 14
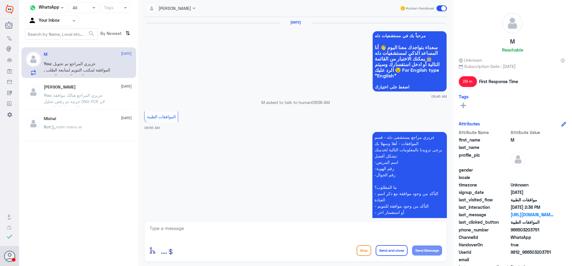
scroll to position [650, 0]
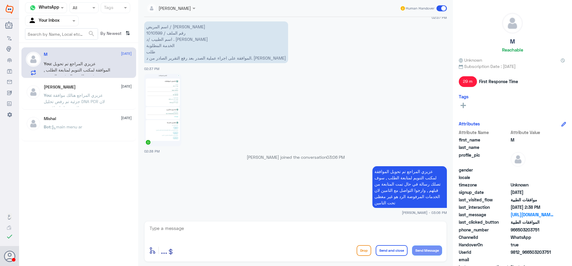
click at [68, 79] on div "M [DATE] You : عزيزي المراجع تم تحويل الموافقة لمكتب التنويم لمتابعة الطلب , سو…" at bounding box center [78, 94] width 119 height 98
click at [68, 81] on div "[PERSON_NAME] [DATE] You : عزيزي المراجع هنالك موافقة جزئية تم رفض تحليل DNA PC…" at bounding box center [78, 94] width 115 height 29
click at [69, 86] on h5 "[PERSON_NAME]" at bounding box center [60, 87] width 32 height 5
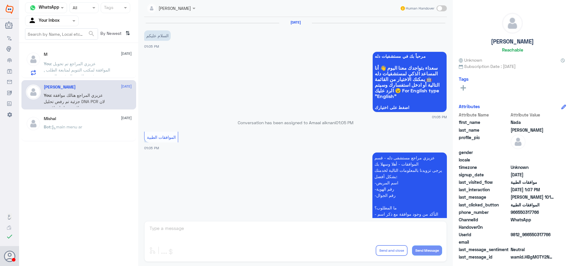
scroll to position [268, 0]
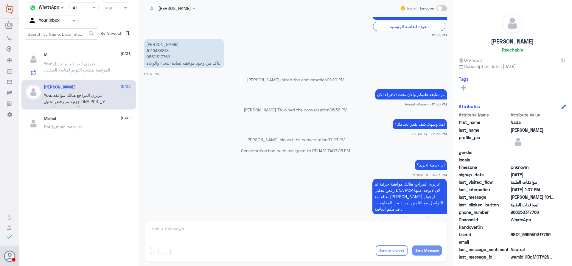
click at [69, 22] on div at bounding box center [51, 20] width 53 height 7
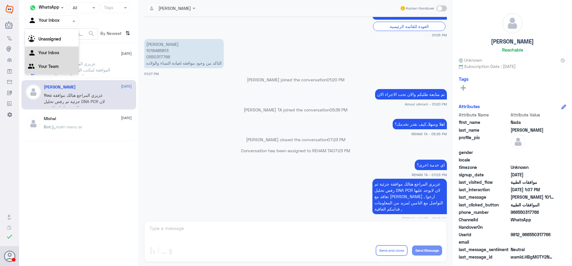
click at [65, 67] on div "Your Team" at bounding box center [52, 67] width 54 height 14
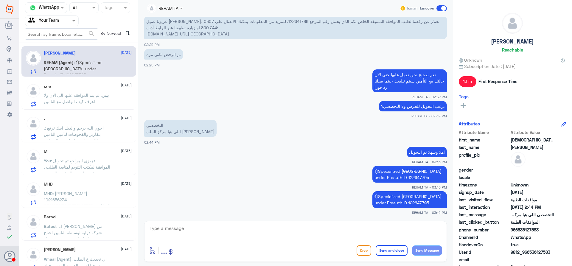
scroll to position [0, 0]
